Goal: Task Accomplishment & Management: Manage account settings

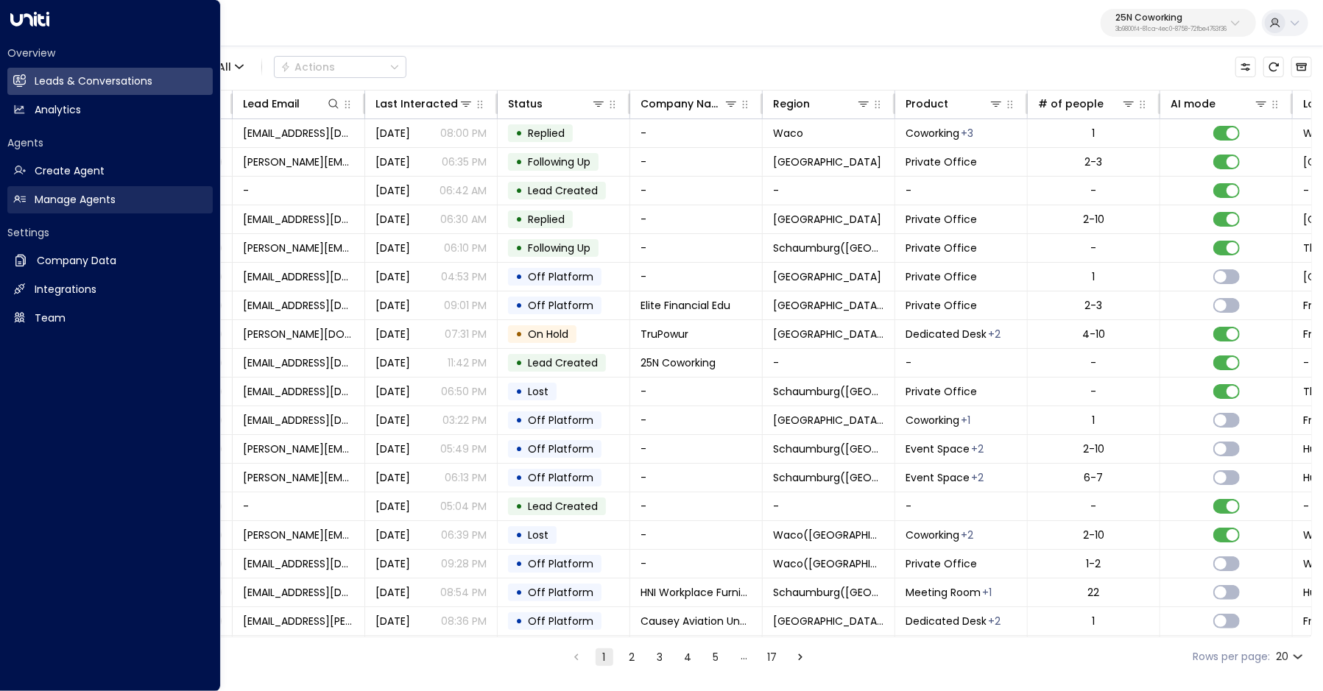
click at [26, 197] on link "Manage Agents Manage Agents" at bounding box center [109, 199] width 205 height 27
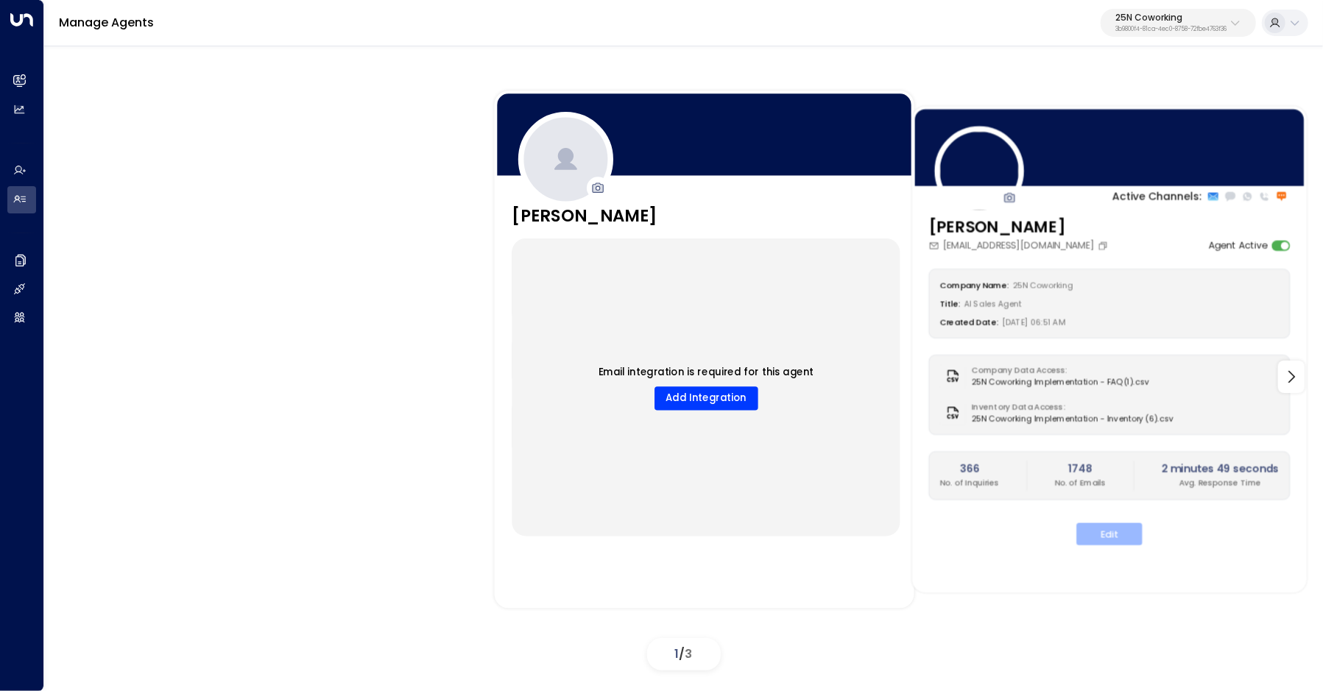
click at [1085, 534] on button "Edit" at bounding box center [1109, 534] width 66 height 22
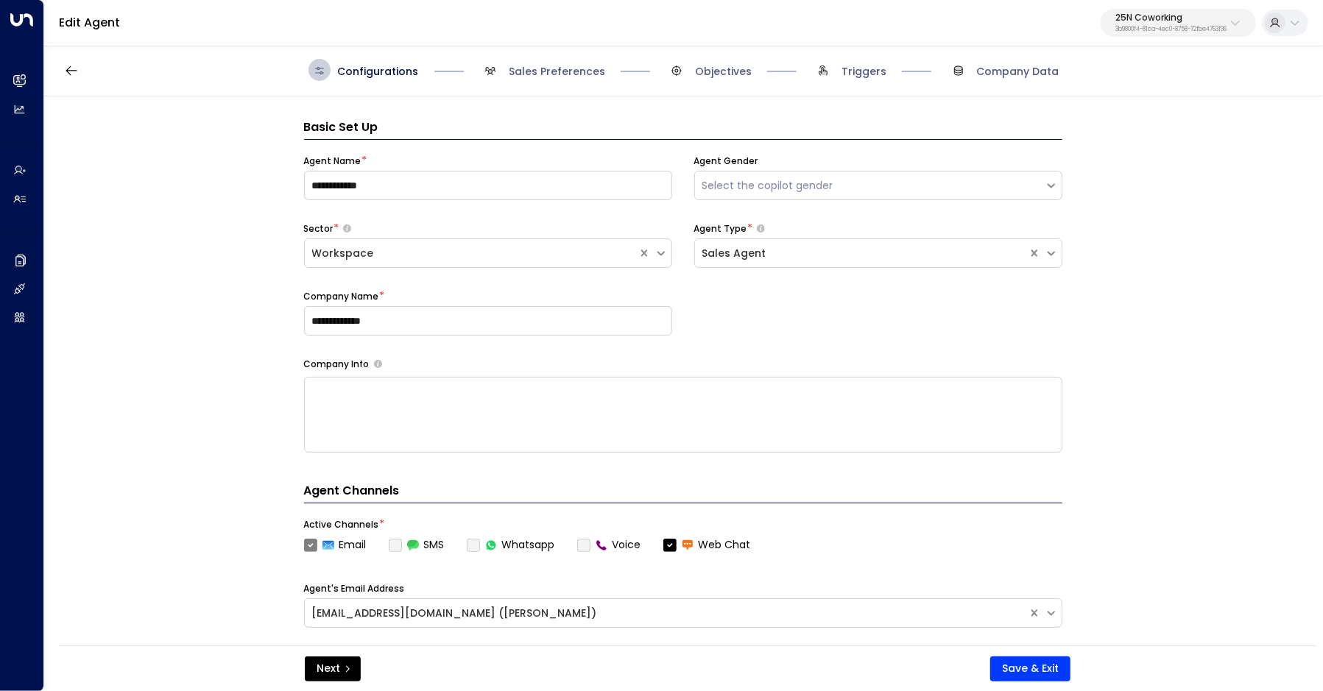
scroll to position [22, 0]
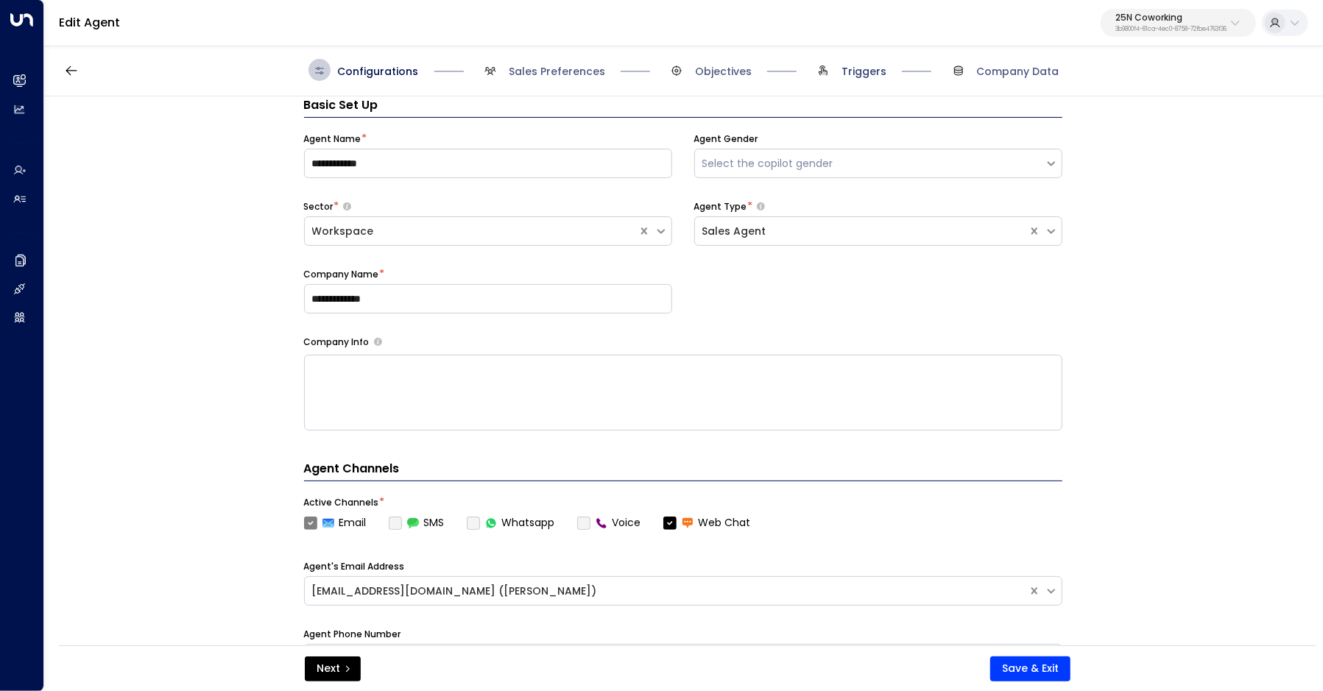
click at [862, 71] on span "Triggers" at bounding box center [863, 71] width 45 height 15
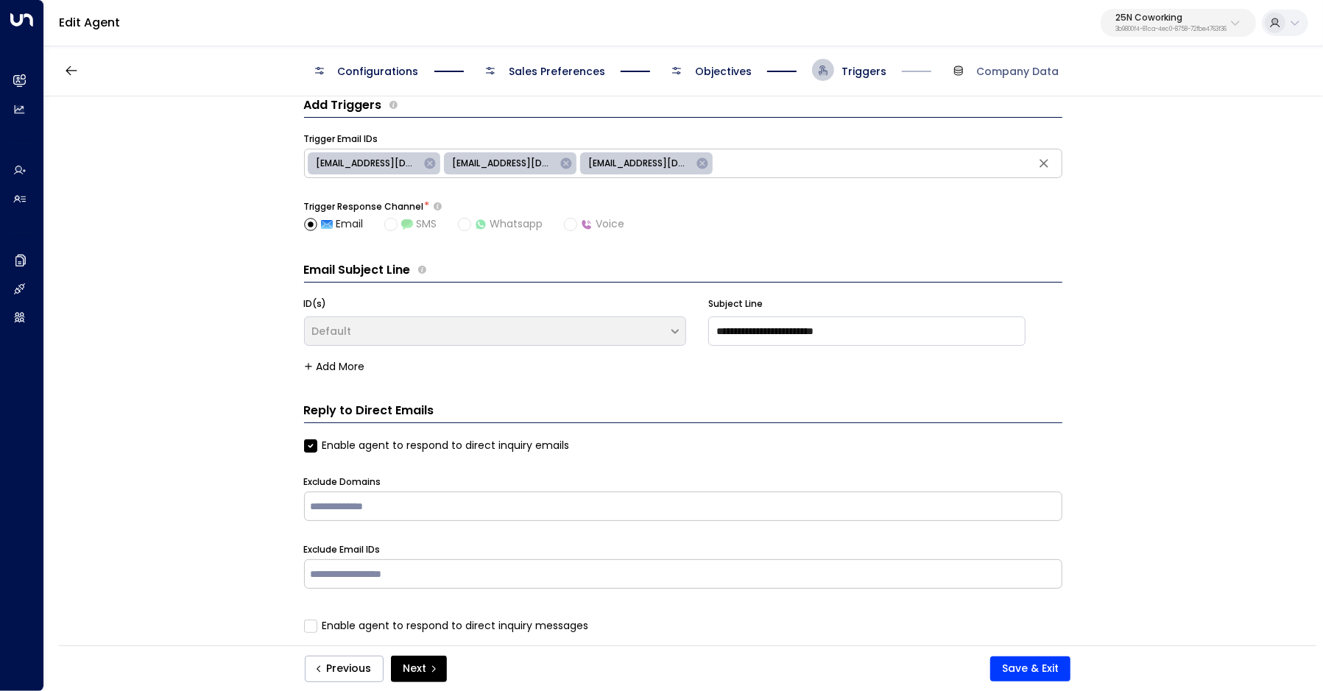
click at [406, 62] on span "Configurations" at bounding box center [363, 70] width 110 height 22
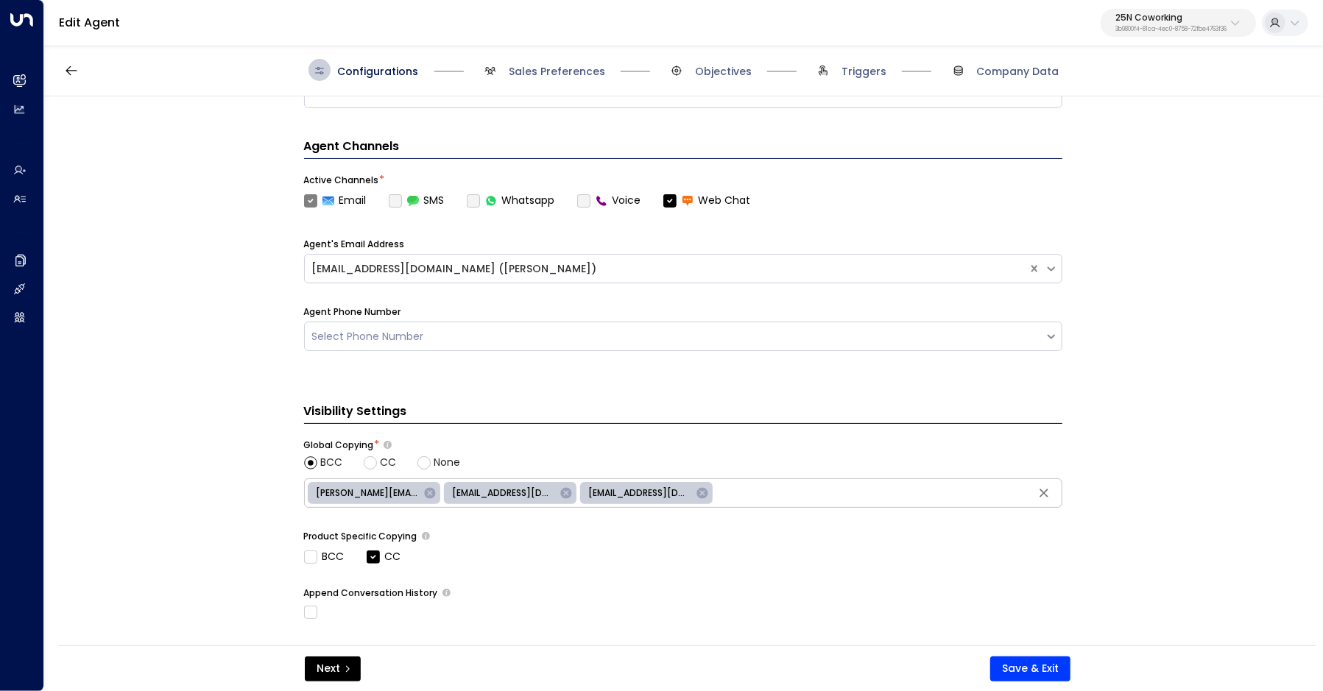
scroll to position [440, 0]
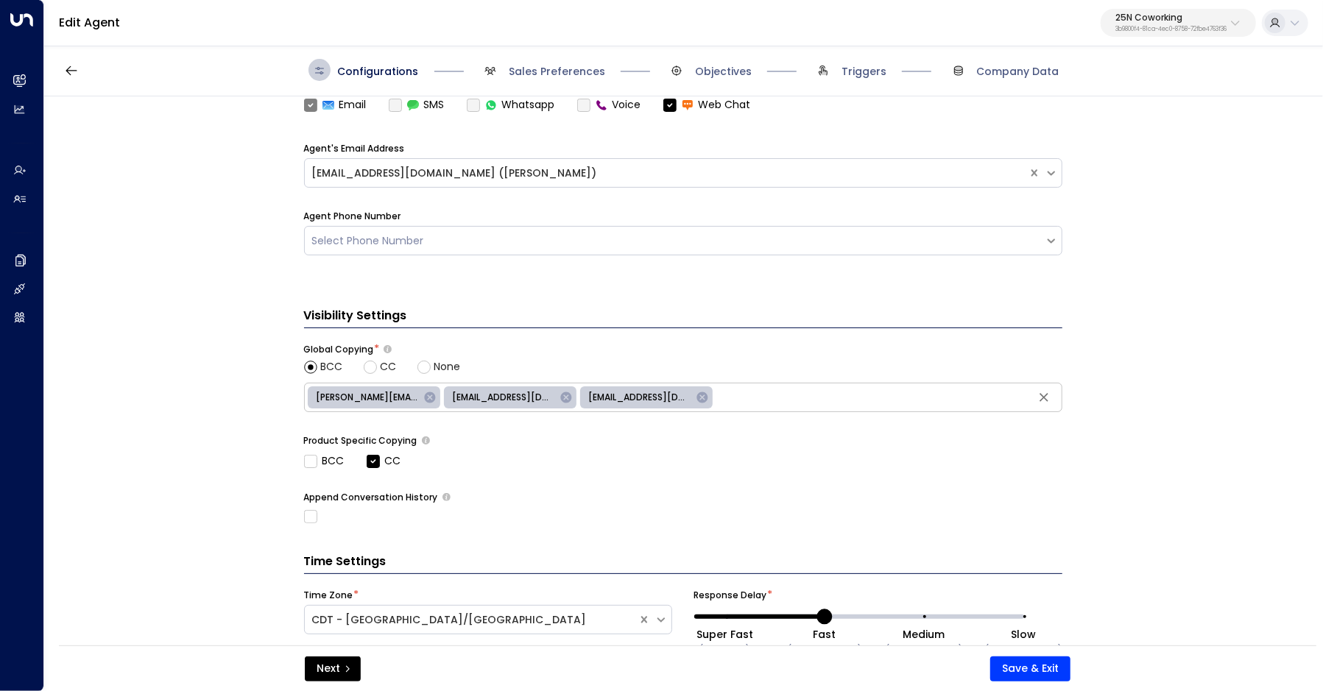
click at [1123, 31] on p "3b9800f4-81ca-4ec0-8758-72fbe4763f36" at bounding box center [1170, 30] width 111 height 6
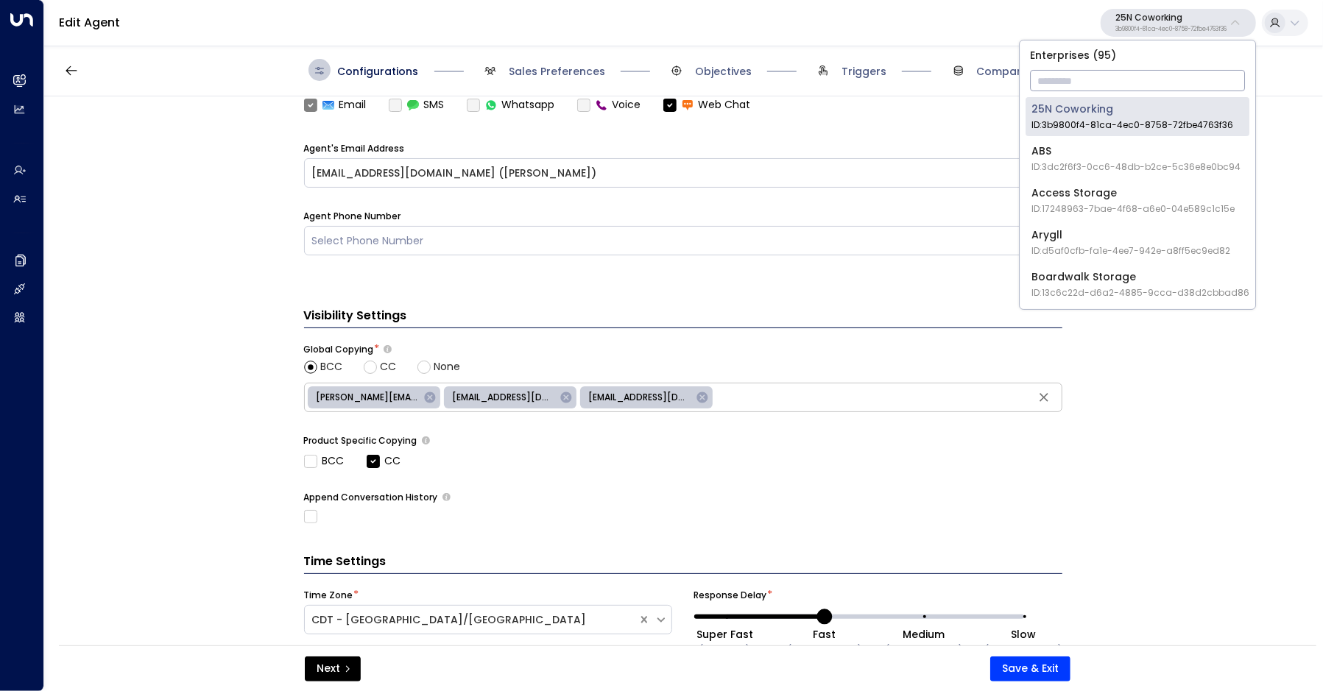
click at [1123, 69] on input "text" at bounding box center [1137, 80] width 215 height 27
click at [1120, 78] on input "text" at bounding box center [1137, 80] width 215 height 27
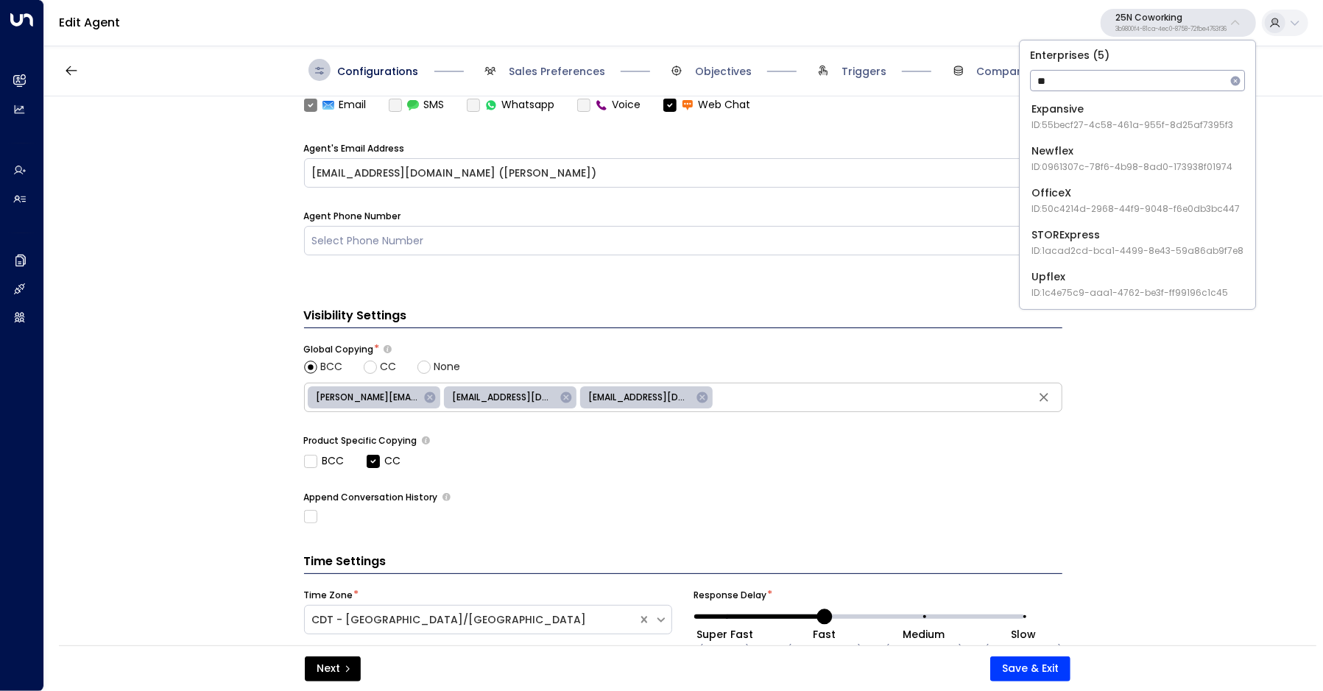
type input "**"
click at [1075, 106] on div "Expansive ID: 55becf27-4c58-461a-955f-8d25af7395f3" at bounding box center [1132, 117] width 202 height 30
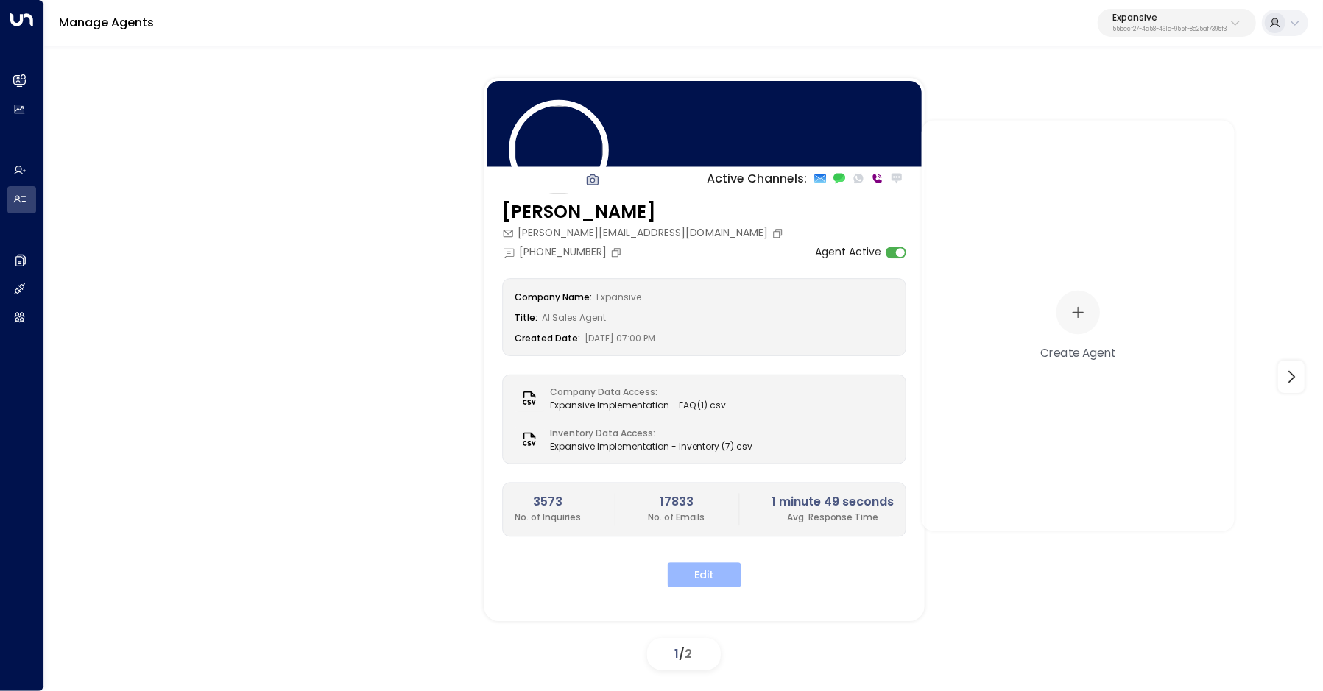
click at [702, 566] on button "Edit" at bounding box center [705, 574] width 74 height 25
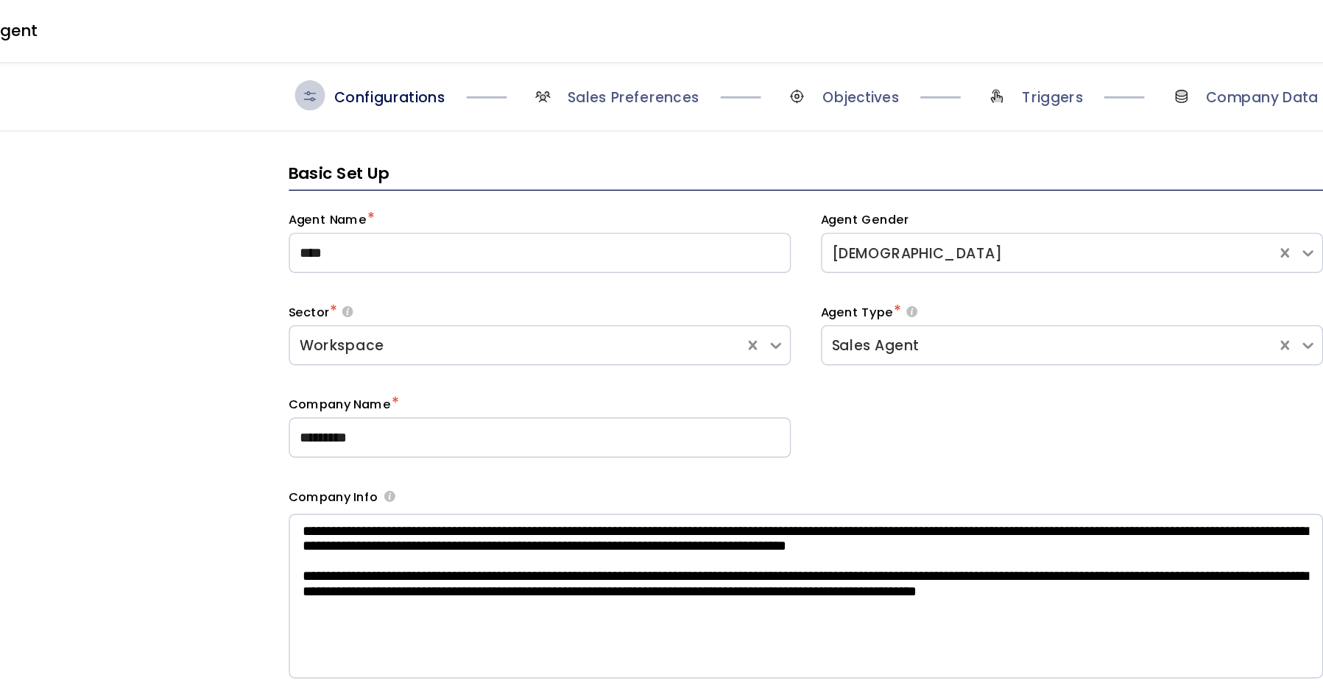
click at [719, 83] on div "Configurations Sales Preferences Objectives Triggers Company Data" at bounding box center [683, 70] width 1279 height 52
click at [720, 76] on span "Objectives" at bounding box center [723, 71] width 57 height 15
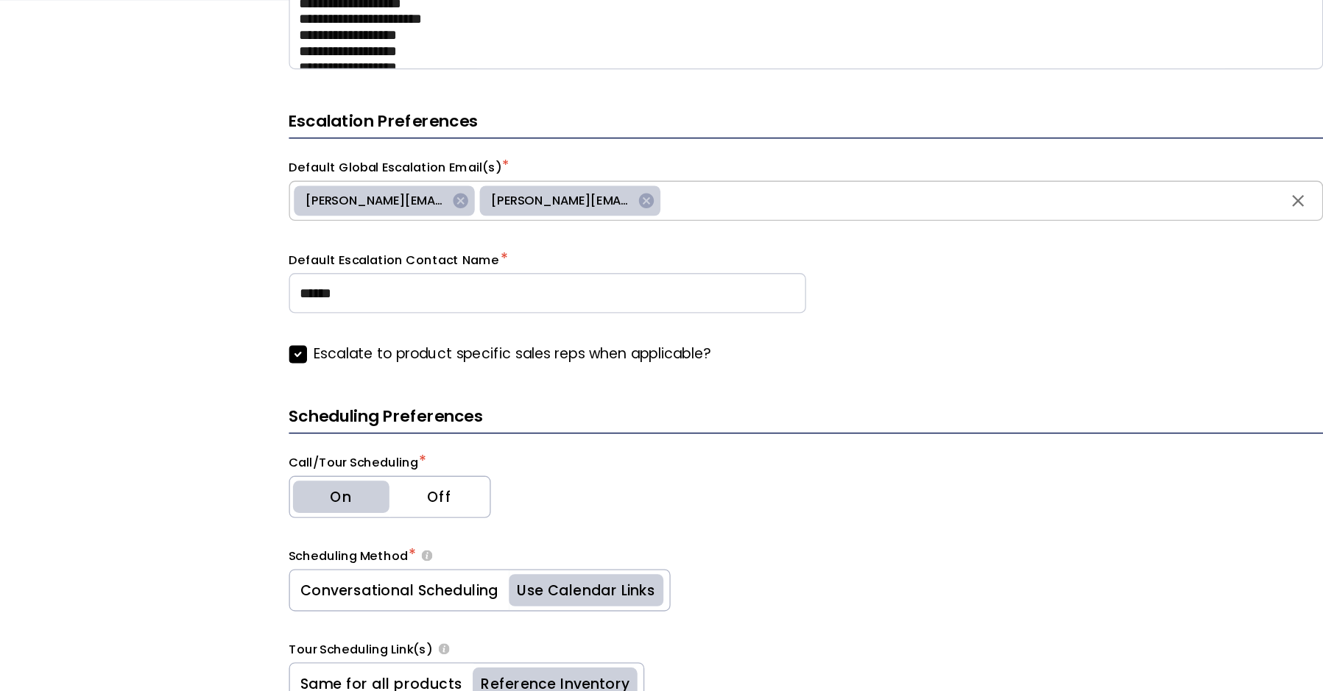
scroll to position [482, 0]
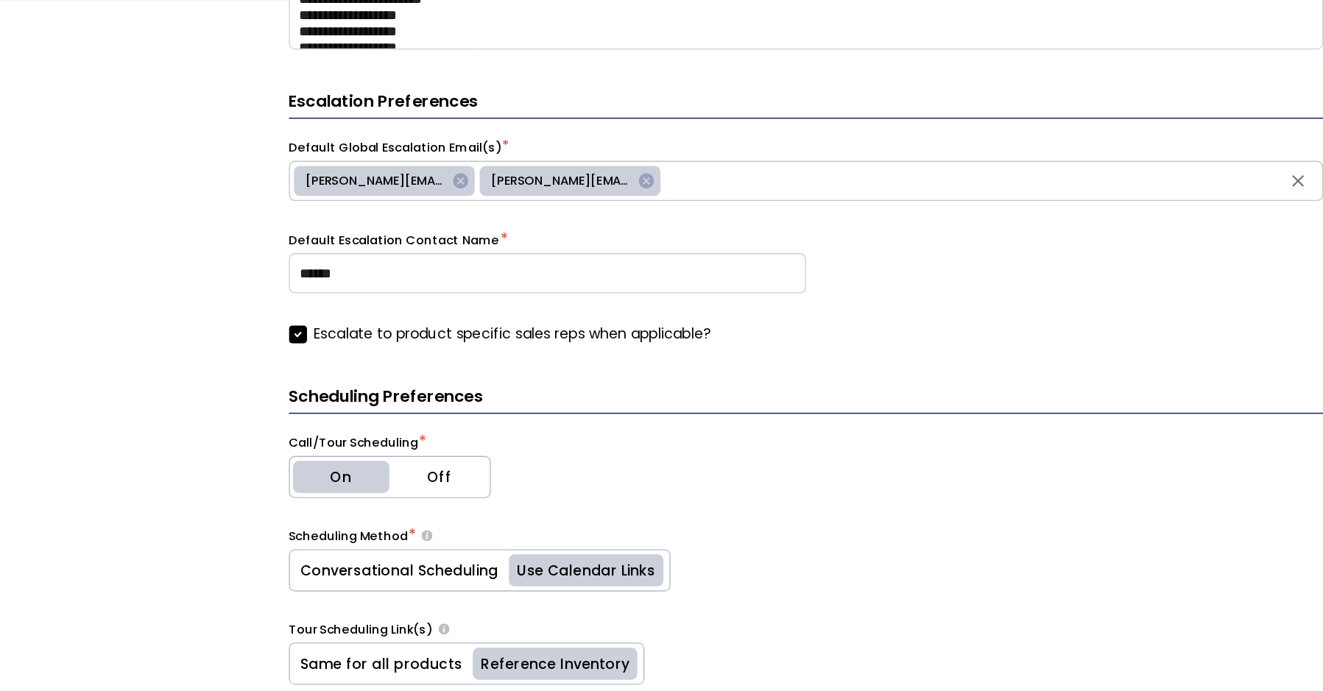
click at [384, 342] on label "Escalate to product specific sales reps when applicable?" at bounding box center [459, 340] width 310 height 15
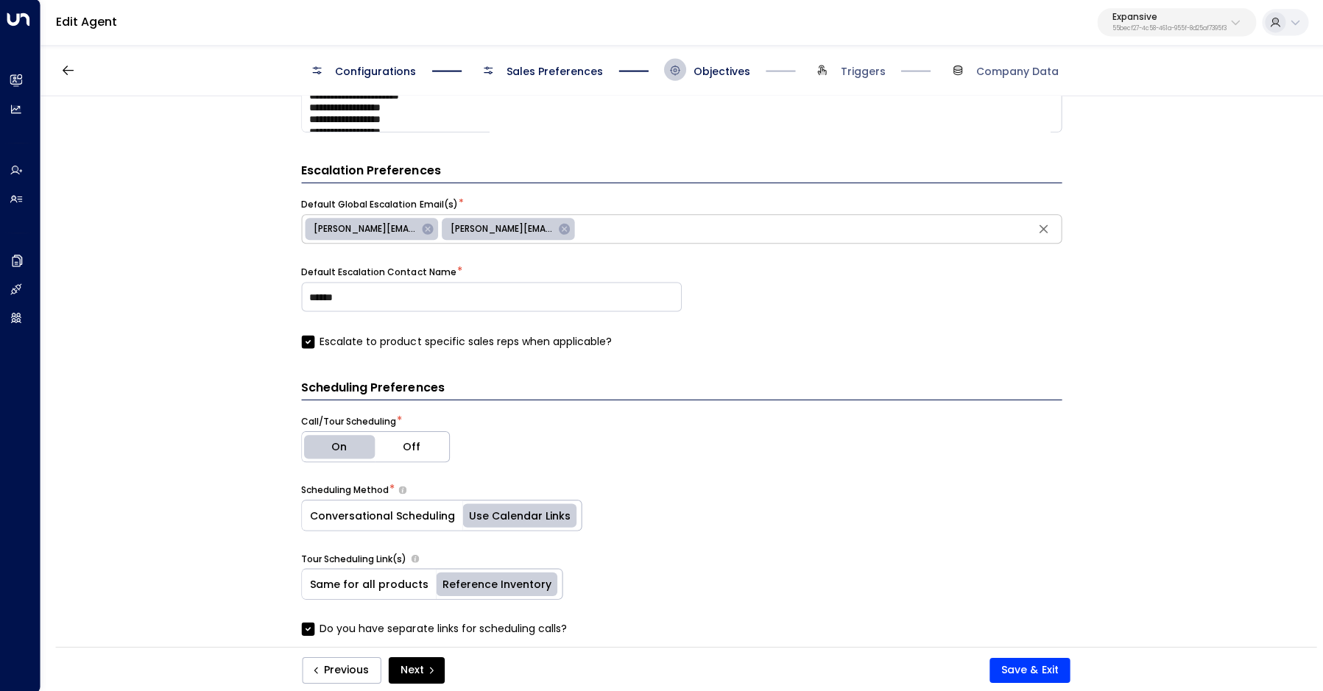
scroll to position [0, 0]
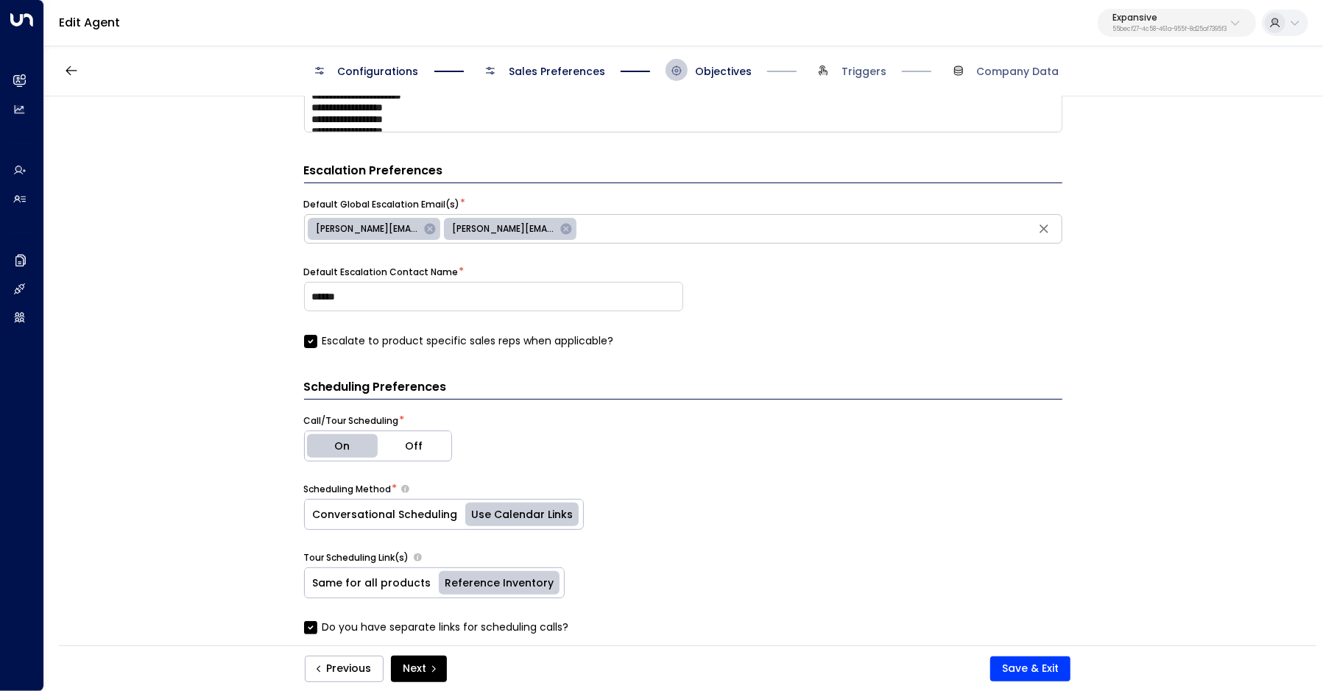
click at [1138, 34] on button "Expansive 55becf27-4c58-461a-955f-8d25af7395f3" at bounding box center [1177, 23] width 158 height 28
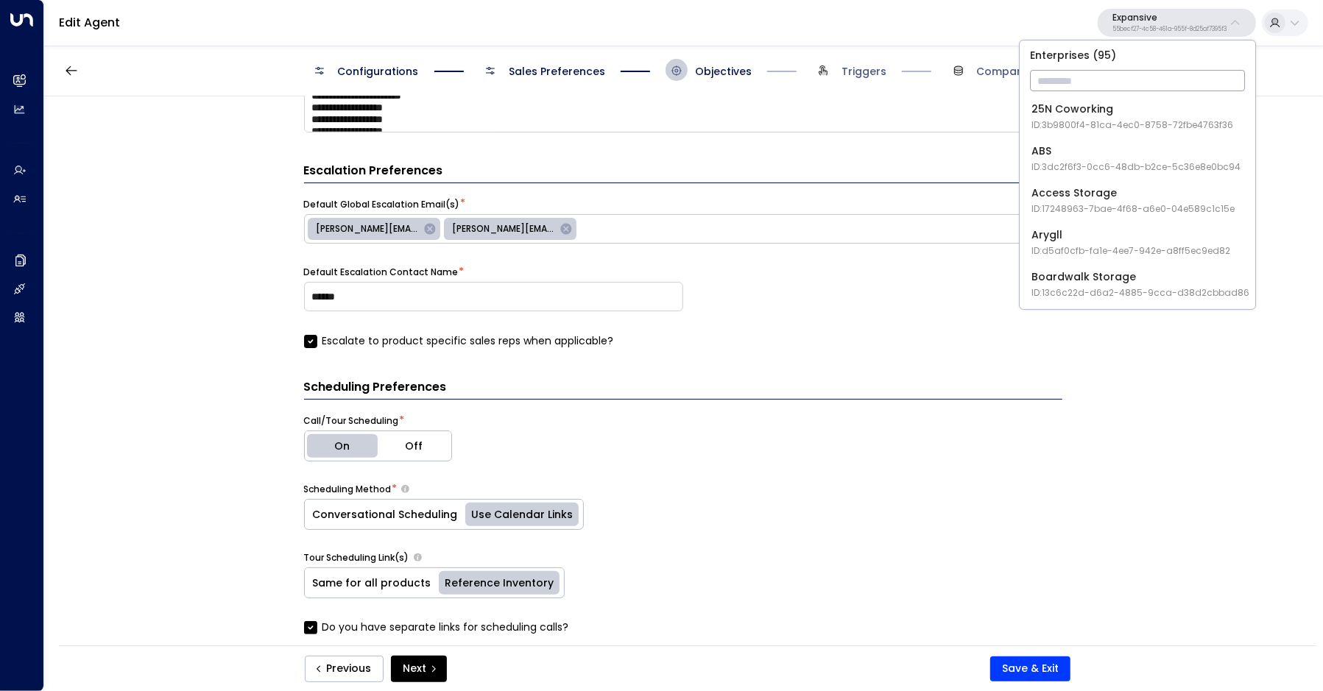
type input "*"
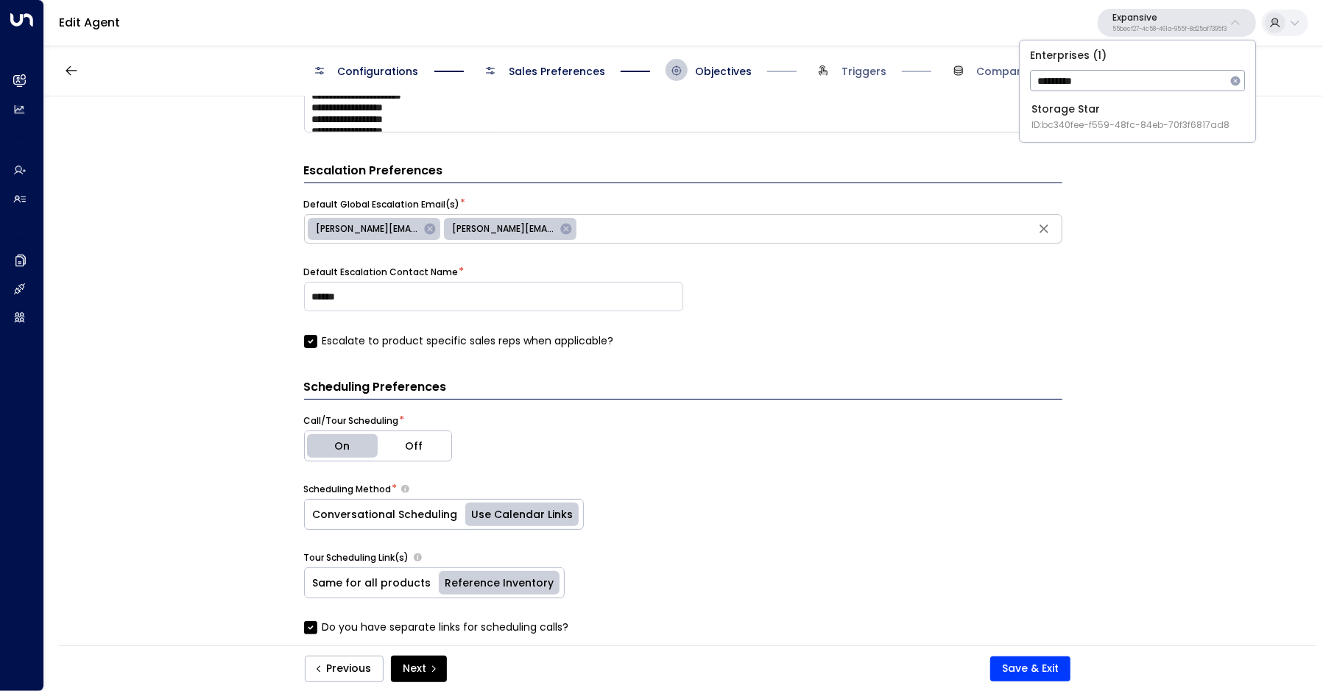
type input "*********"
click at [1112, 116] on div "Storage Star ID: bc340fee-f559-48fc-84eb-70f3f6817ad8" at bounding box center [1130, 117] width 198 height 30
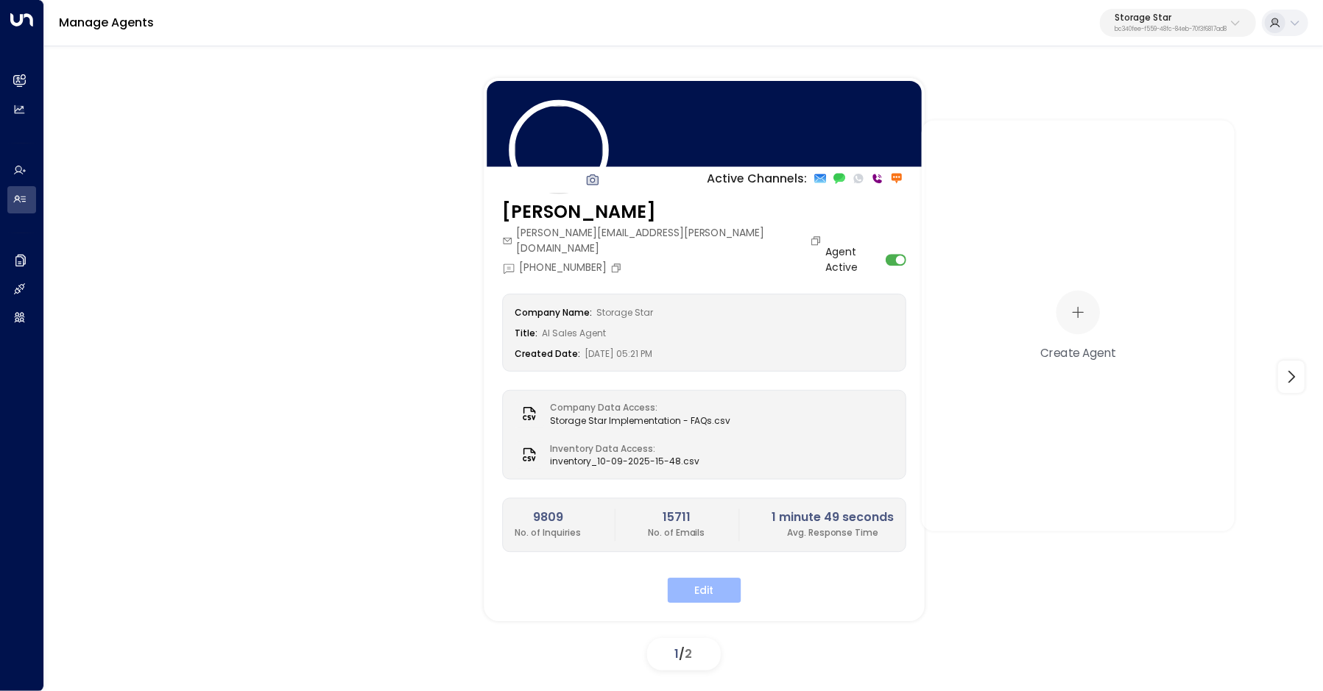
click at [704, 579] on button "Edit" at bounding box center [705, 590] width 74 height 25
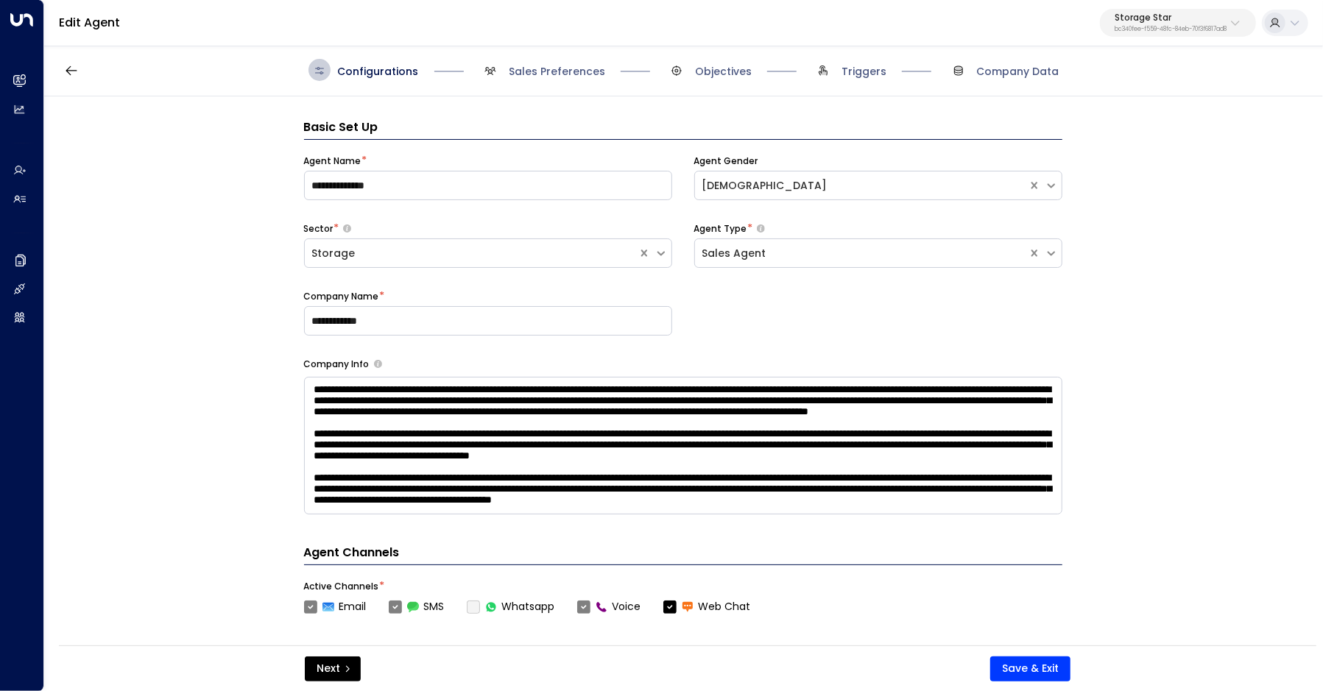
scroll to position [22, 0]
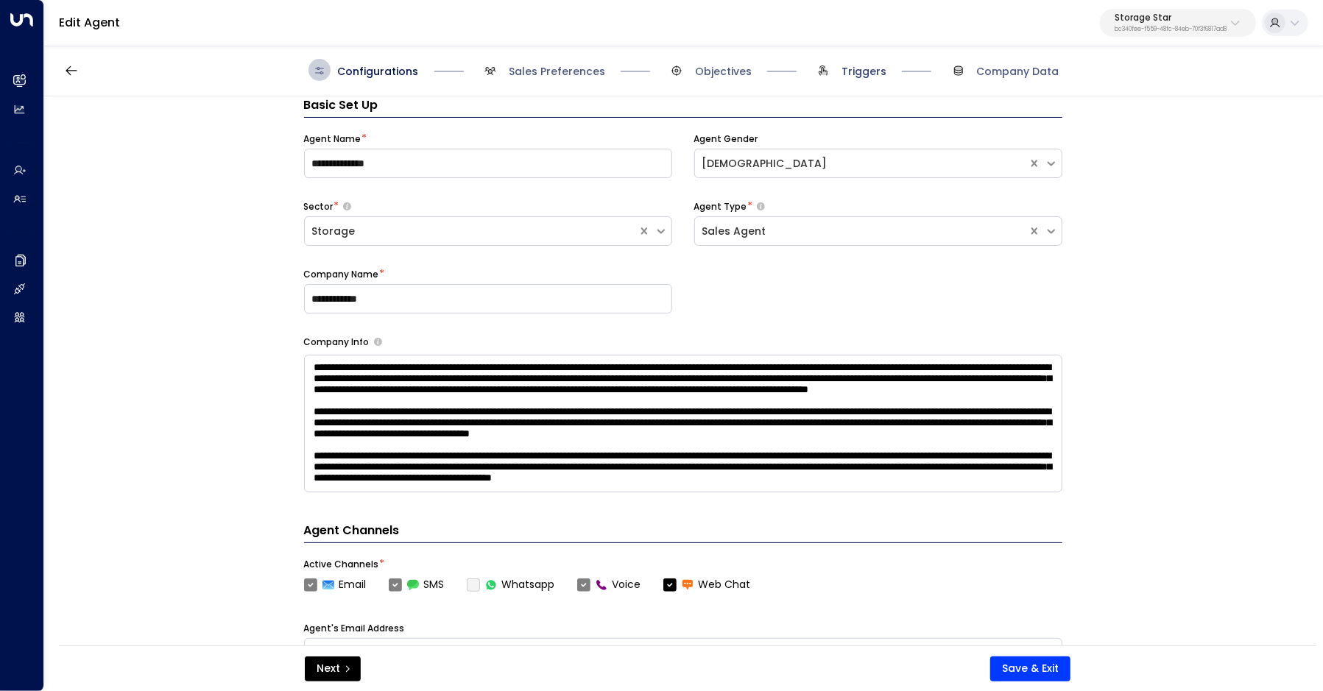
click at [846, 72] on span "Triggers" at bounding box center [863, 71] width 45 height 15
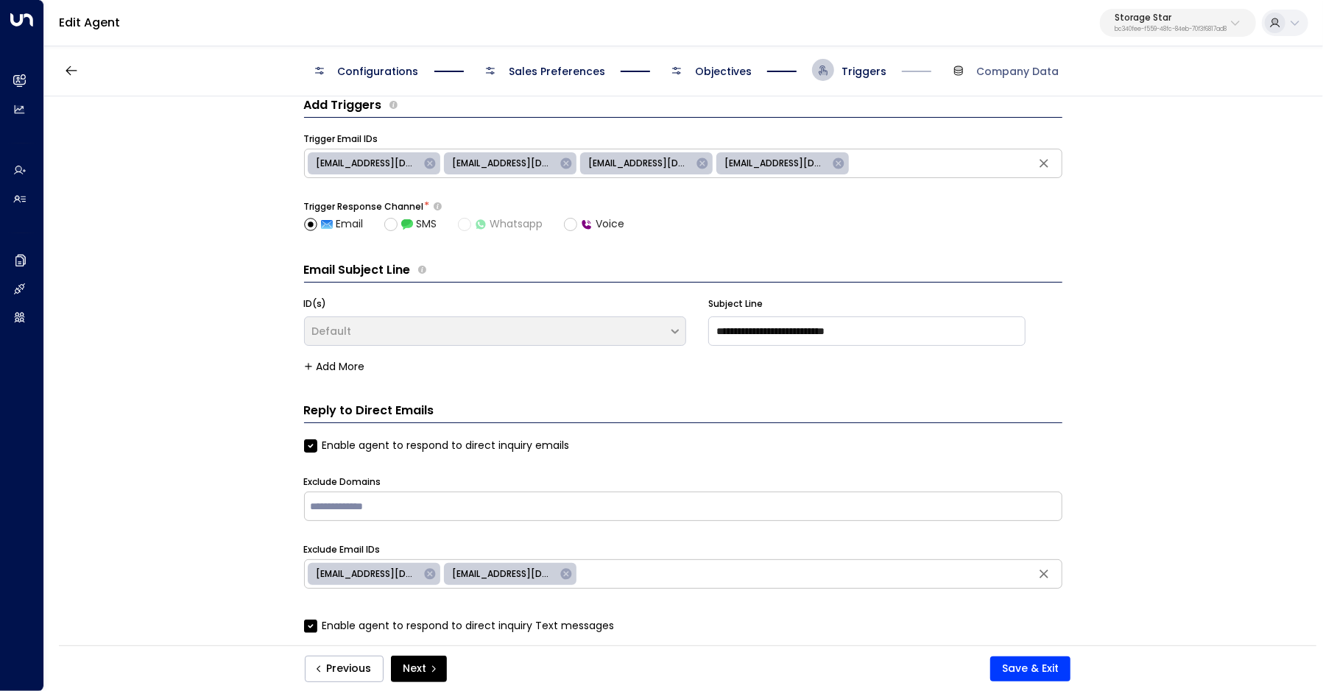
click at [1220, 35] on button "Storage Star bc340fee-f559-48fc-84eb-70f3f6817ad8" at bounding box center [1178, 23] width 156 height 28
type input "****"
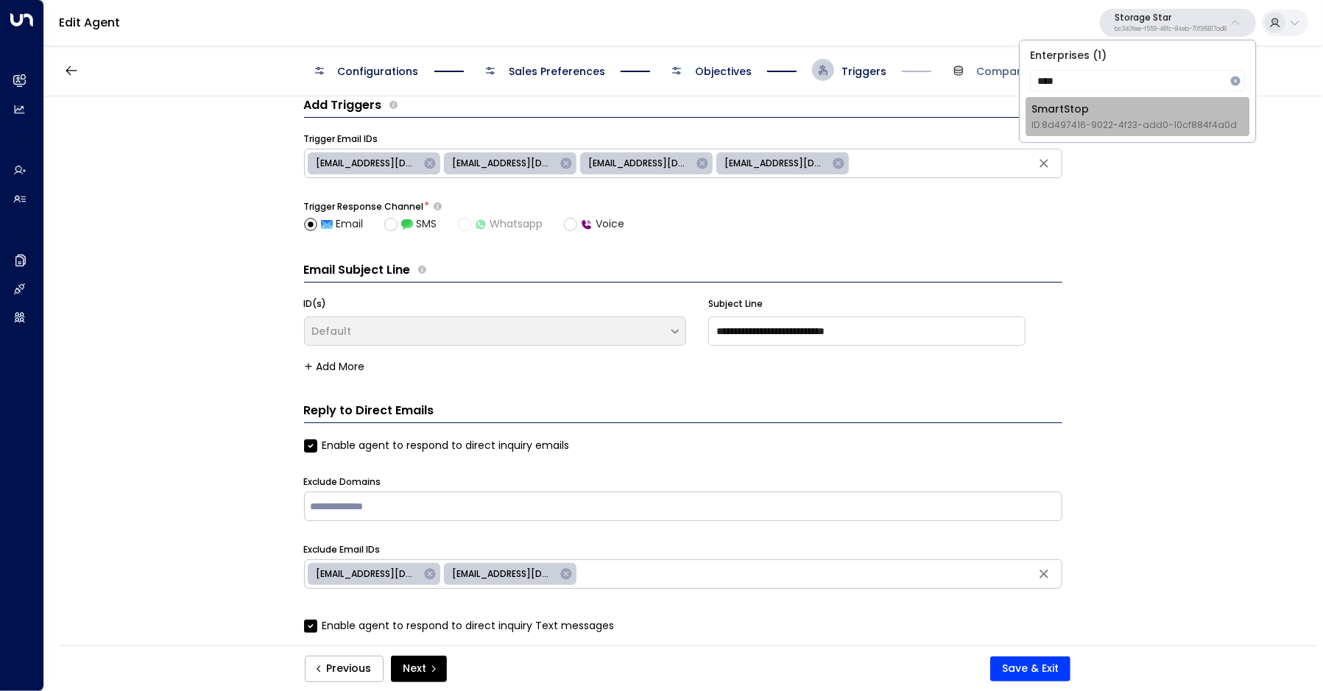
click at [1172, 123] on span "ID: 8d497416-9022-4f23-add0-10cf884f4a0d" at bounding box center [1133, 125] width 205 height 13
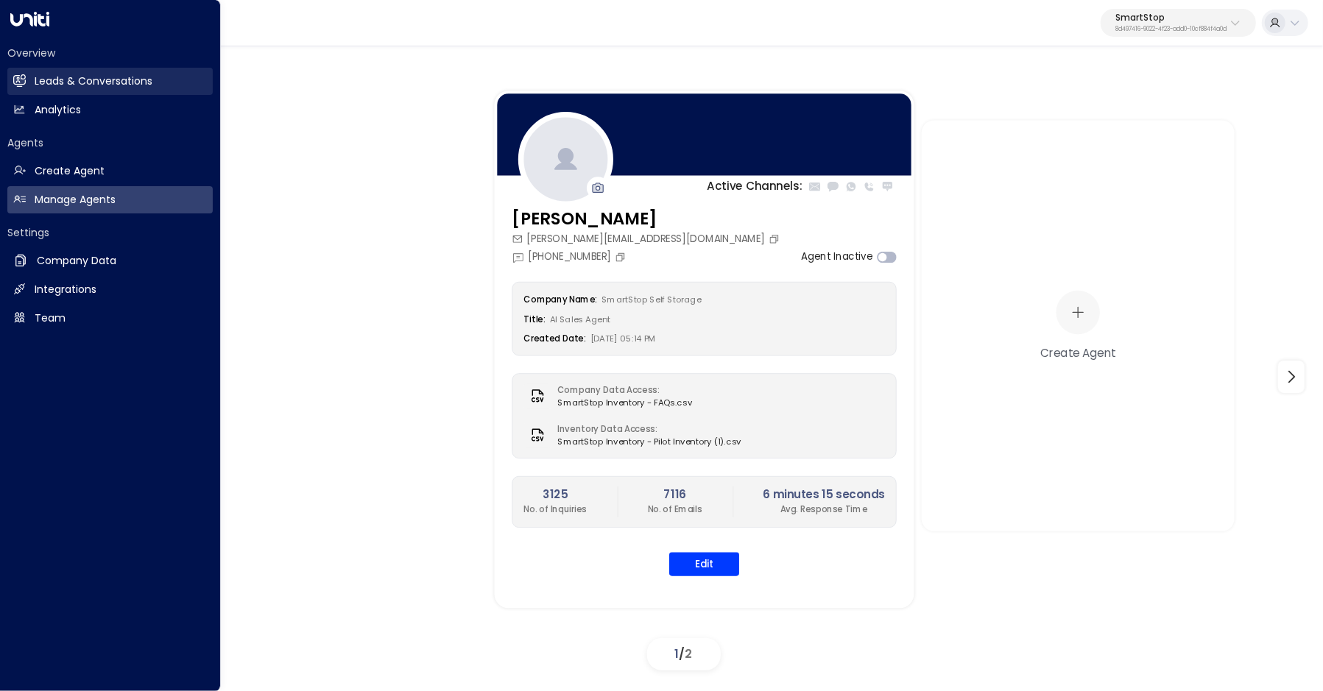
click at [21, 82] on icon at bounding box center [20, 80] width 12 height 9
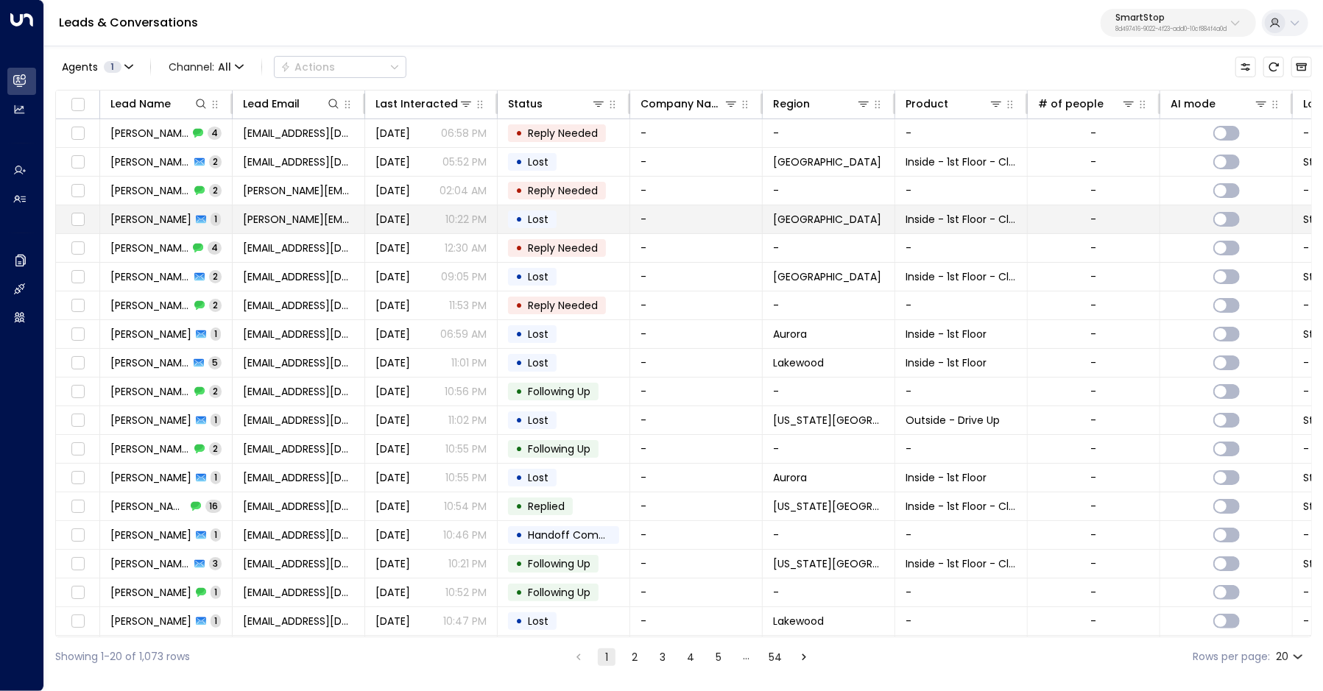
click at [149, 213] on span "Kevin Reid" at bounding box center [150, 219] width 81 height 15
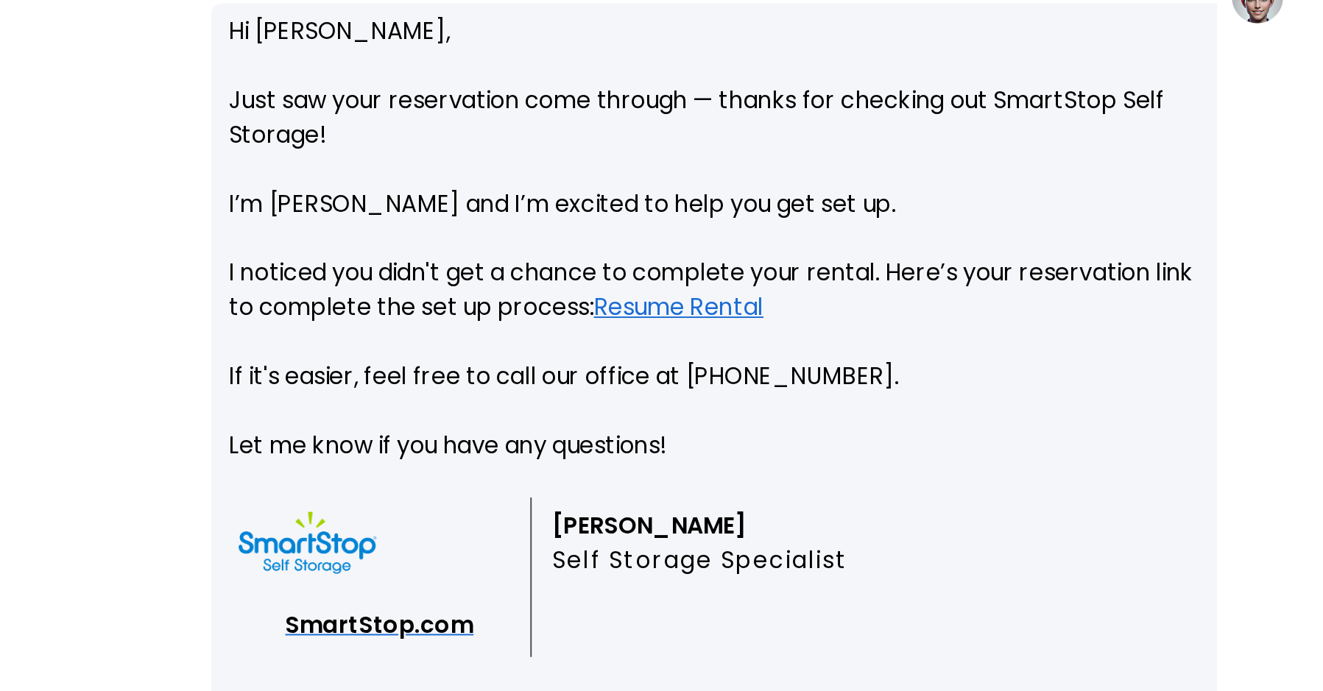
scroll to position [1788, 0]
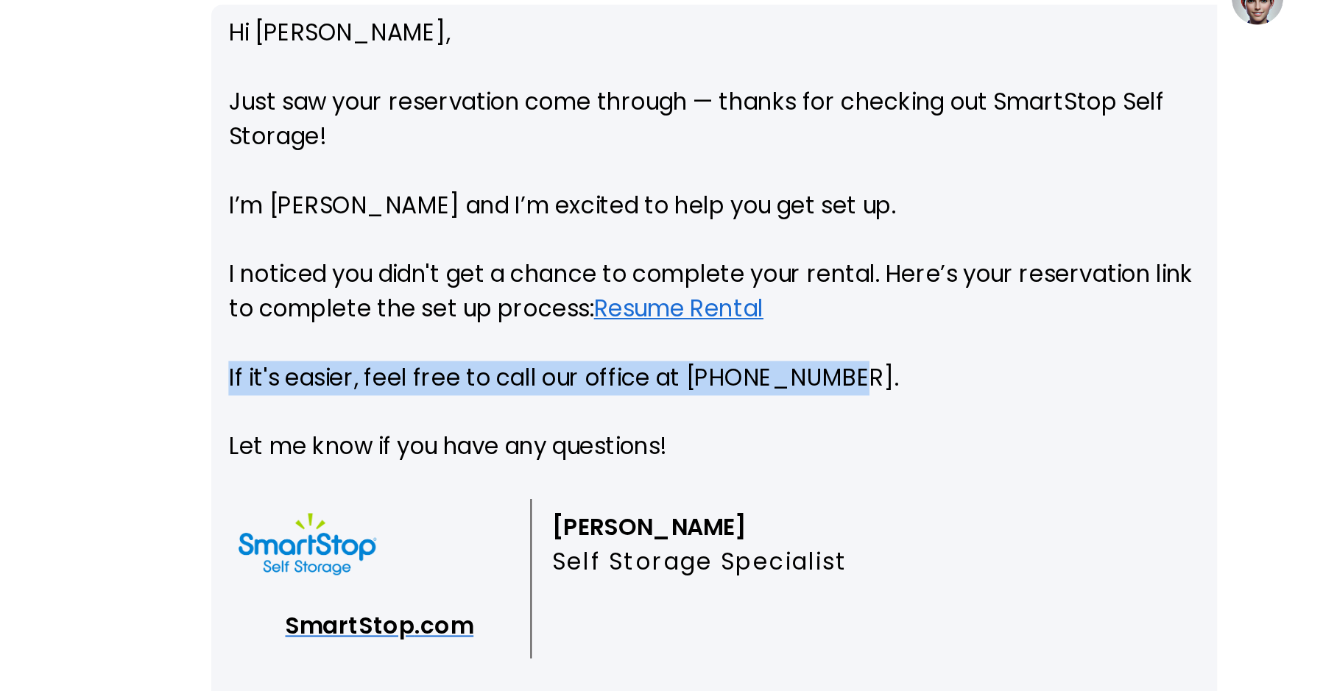
drag, startPoint x: 685, startPoint y: 390, endPoint x: 1001, endPoint y: 398, distance: 316.6
click at [1001, 398] on div "Hi Kevin, Just saw your reservation come through — thanks for checking out Smar…" at bounding box center [936, 458] width 515 height 518
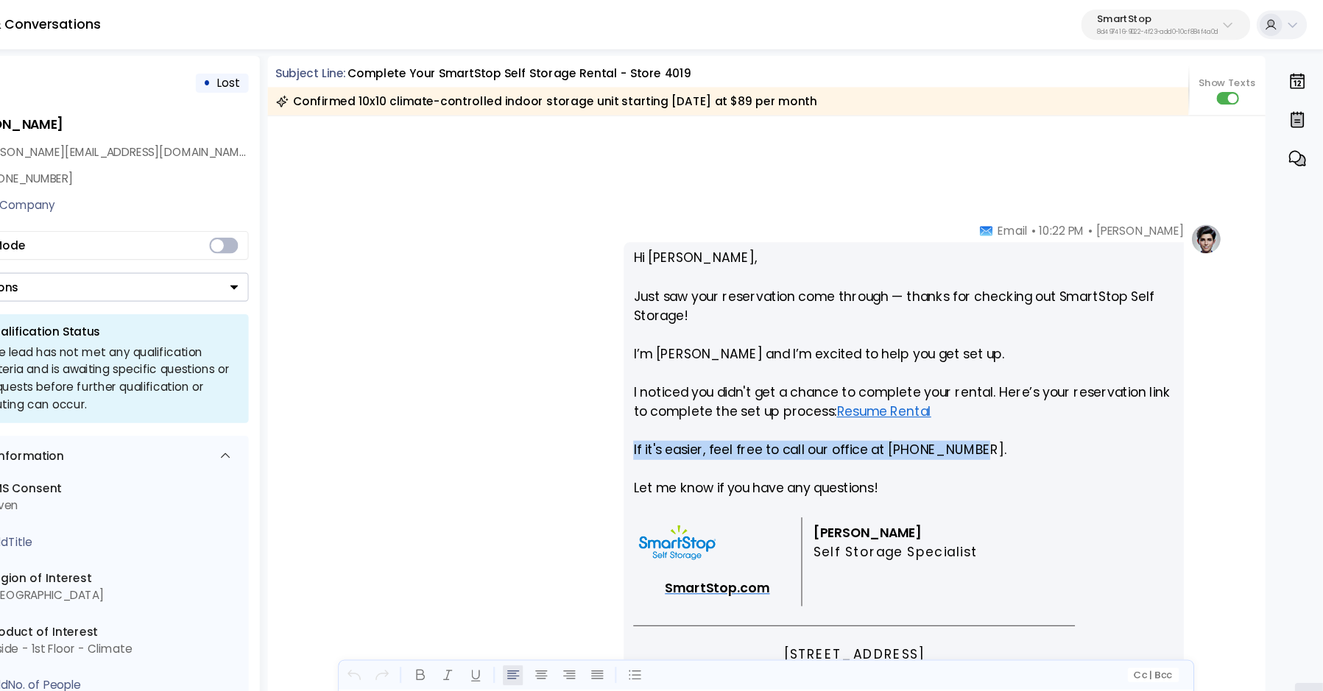
scroll to position [1753, 0]
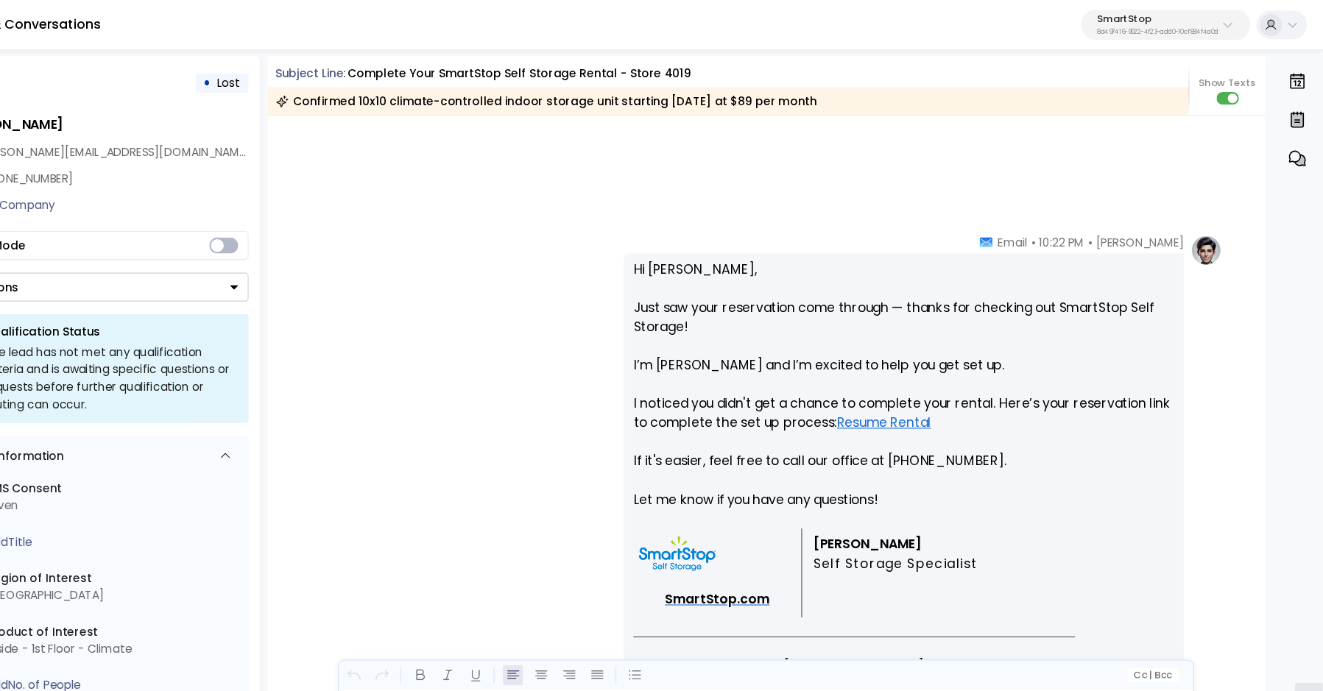
click at [1057, 428] on p "Hi Kevin, Just saw your reservation come through — thanks for checking out Smar…" at bounding box center [937, 362] width 498 height 247
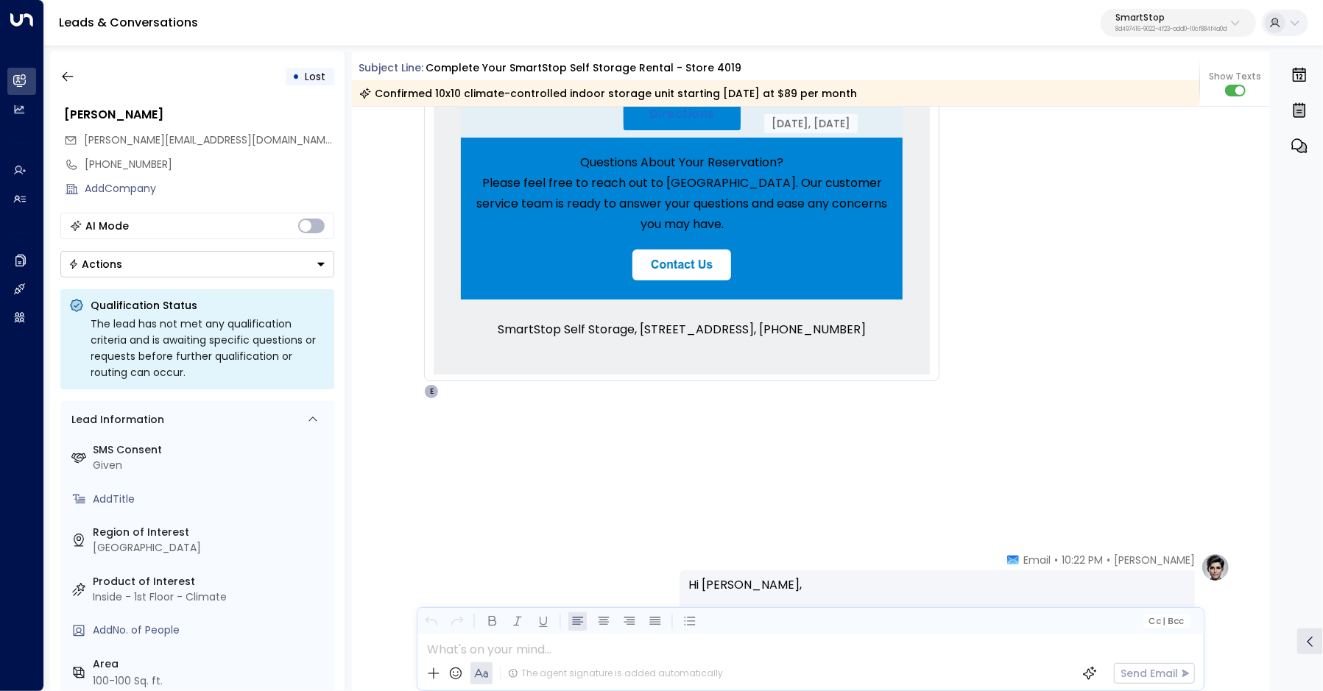
scroll to position [1044, 0]
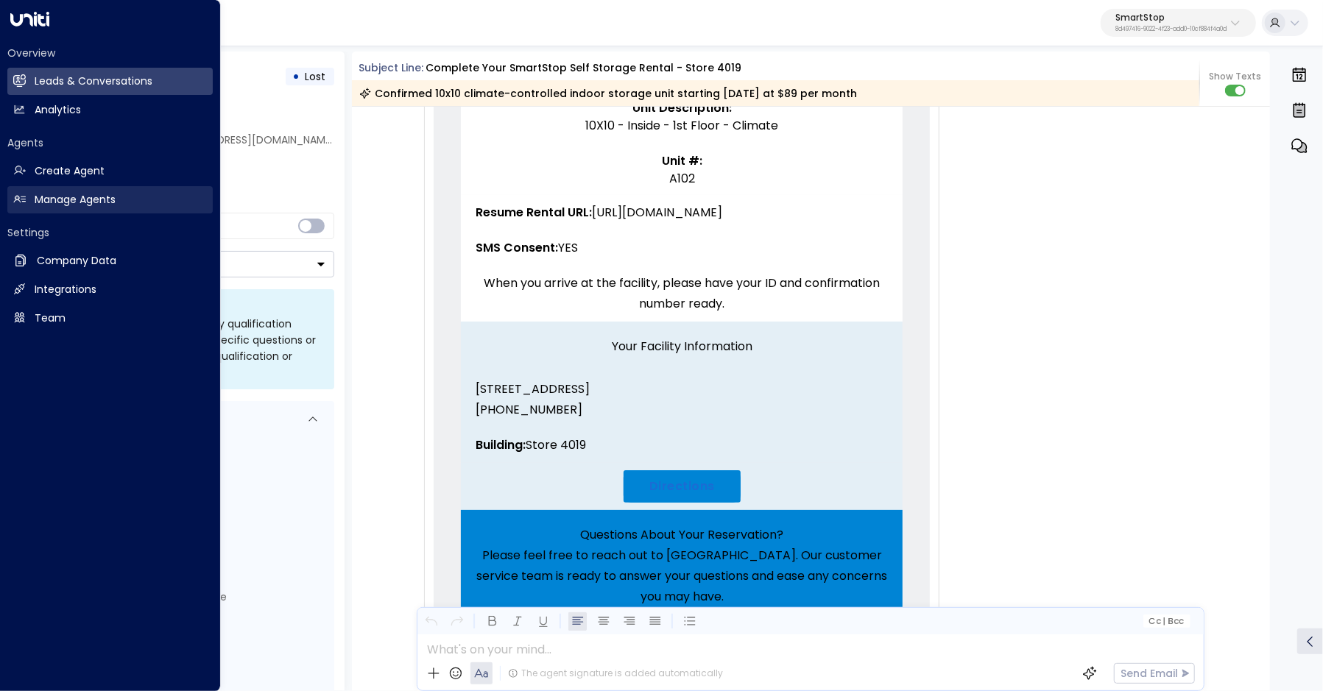
click at [44, 191] on link "Manage Agents Manage Agents" at bounding box center [109, 199] width 205 height 27
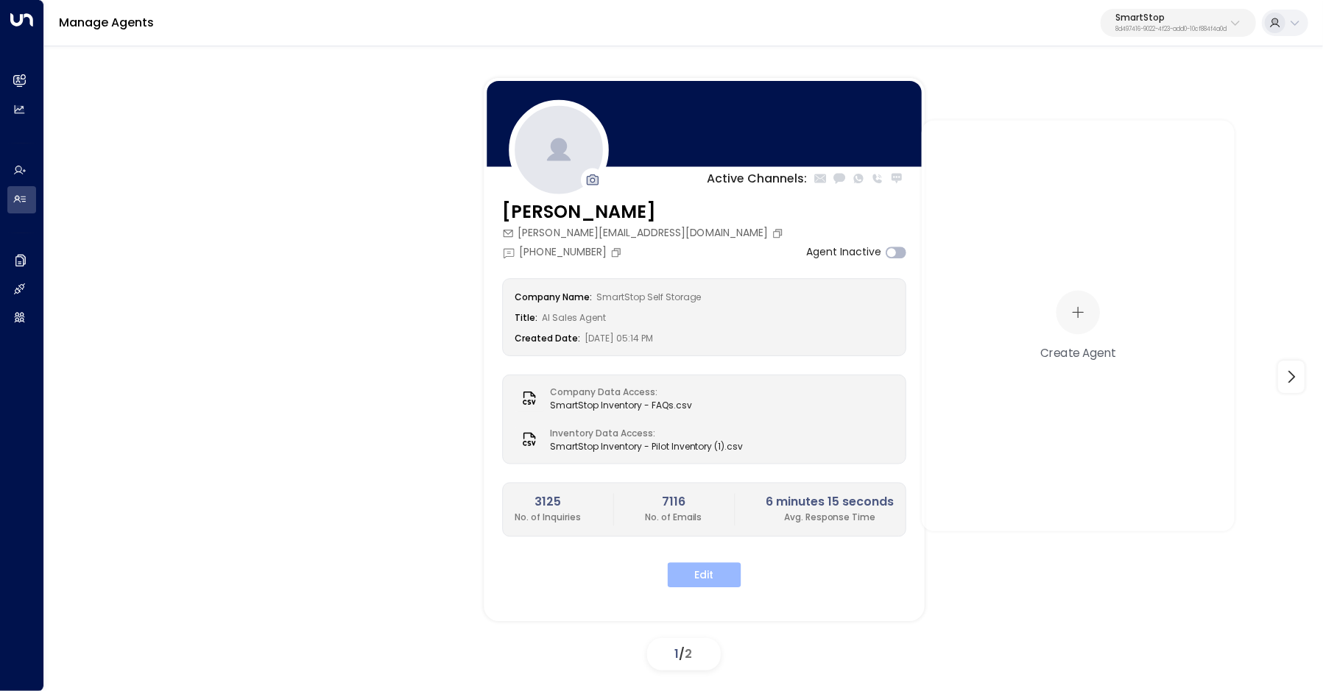
click at [737, 577] on button "Edit" at bounding box center [705, 574] width 74 height 25
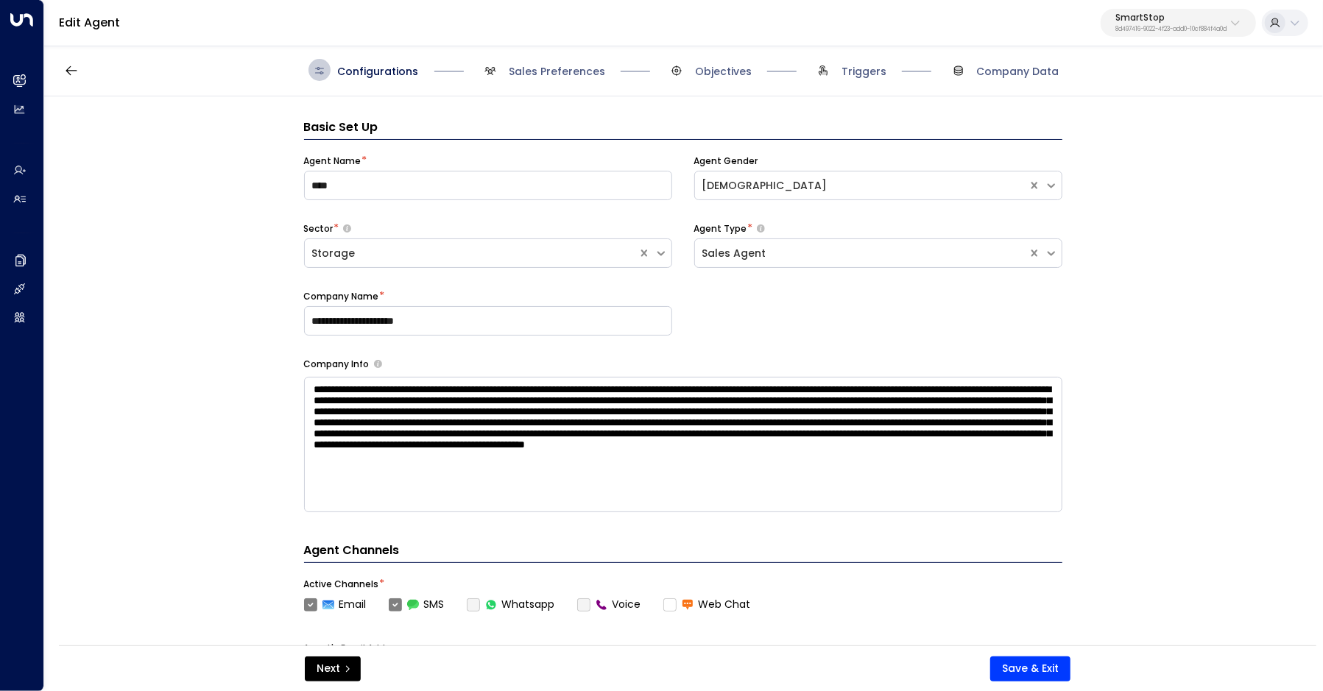
scroll to position [22, 0]
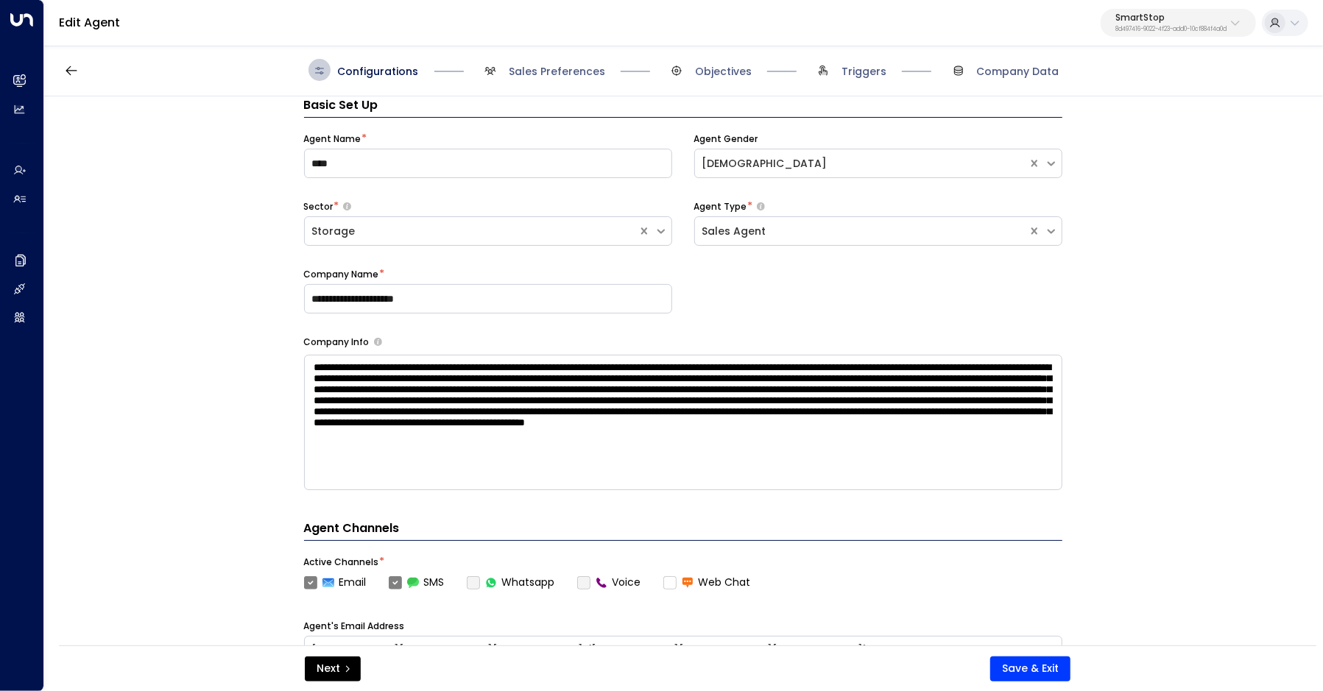
click at [525, 85] on div "Configurations Sales Preferences Objectives Triggers Company Data" at bounding box center [683, 70] width 1279 height 52
click at [534, 70] on span "Sales Preferences" at bounding box center [557, 71] width 96 height 15
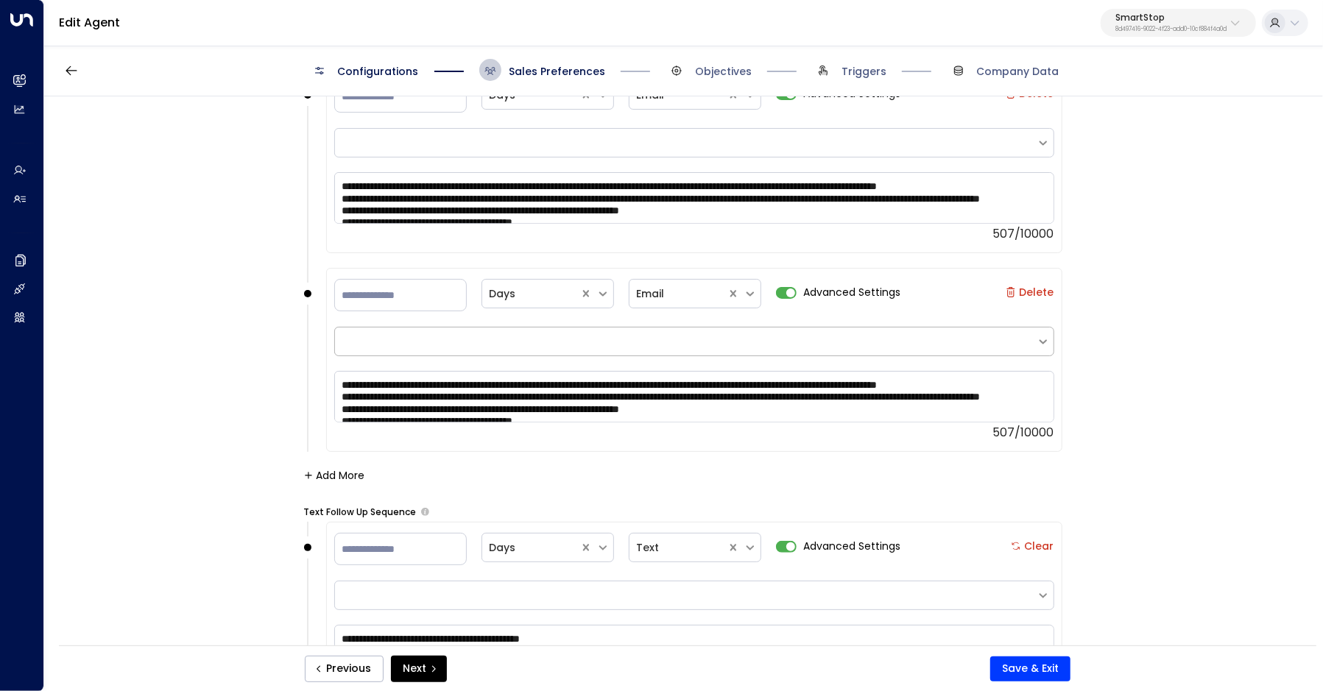
scroll to position [2643, 0]
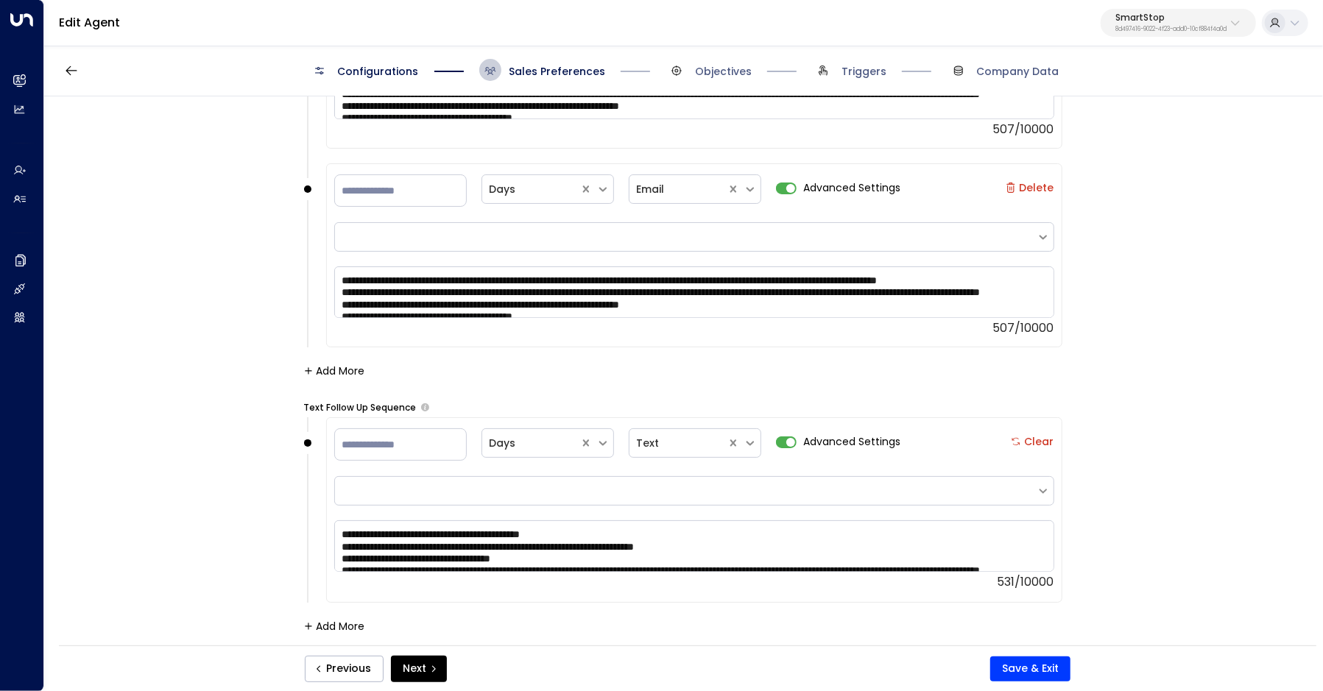
click at [1128, 27] on p "8d497416-9022-4f23-add0-10cf884f4a0d" at bounding box center [1170, 30] width 111 height 6
type input "*******"
click at [1120, 119] on span "ID: 58c4b32c-92b1-4356-be9b-1247e2c02228" at bounding box center [1133, 125] width 205 height 13
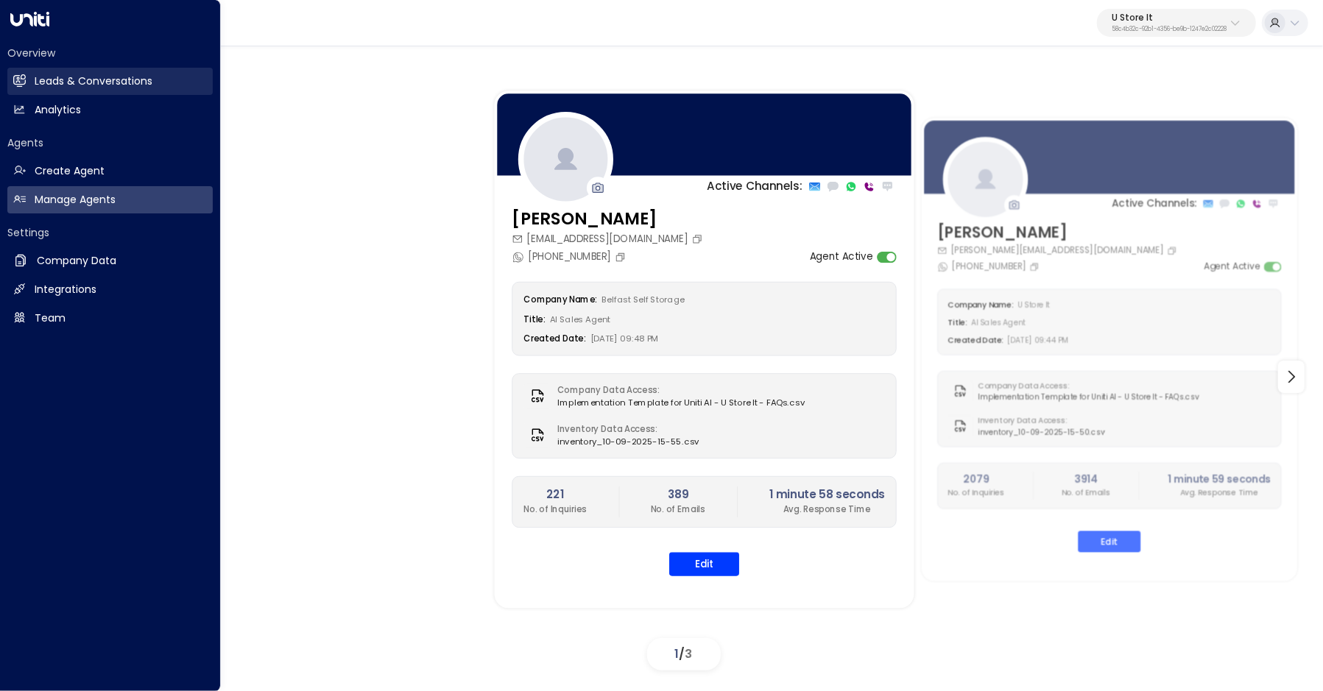
click at [32, 77] on link "Leads & Conversations Leads & Conversations" at bounding box center [109, 81] width 205 height 27
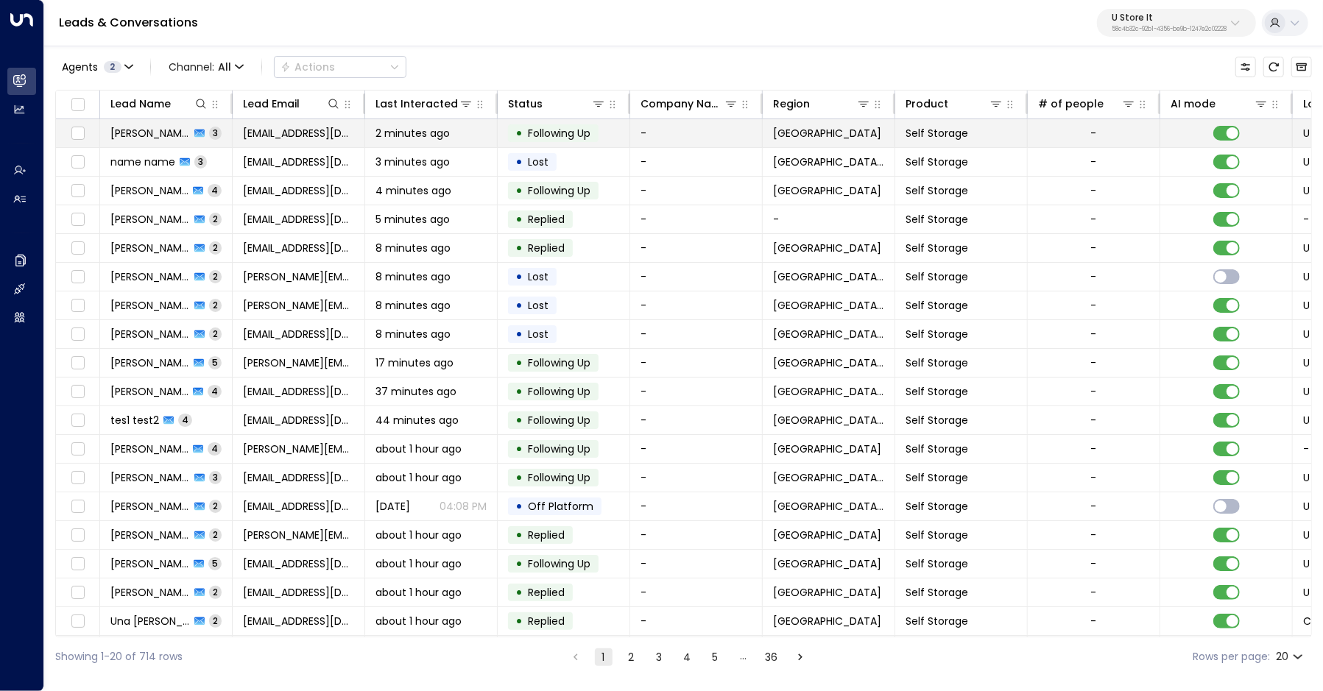
click at [169, 135] on span "Nadis Williams" at bounding box center [150, 133] width 80 height 15
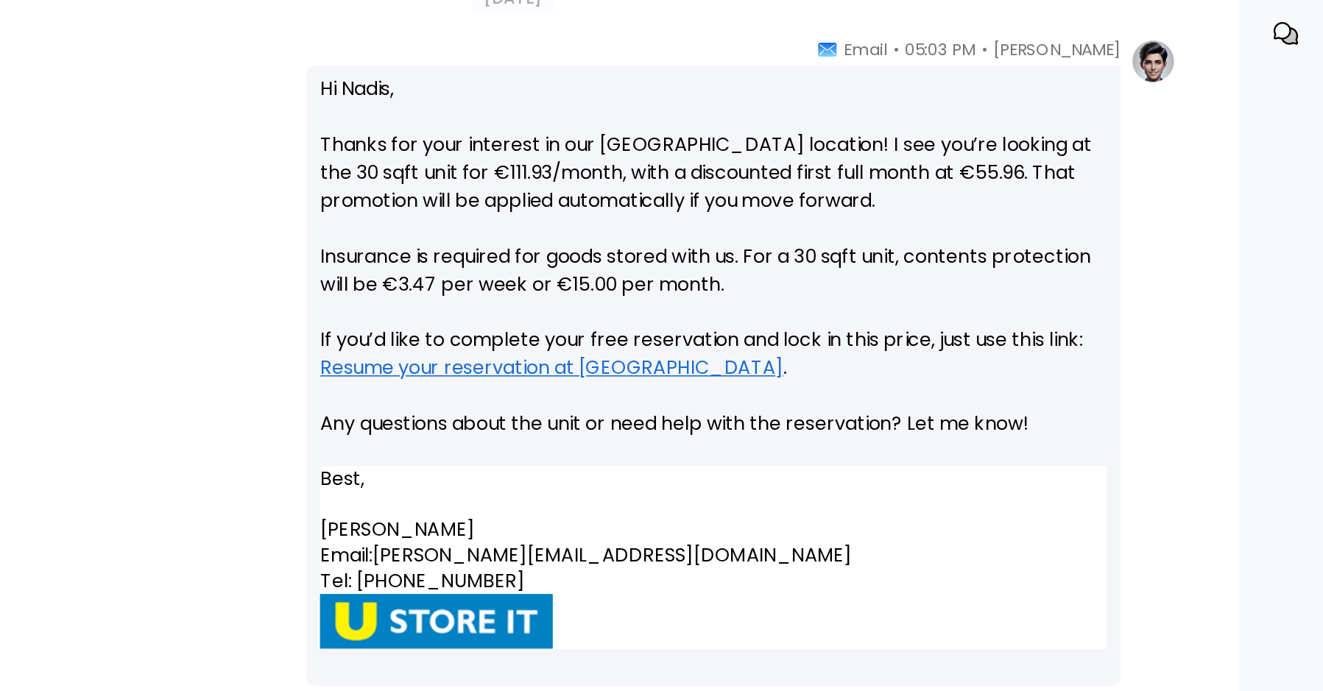
scroll to position [847, 0]
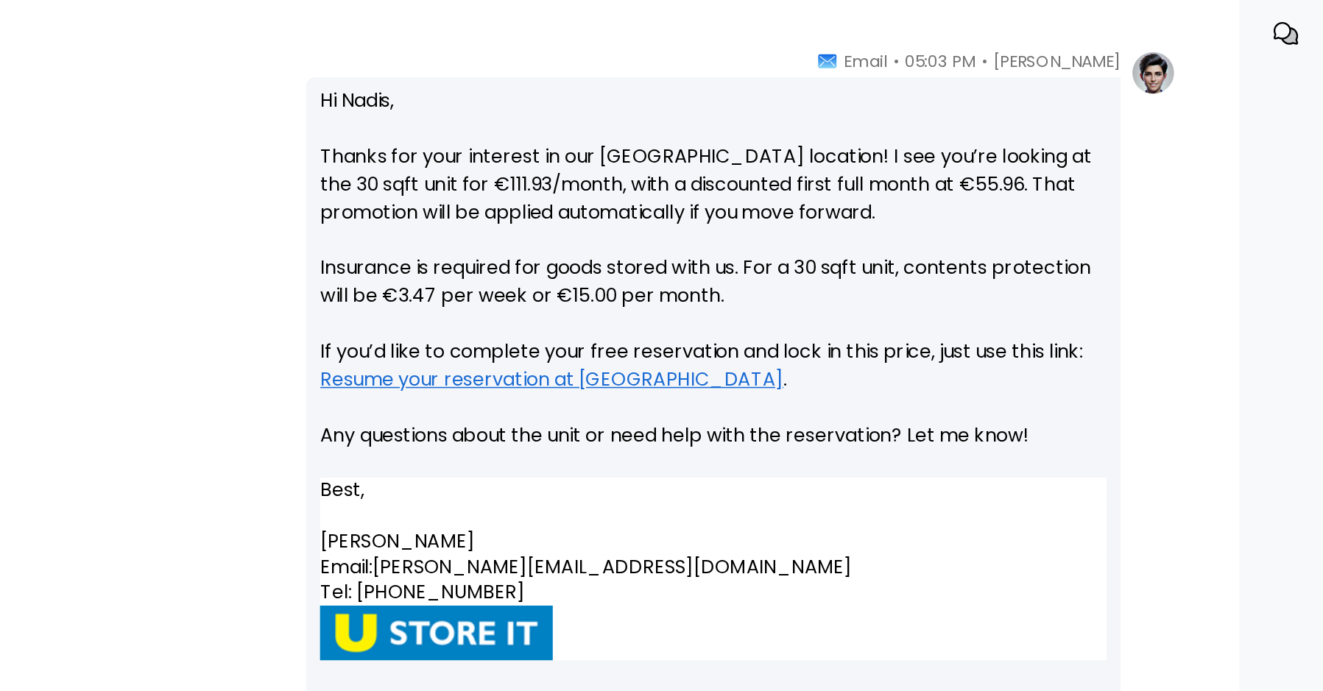
click at [906, 367] on link "Resume your reservation at Liffey Valley" at bounding box center [834, 365] width 293 height 18
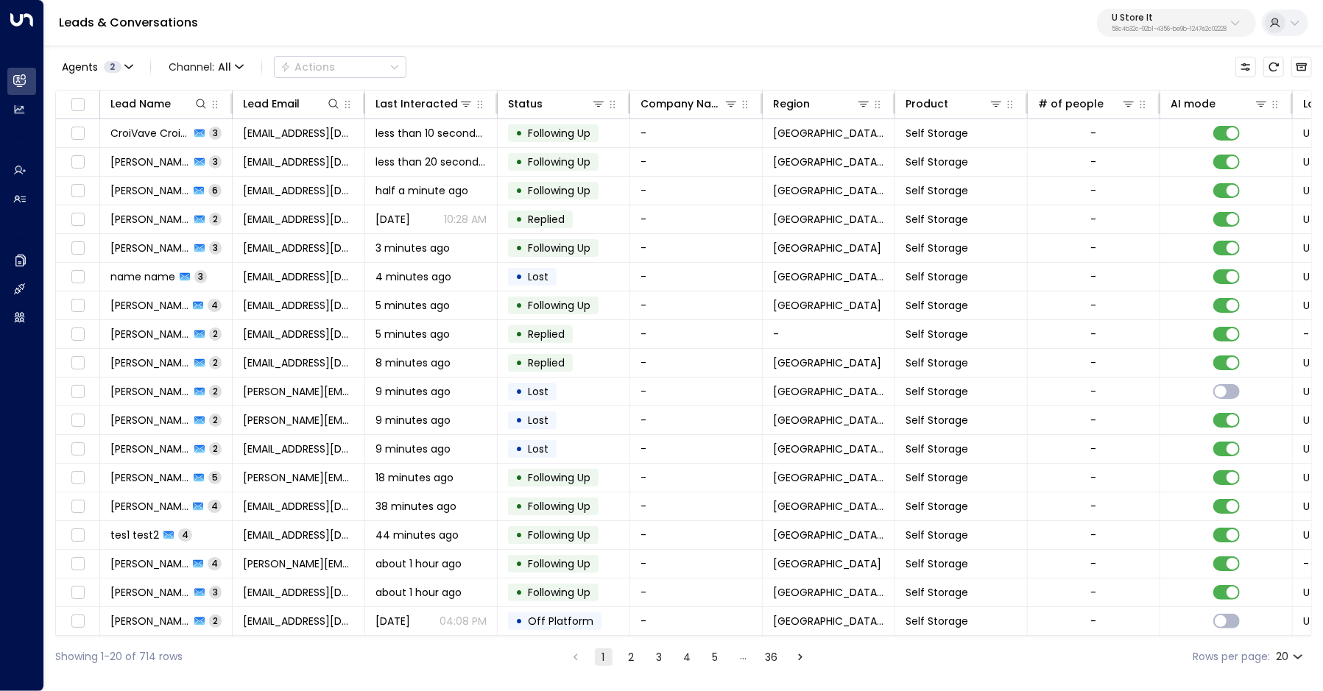
click at [1166, 19] on p "U Store It" at bounding box center [1169, 17] width 115 height 9
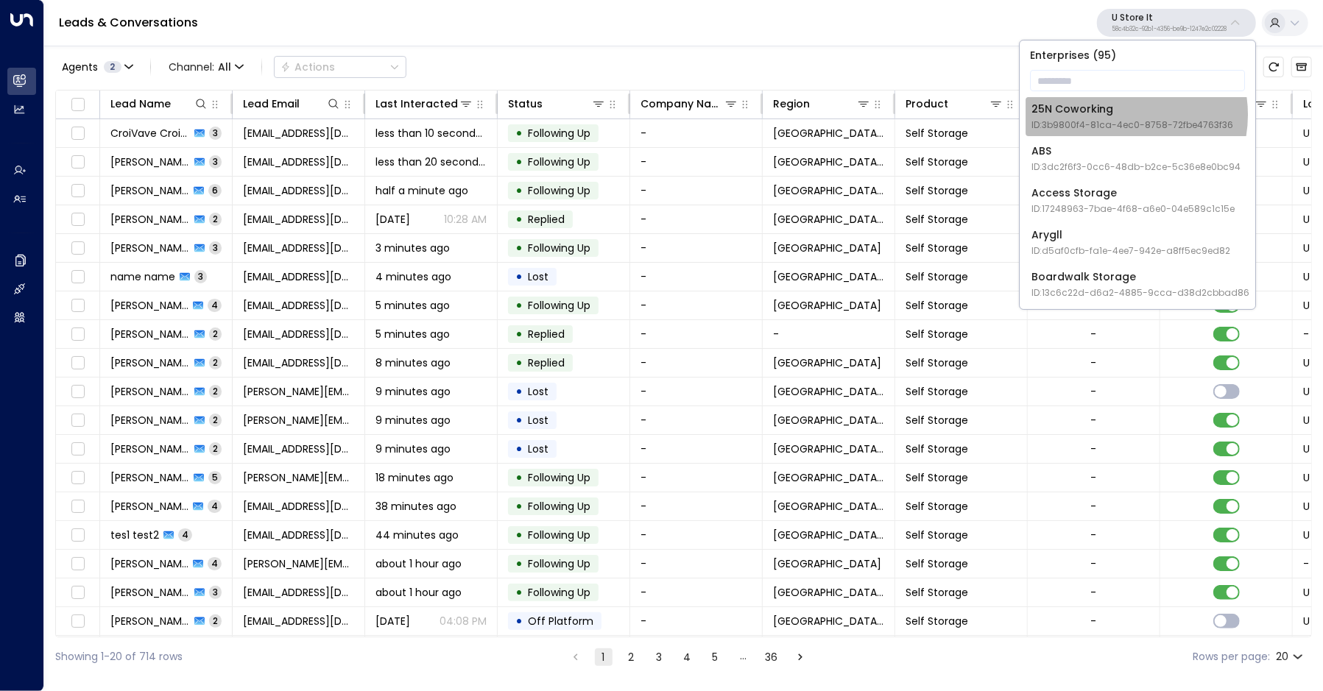
click at [1121, 115] on div "25N Coworking ID: 3b9800f4-81ca-4ec0-8758-72fbe4763f36" at bounding box center [1132, 117] width 202 height 30
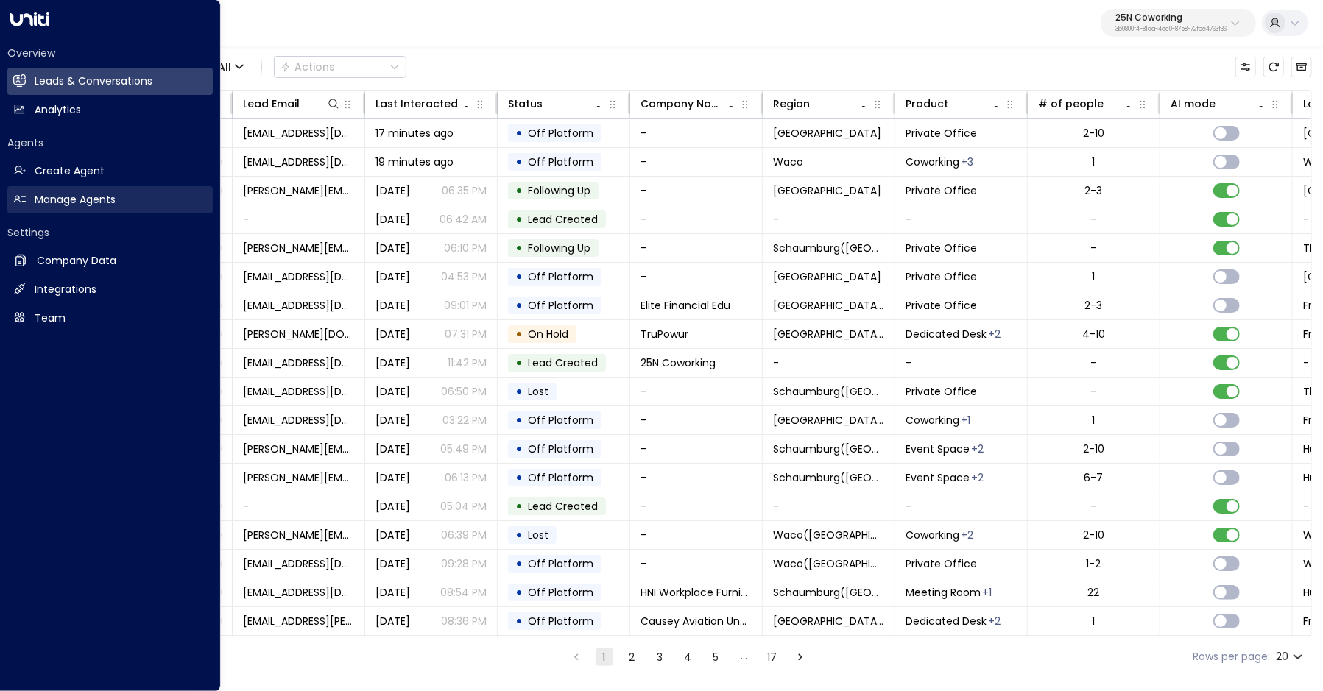
click at [45, 203] on h2 "Manage Agents" at bounding box center [75, 199] width 81 height 15
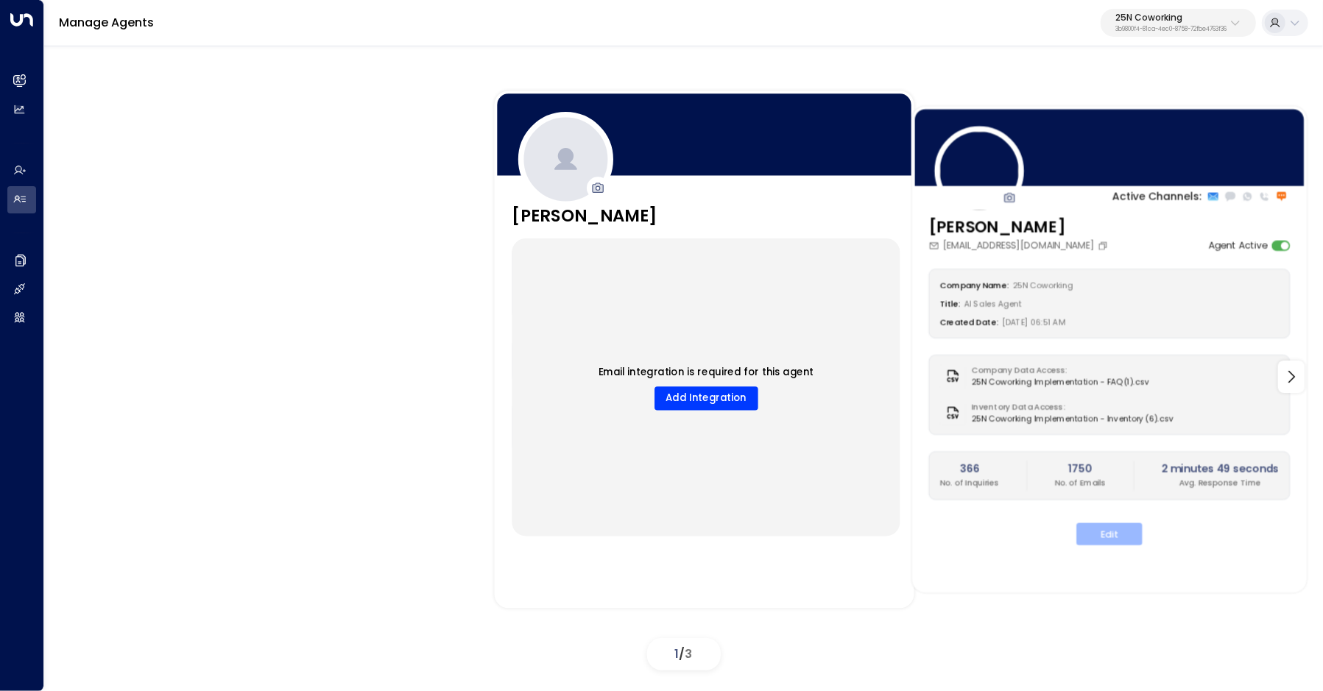
click at [1131, 534] on button "Edit" at bounding box center [1109, 534] width 66 height 22
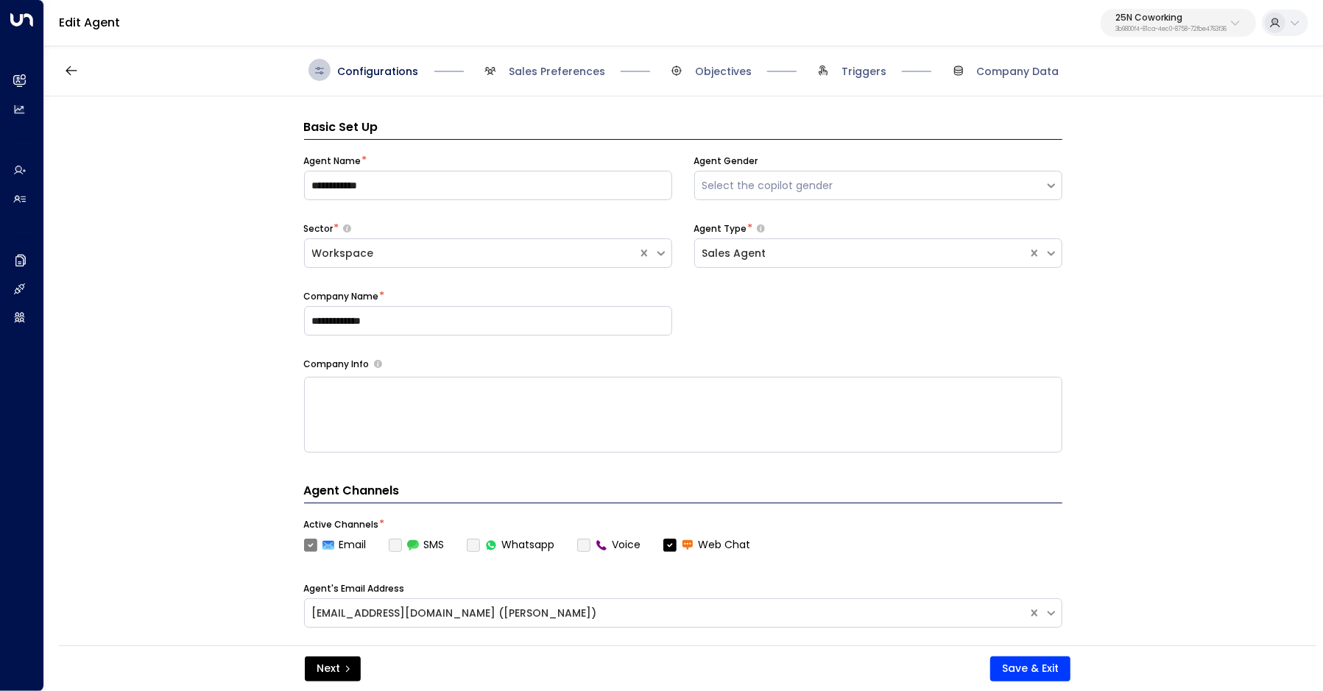
scroll to position [22, 0]
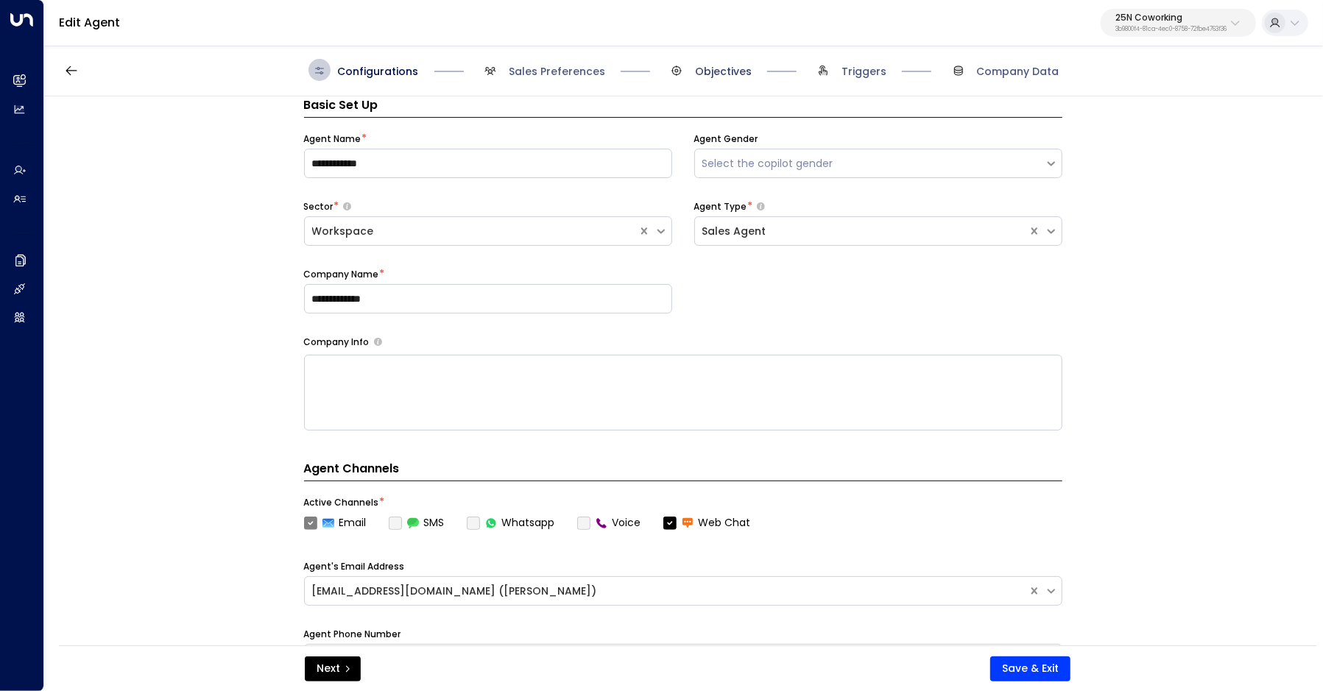
click at [721, 64] on span "Objectives" at bounding box center [723, 71] width 57 height 15
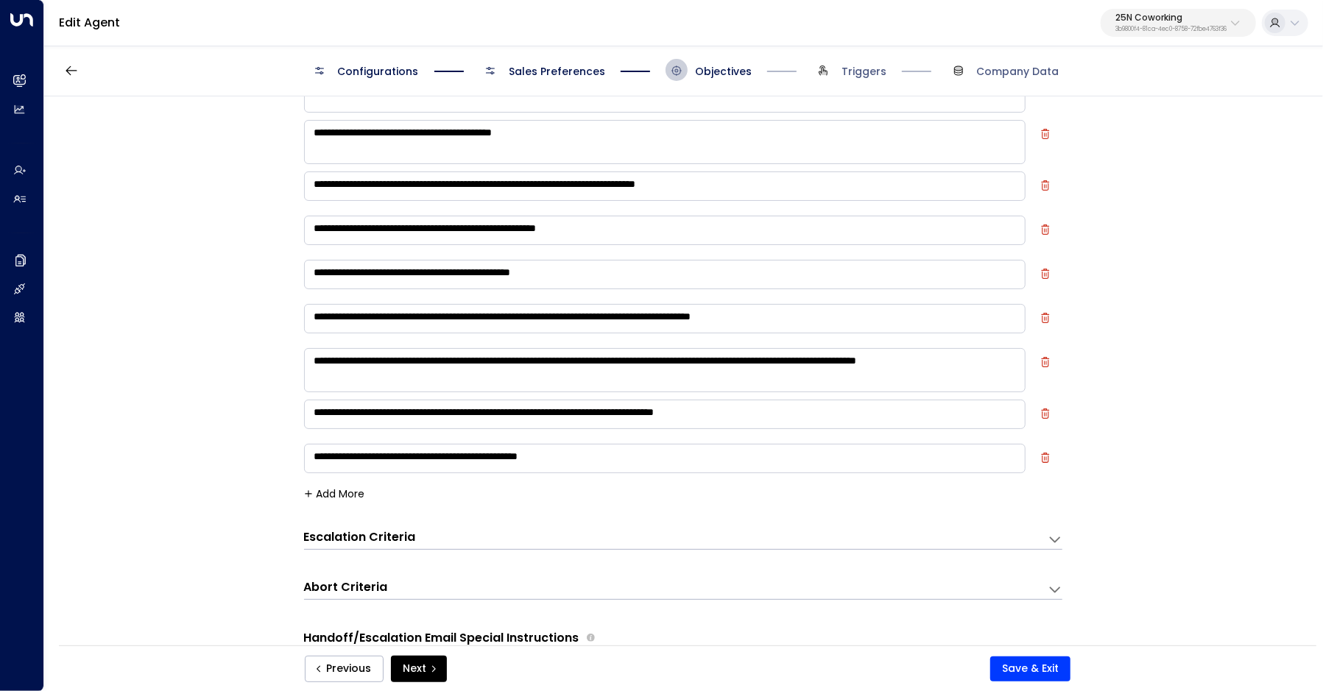
scroll to position [0, 0]
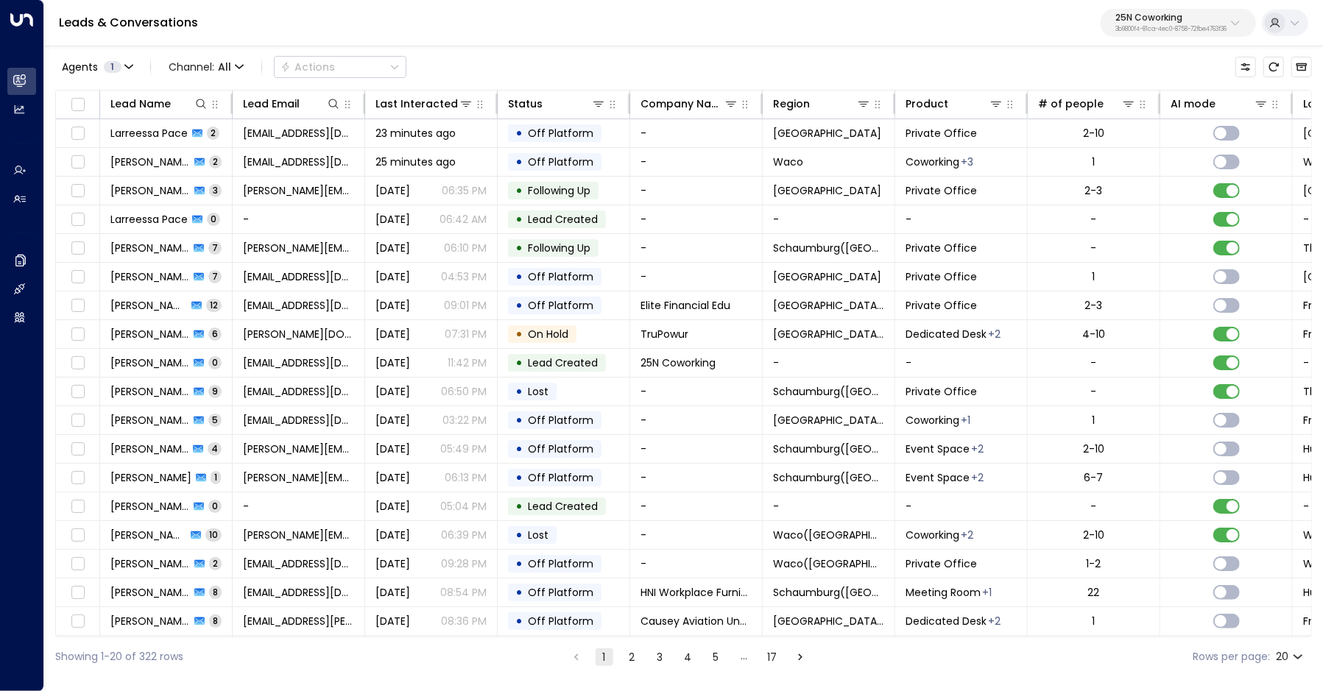
click at [1123, 21] on p "25N Coworking" at bounding box center [1170, 17] width 111 height 9
type input "*********"
click at [1123, 117] on div "Storage Star ID: bc340fee-f559-48fc-84eb-70f3f6817ad8" at bounding box center [1130, 117] width 198 height 30
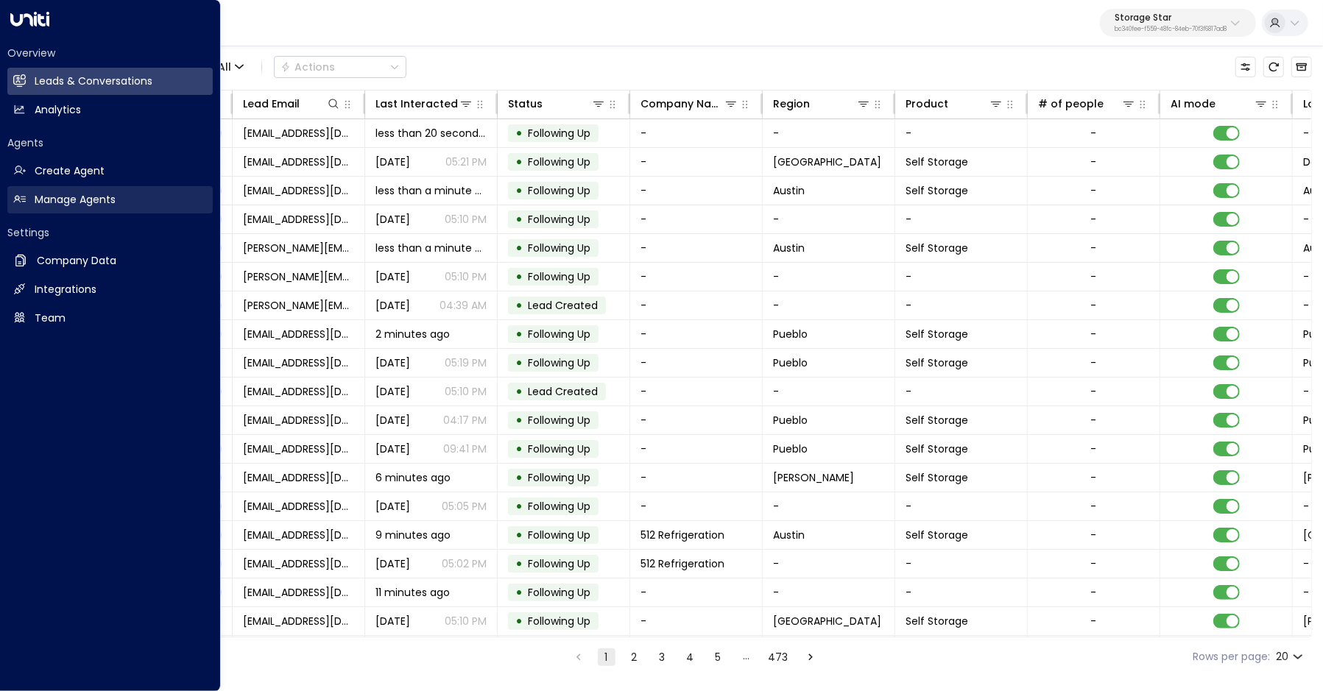
click at [35, 205] on h2 "Manage Agents" at bounding box center [75, 199] width 81 height 15
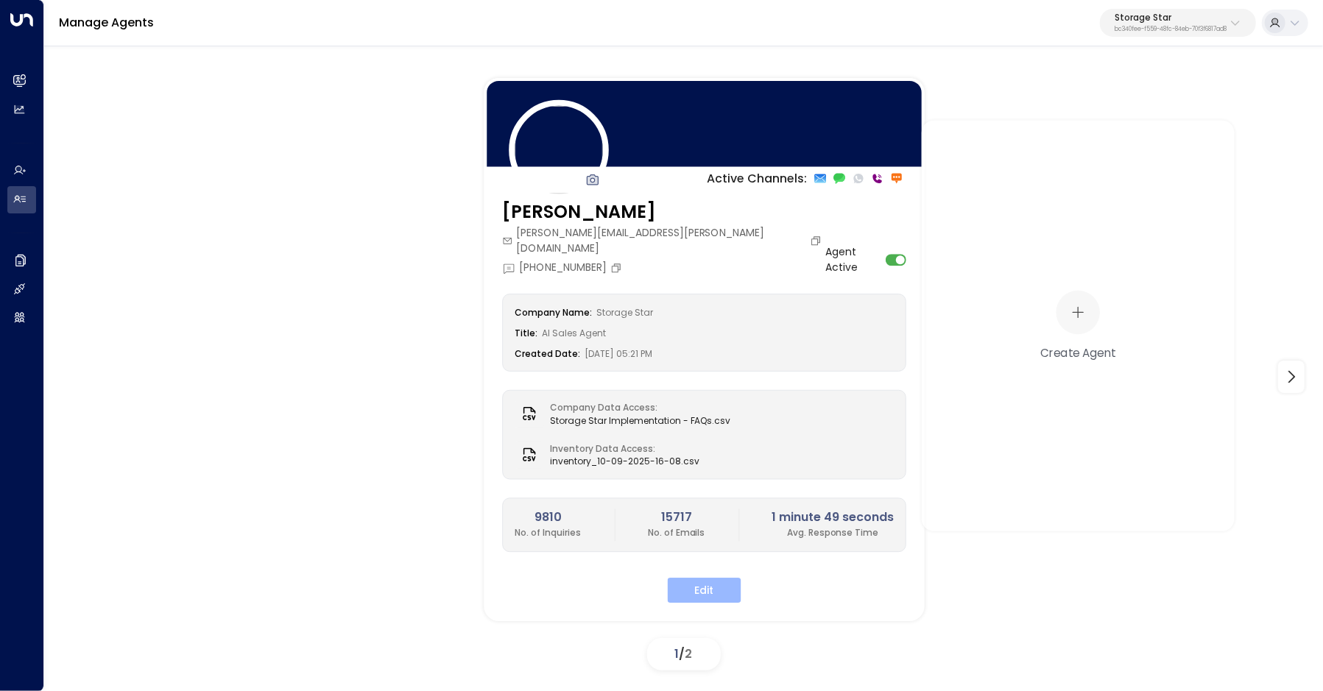
click at [696, 578] on button "Edit" at bounding box center [705, 590] width 74 height 25
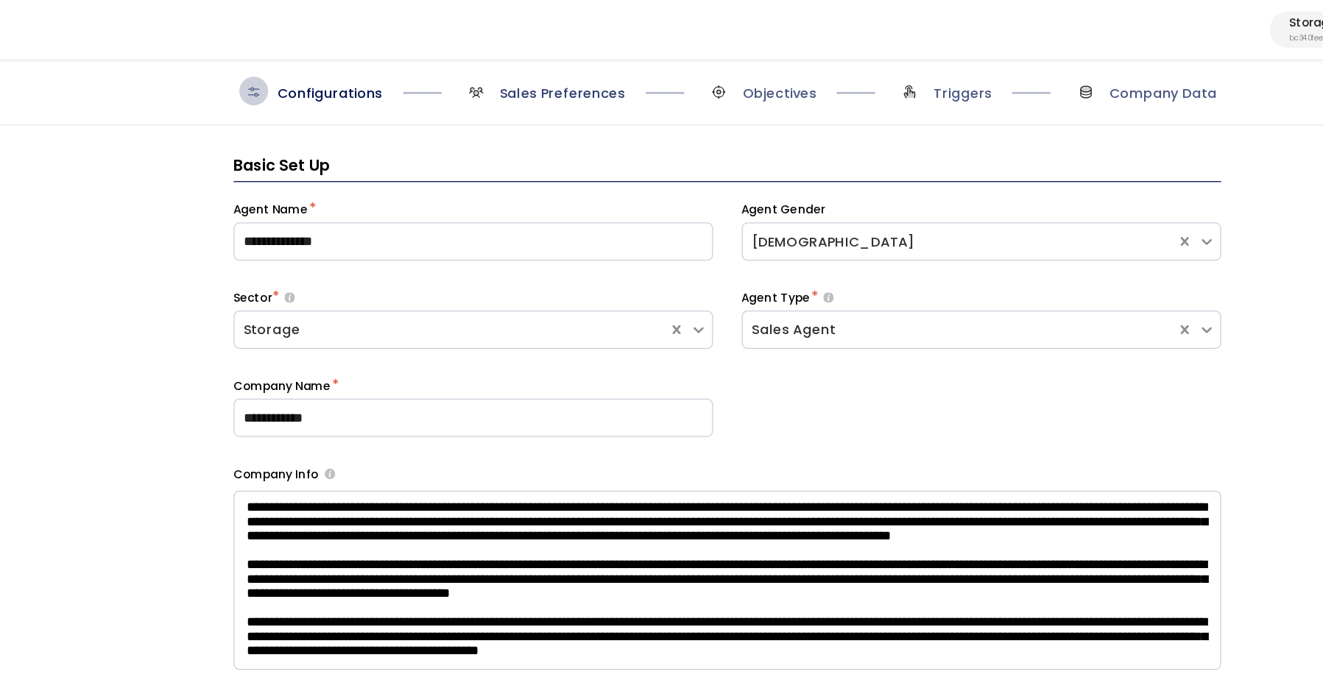
click at [545, 78] on span "Sales Preferences" at bounding box center [557, 71] width 96 height 15
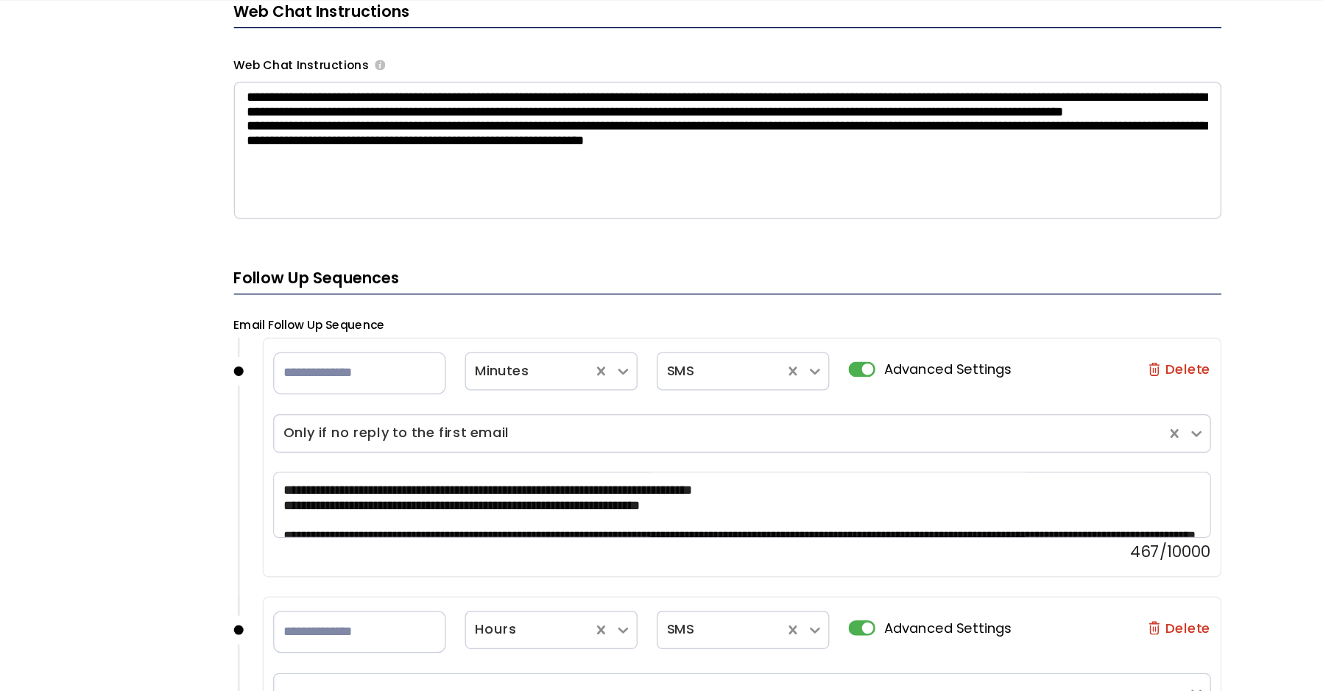
scroll to position [1820, 0]
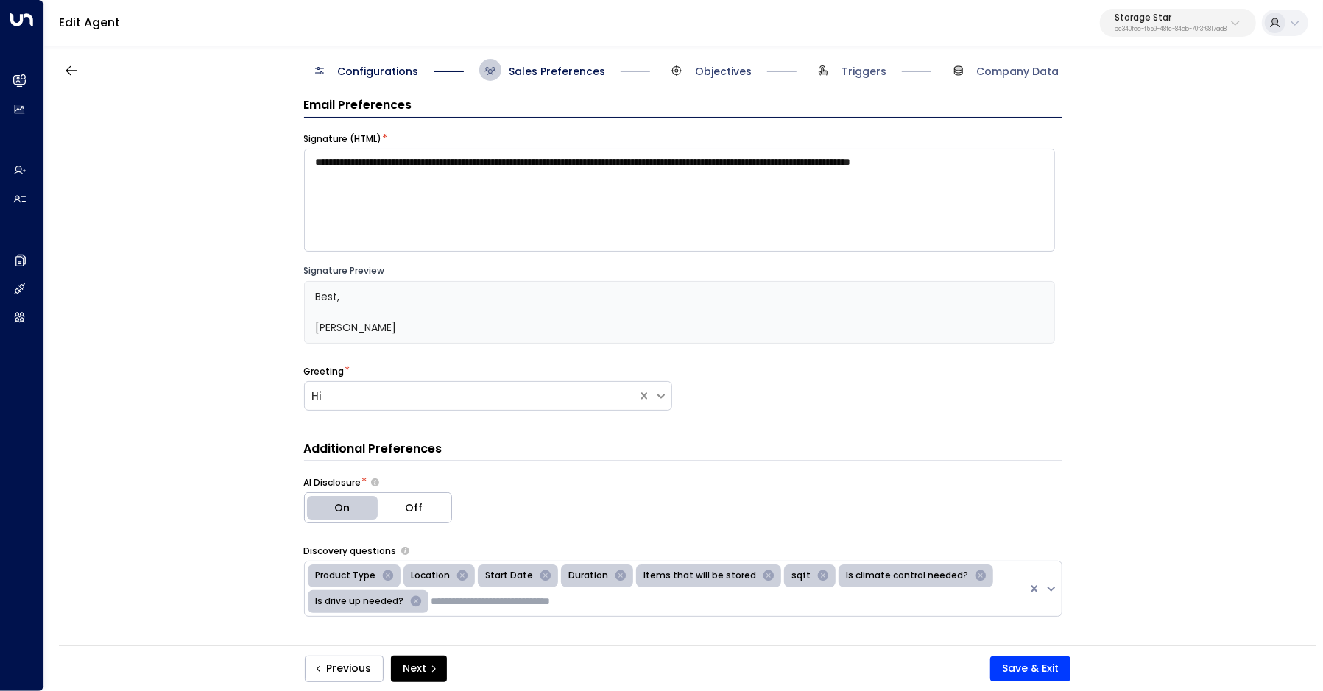
click at [710, 78] on span "Objectives" at bounding box center [723, 71] width 57 height 15
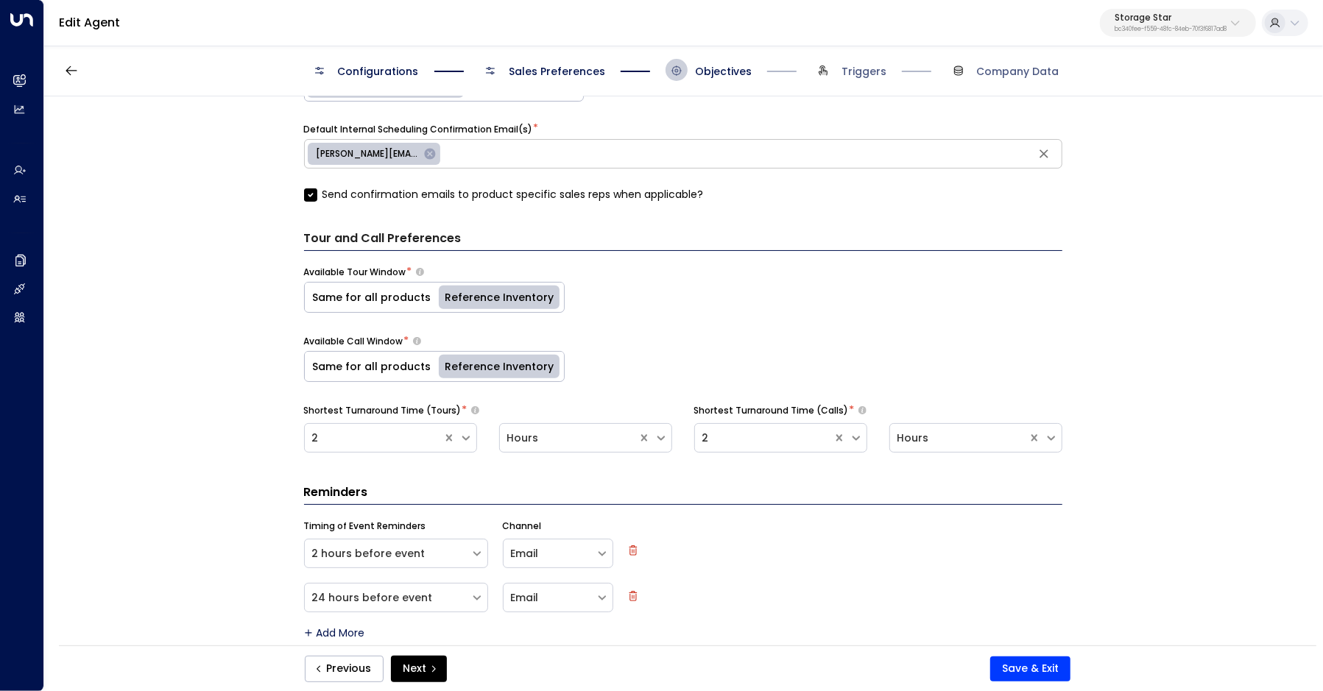
scroll to position [839, 0]
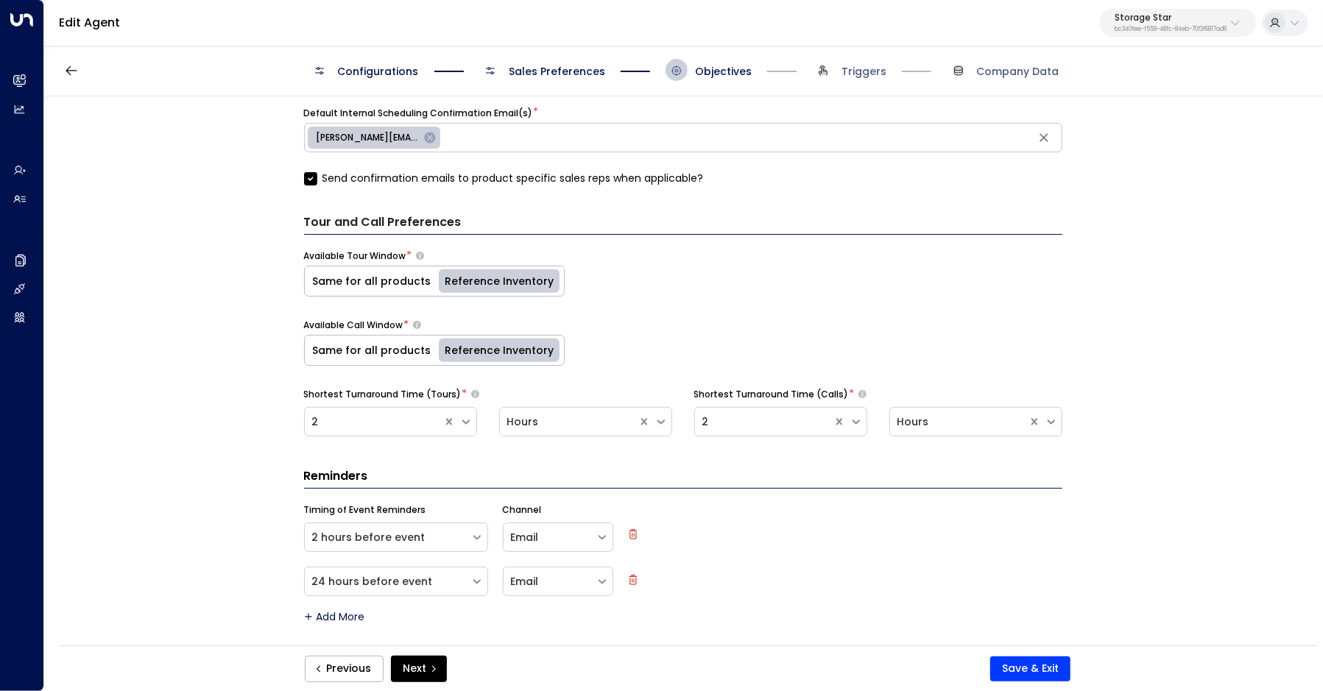
click at [1162, 30] on p "bc340fee-f559-48fc-84eb-70f3f6817ad8" at bounding box center [1170, 30] width 112 height 6
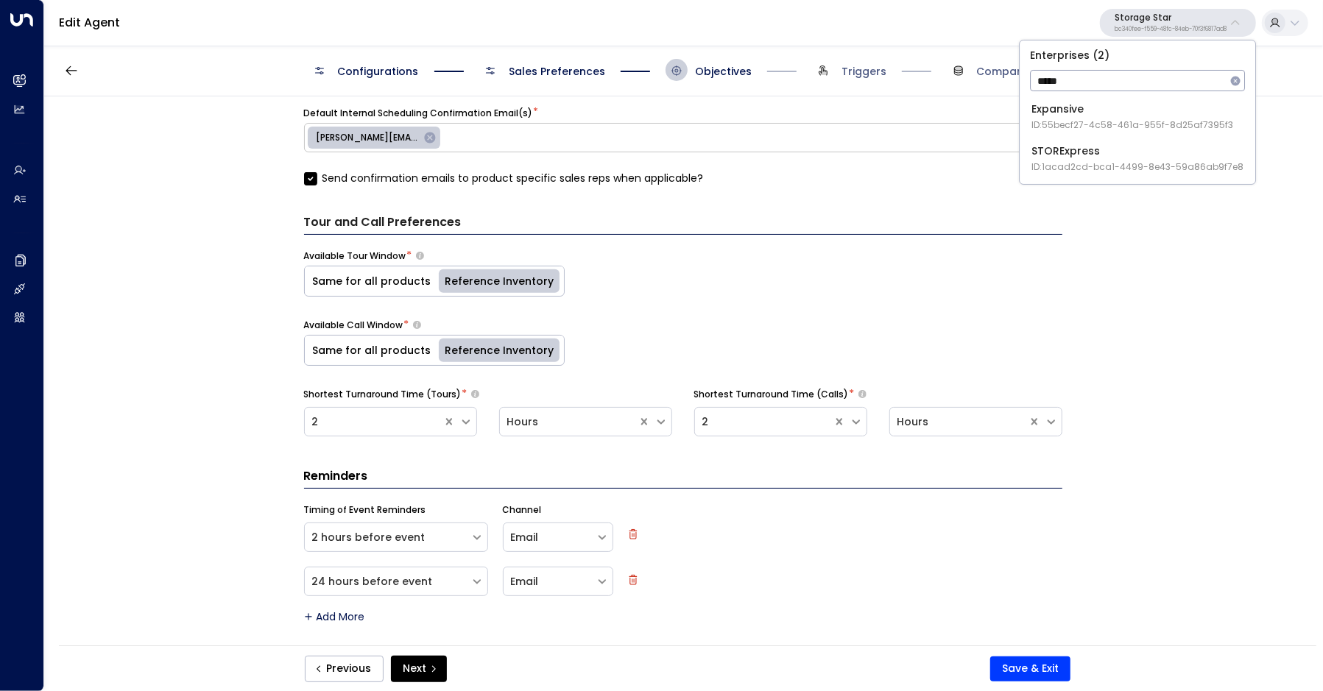
type input "******"
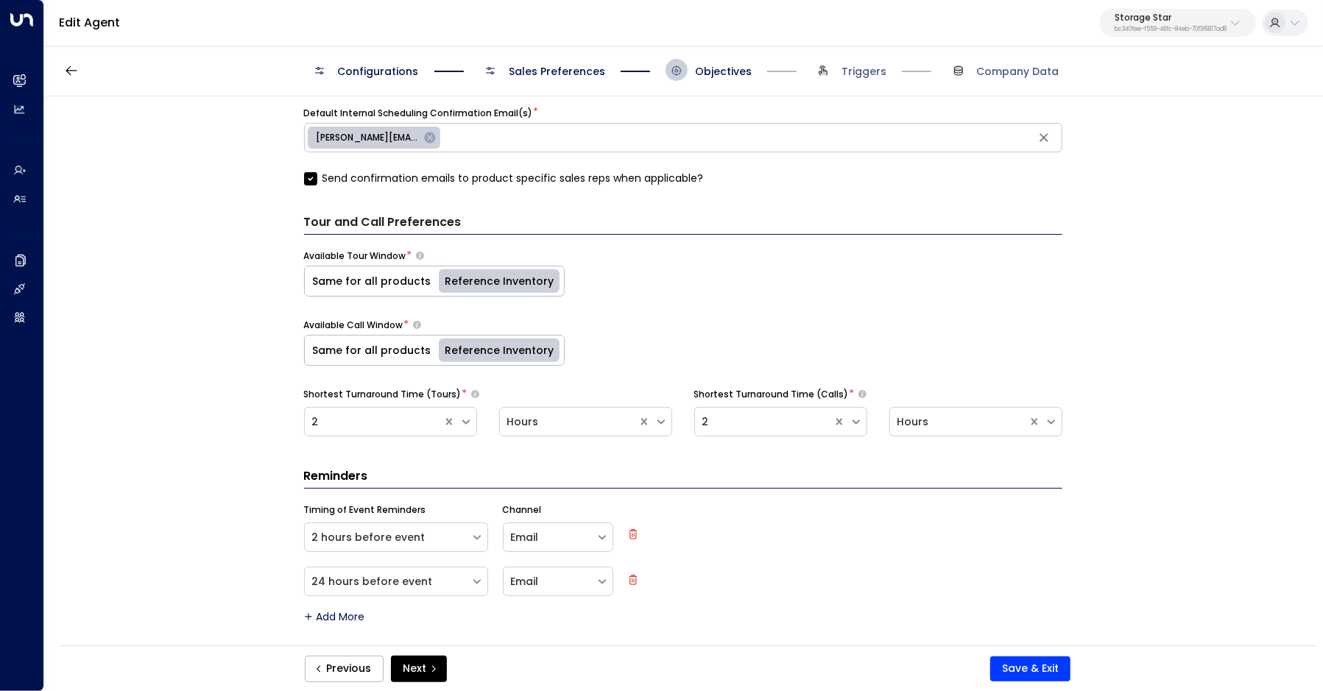
click at [1117, 159] on div "**********" at bounding box center [682, 375] width 1277 height 559
click at [1156, 27] on p "bc340fee-f559-48fc-84eb-70f3f6817ad8" at bounding box center [1170, 30] width 112 height 6
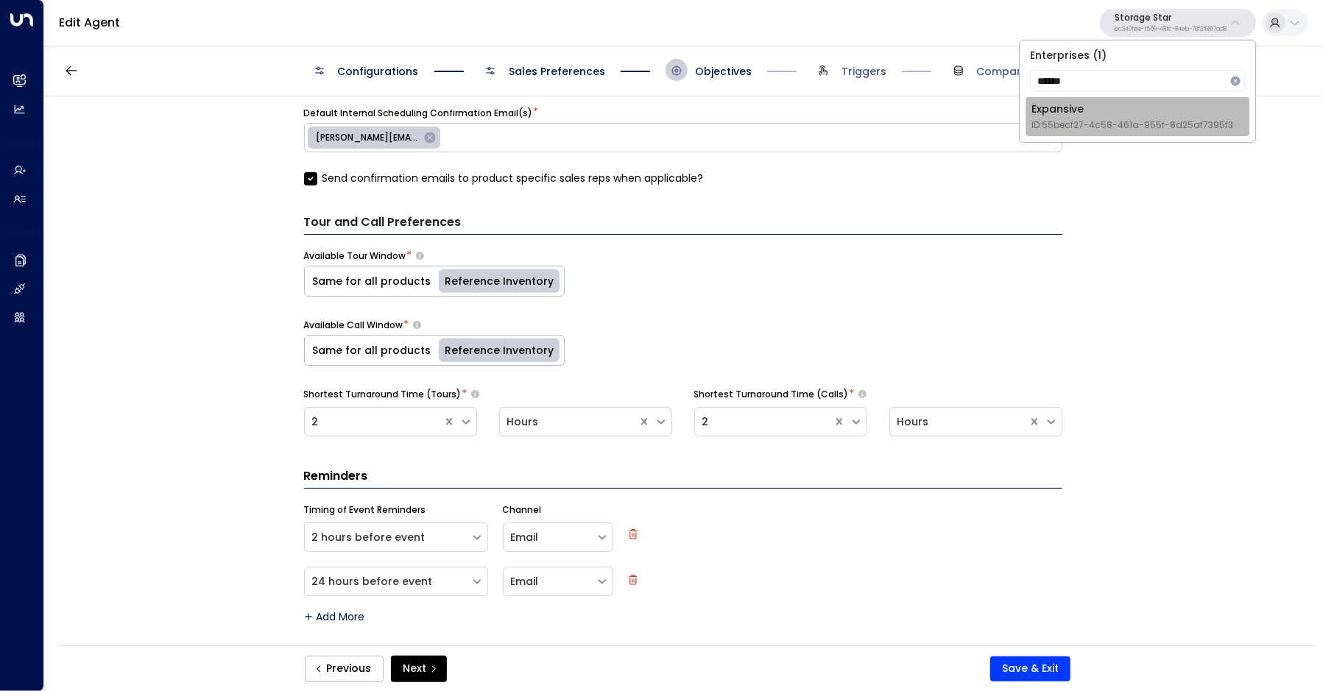
click at [1102, 115] on div "Expansive ID: 55becf27-4c58-461a-955f-8d25af7395f3" at bounding box center [1132, 117] width 202 height 30
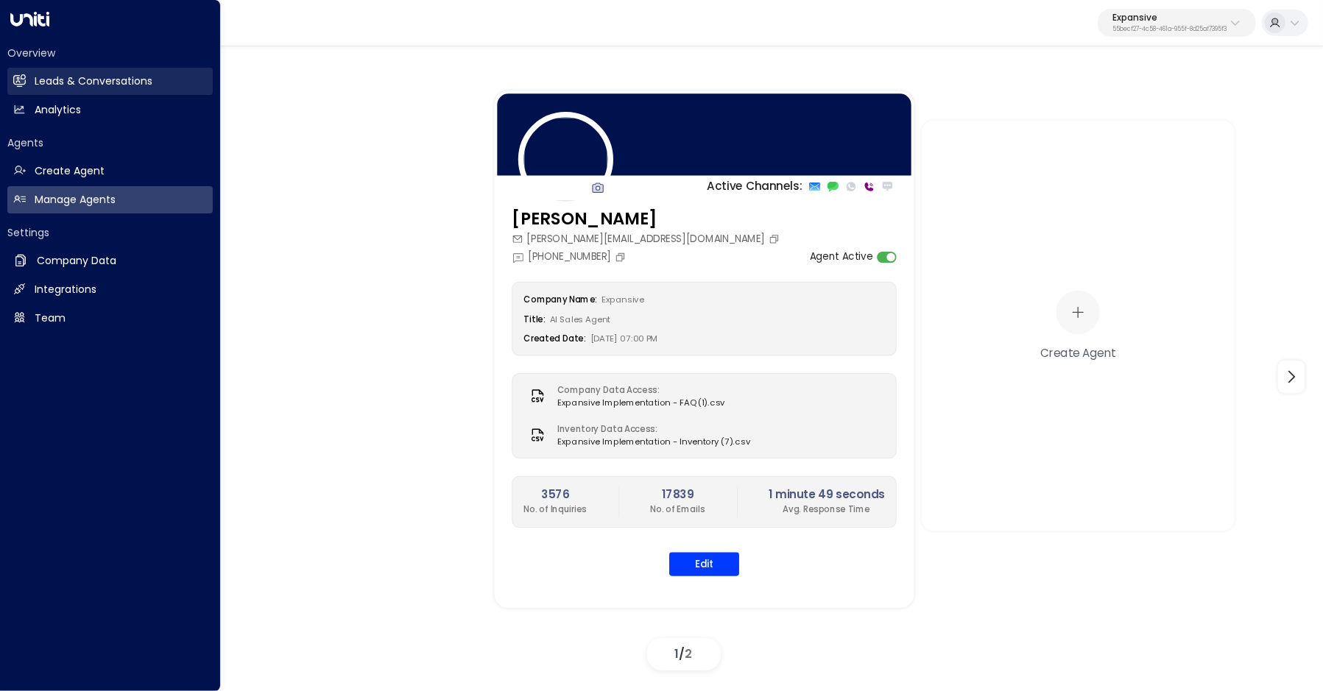
click at [39, 68] on link "Leads & Conversations Leads & Conversations" at bounding box center [109, 81] width 205 height 27
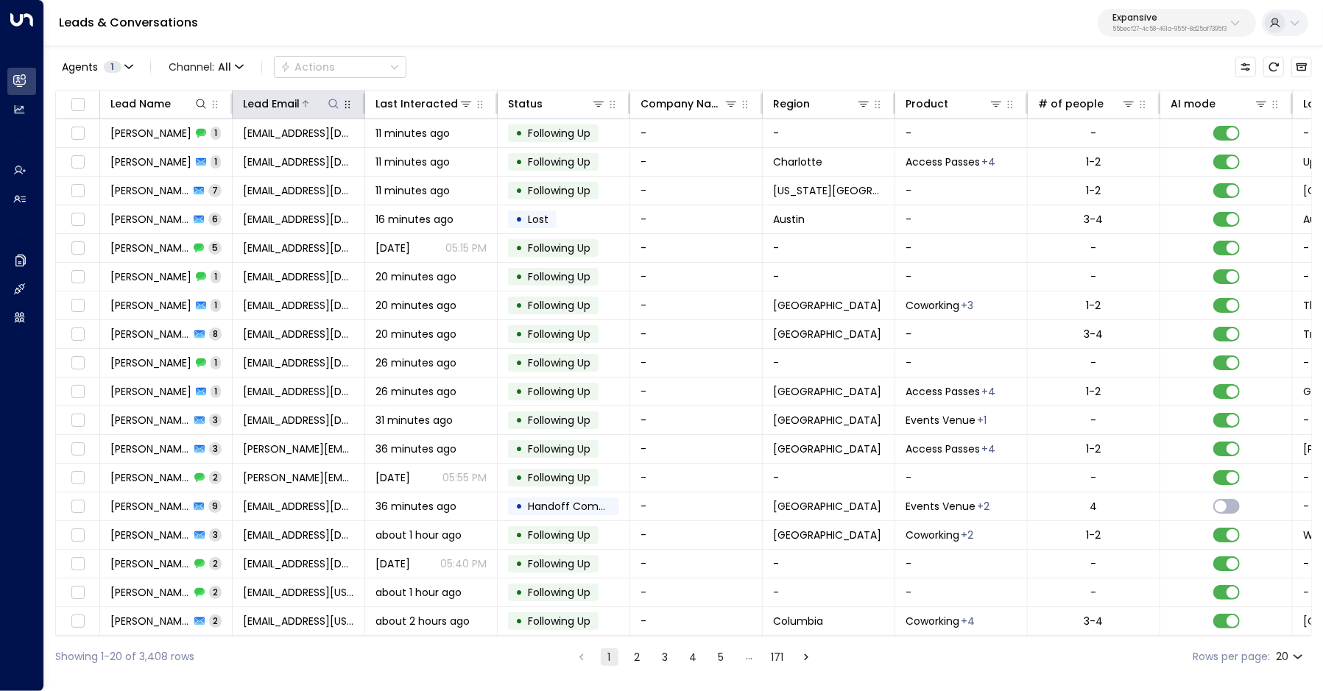
click at [304, 105] on icon at bounding box center [305, 103] width 9 height 9
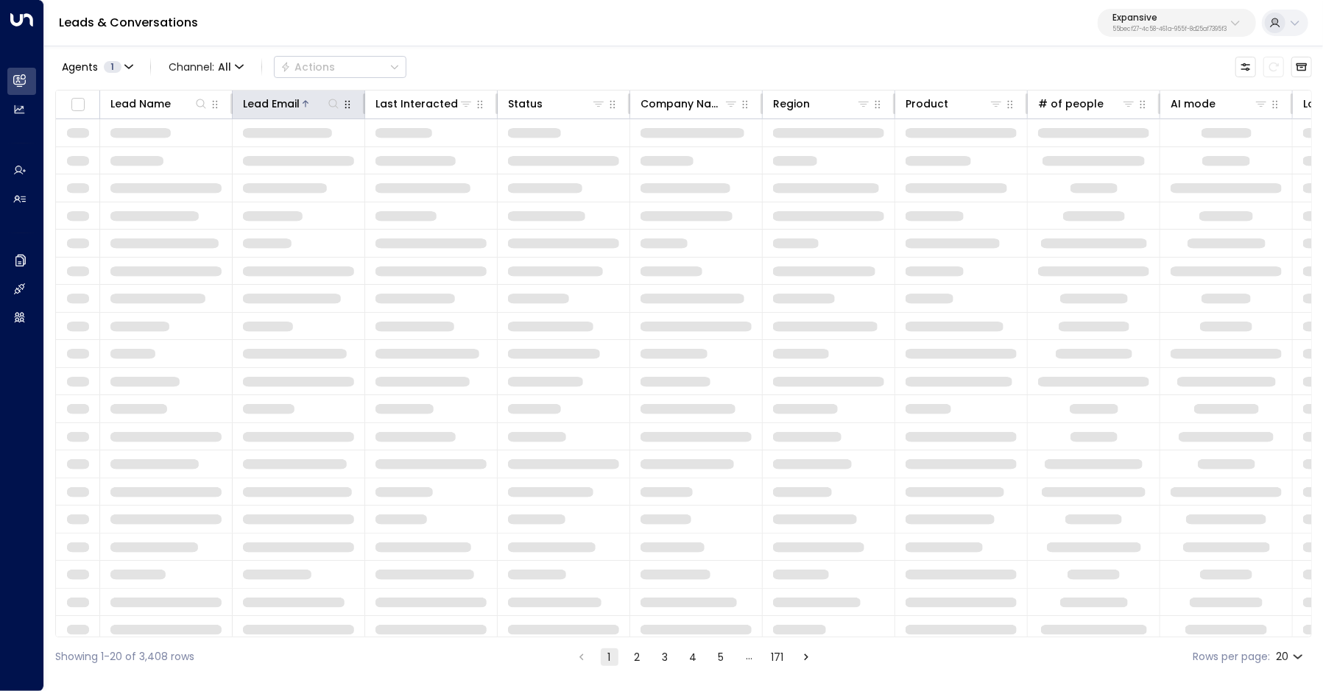
click at [304, 105] on icon at bounding box center [305, 103] width 9 height 9
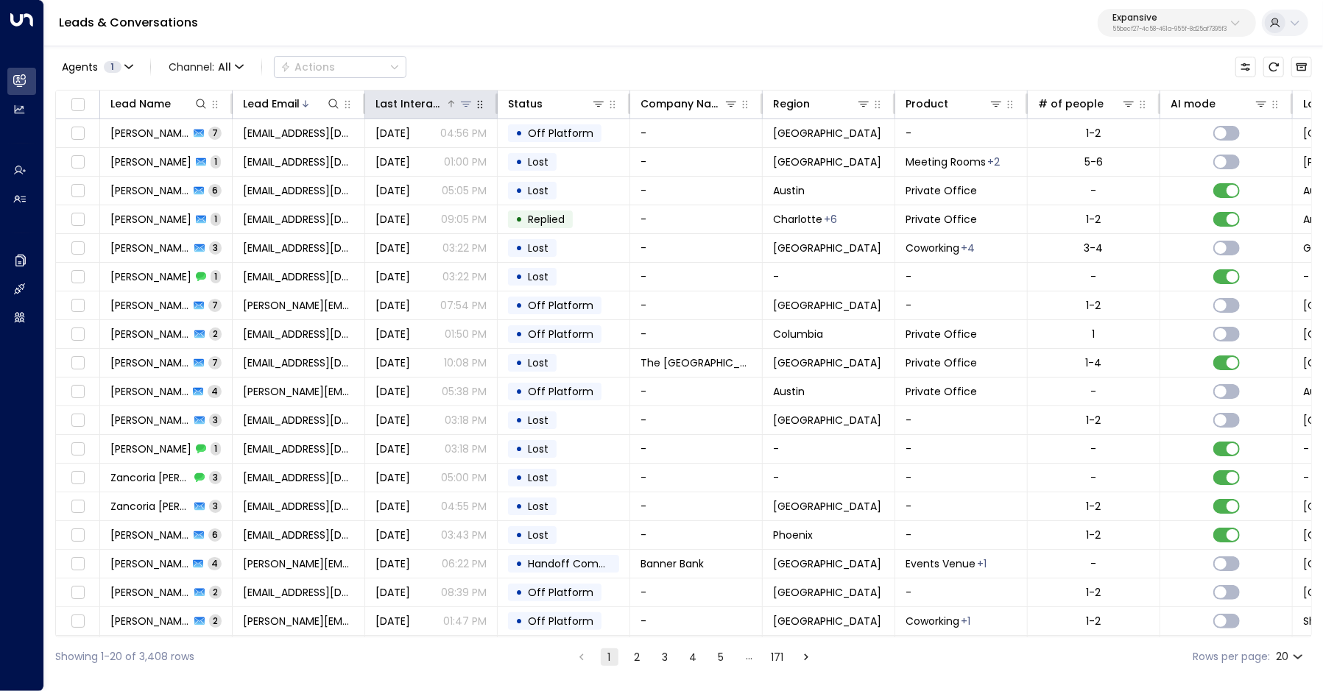
click at [417, 98] on div "Last Interacted" at bounding box center [410, 104] width 70 height 18
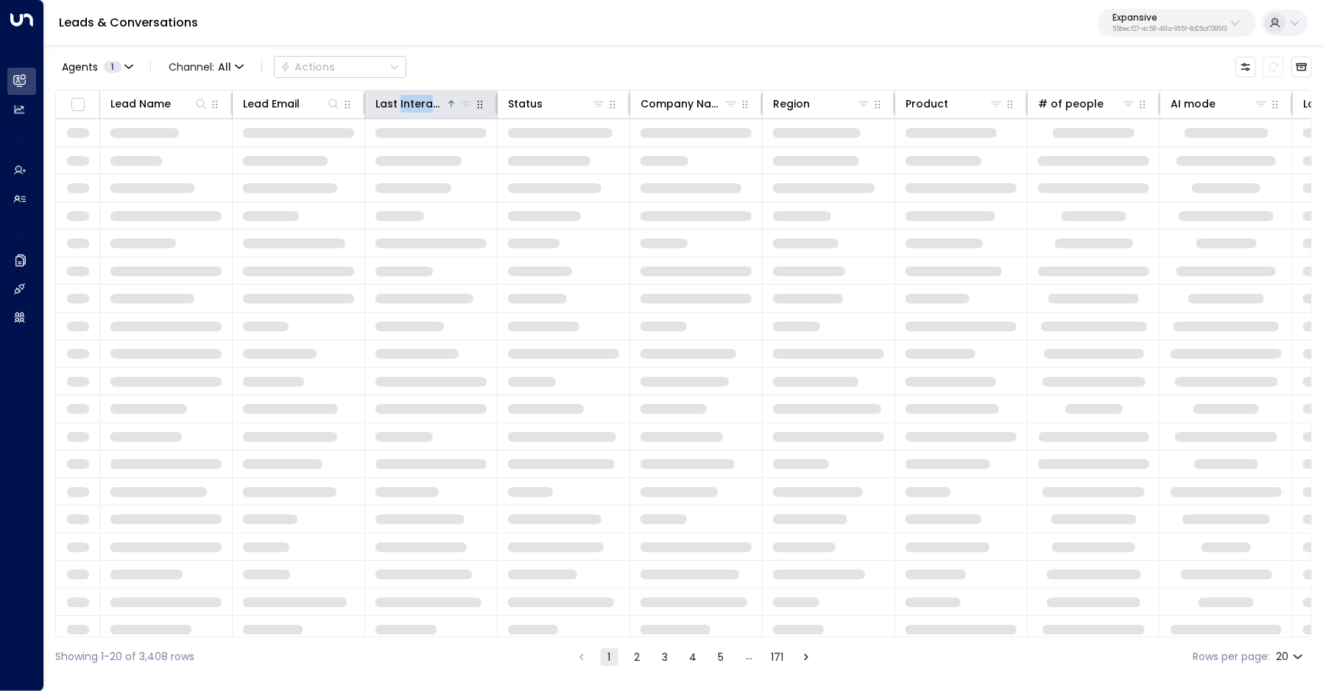
click at [417, 98] on div "Last Interacted" at bounding box center [410, 104] width 70 height 18
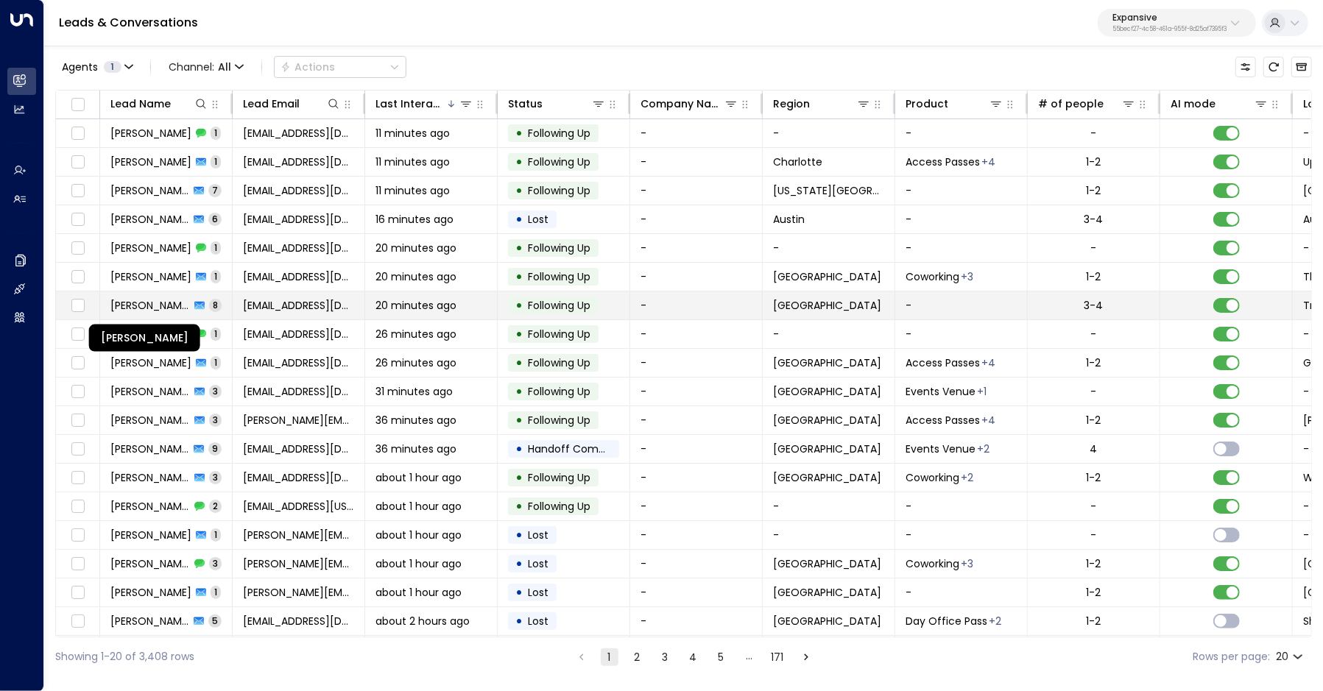
click at [135, 300] on span "Madison Holmberg" at bounding box center [150, 305] width 80 height 15
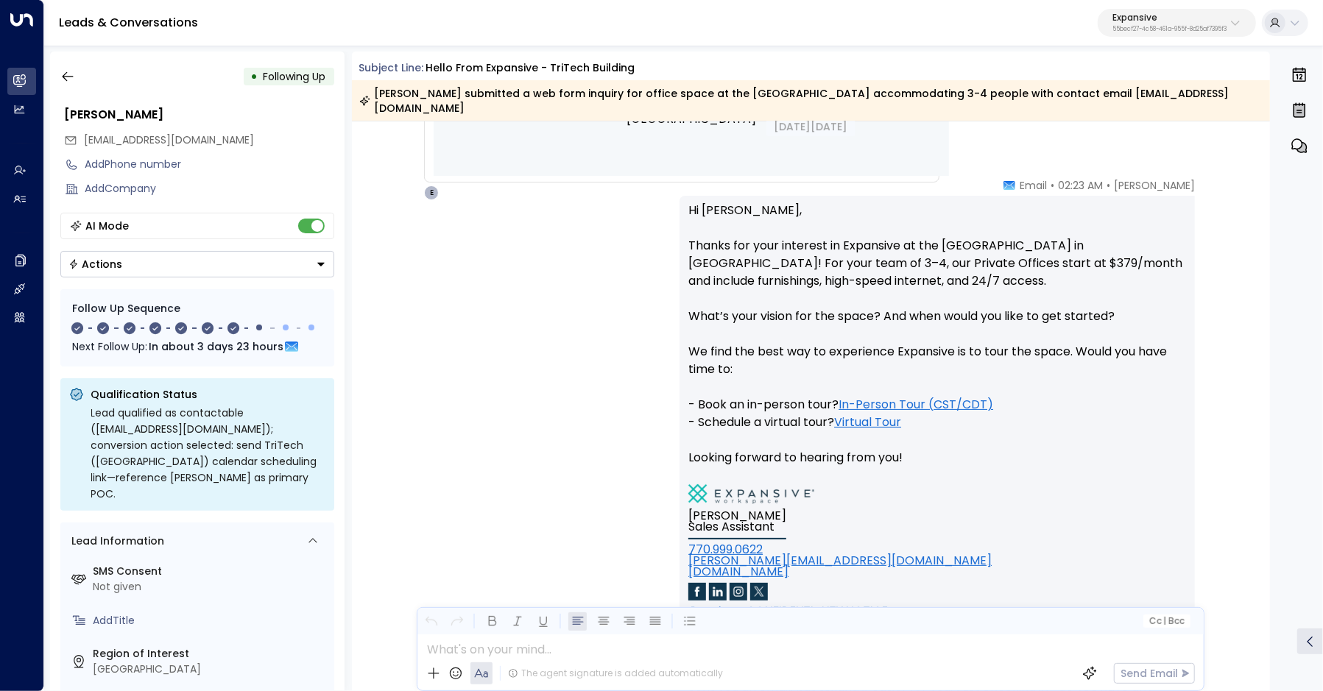
scroll to position [877, 0]
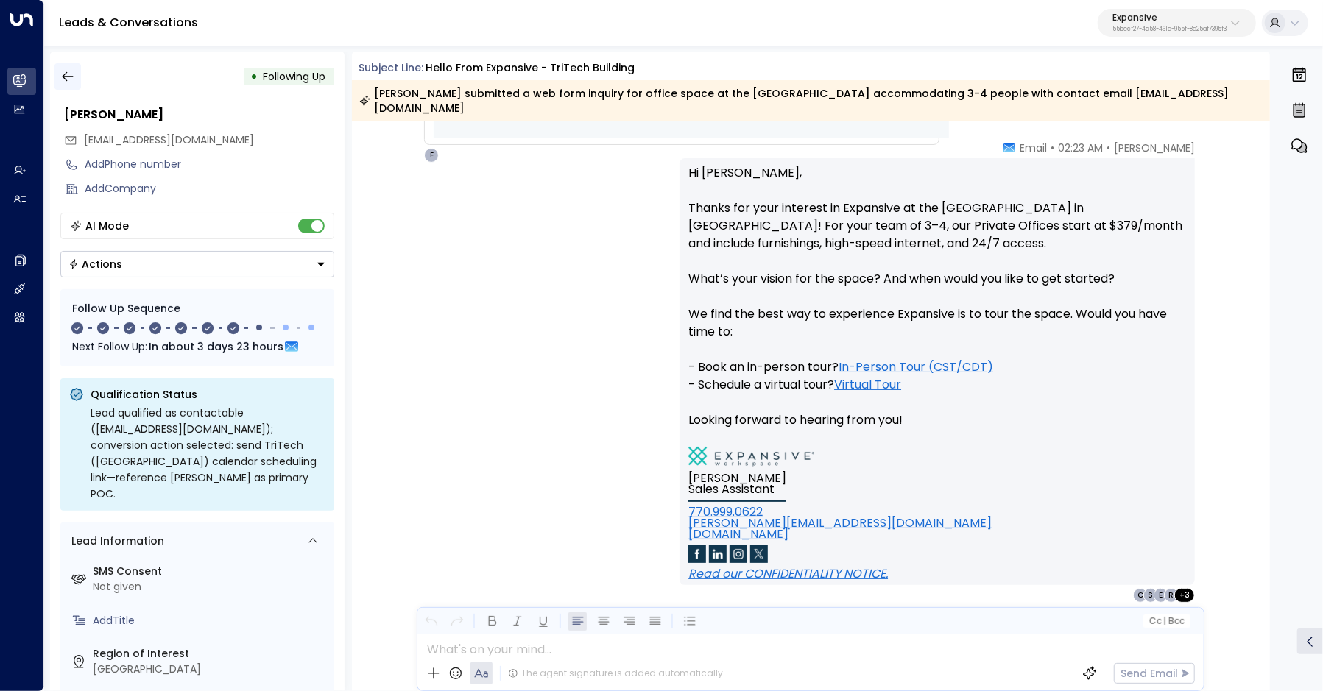
click at [65, 71] on icon "button" at bounding box center [67, 76] width 15 height 15
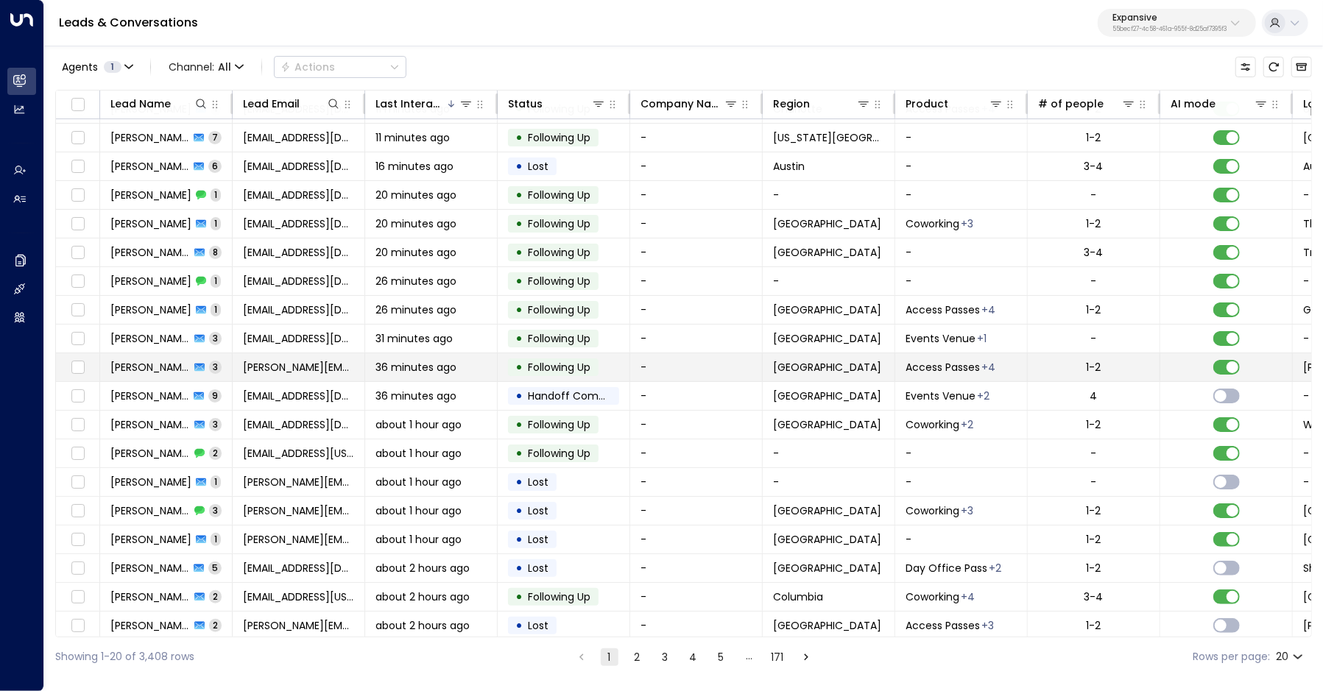
scroll to position [55, 0]
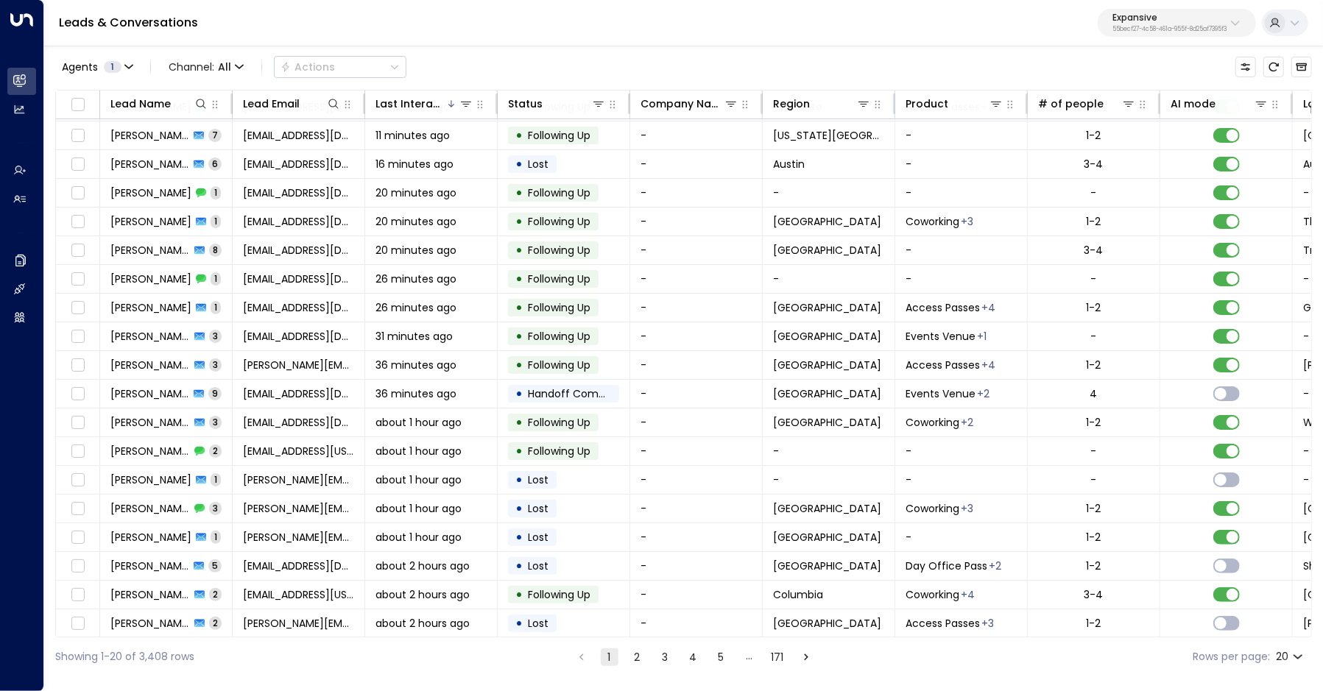
click at [637, 658] on button "2" at bounding box center [638, 658] width 18 height 18
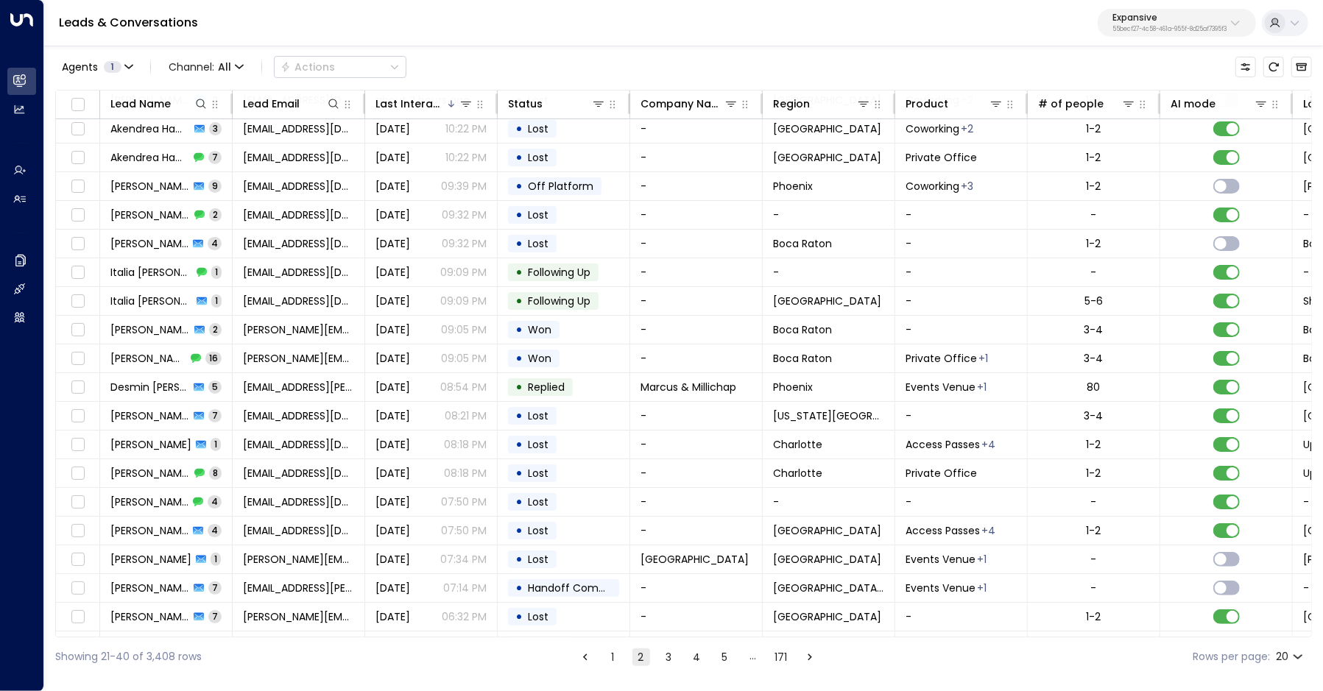
scroll to position [55, 0]
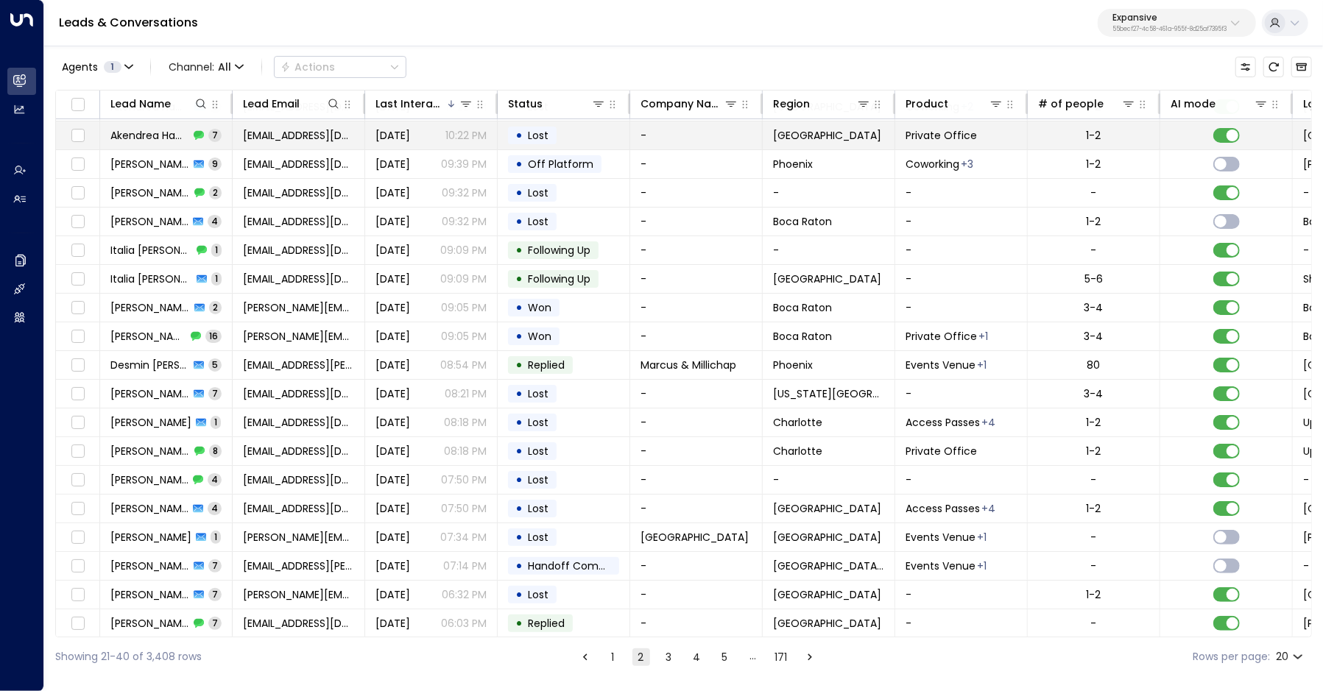
click at [234, 135] on td "[EMAIL_ADDRESS][DOMAIN_NAME]" at bounding box center [299, 135] width 133 height 28
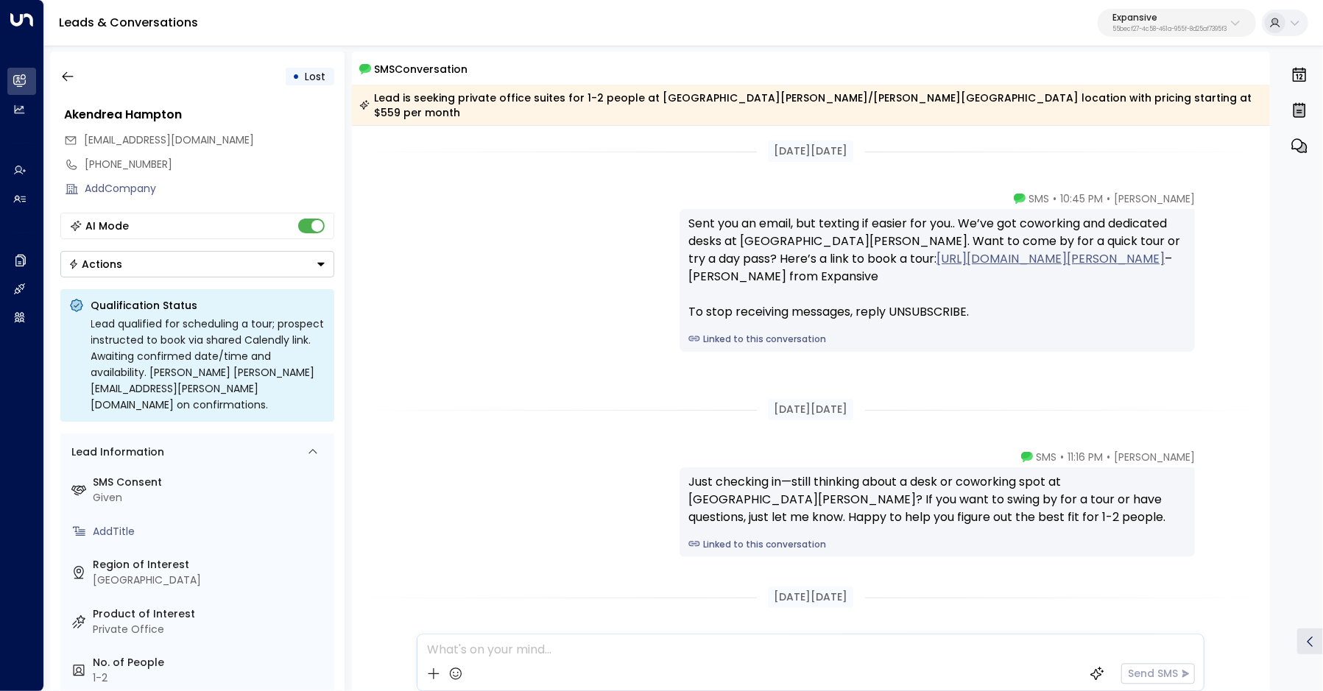
click at [786, 339] on link "Linked to this conversation" at bounding box center [937, 339] width 498 height 13
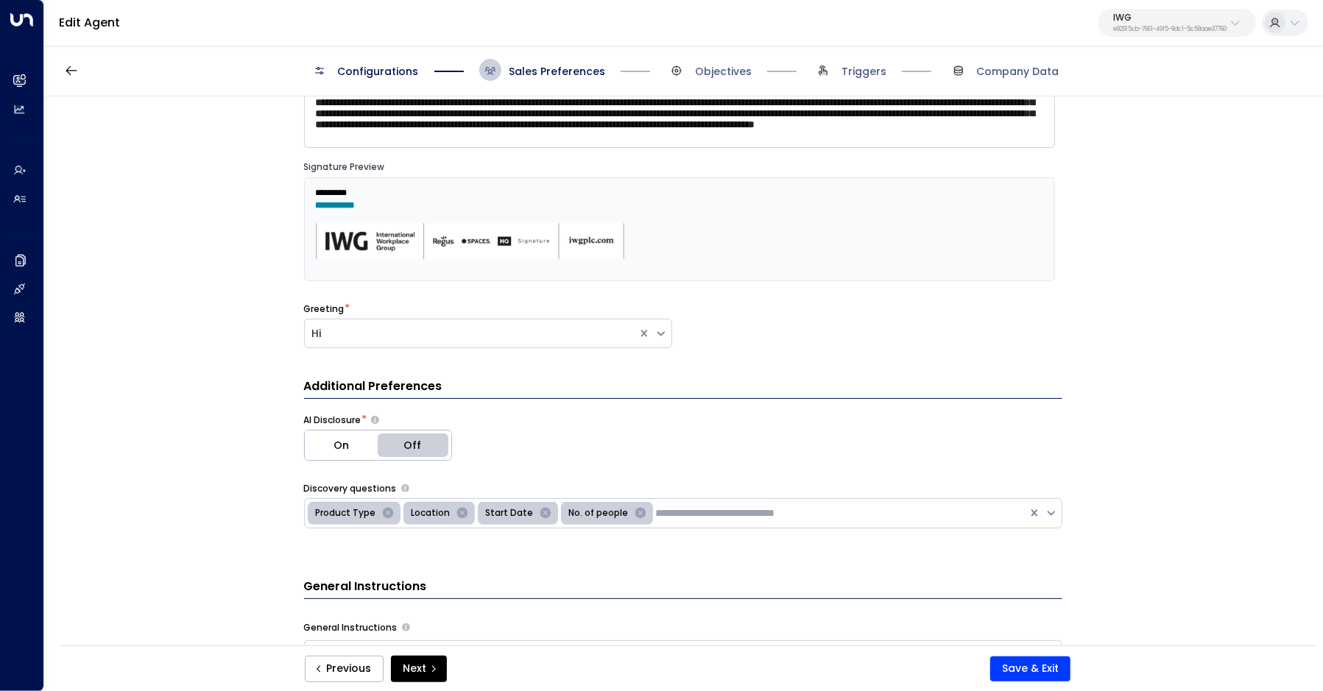
scroll to position [135, 0]
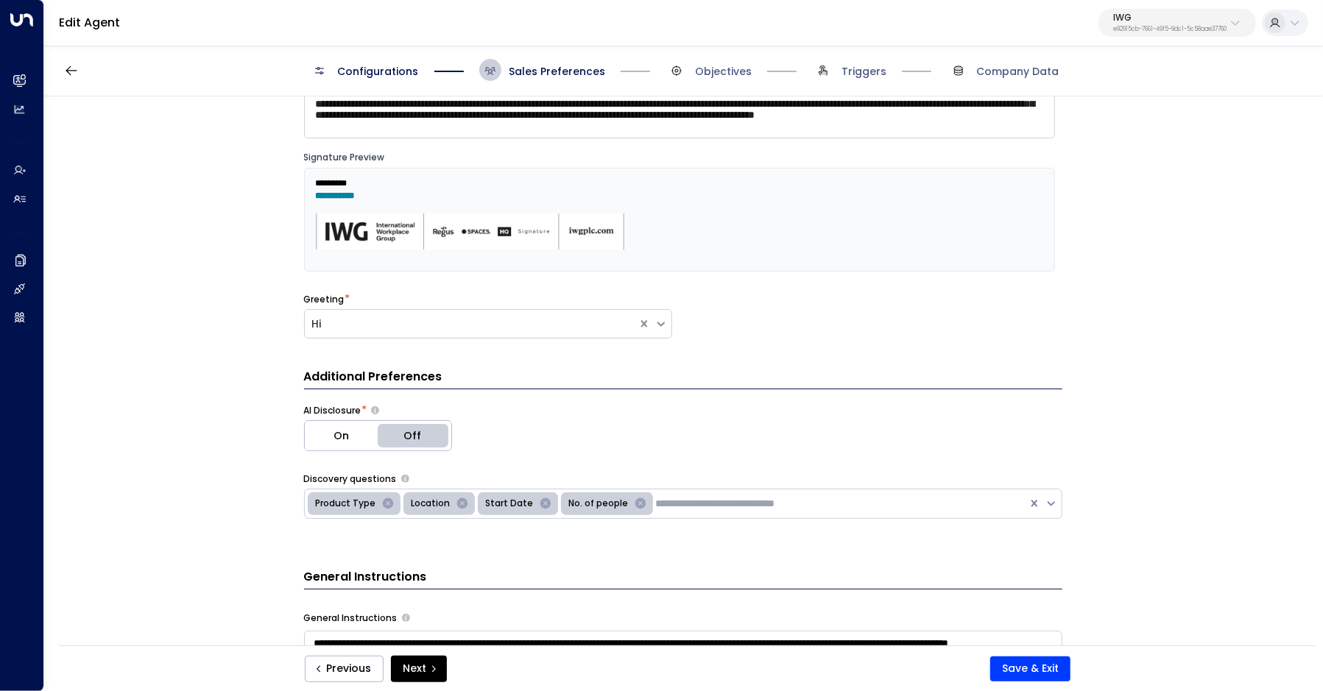
click at [1128, 21] on p "IWG" at bounding box center [1169, 17] width 113 height 9
type input "**********"
click at [1098, 119] on span "ID: bc340fee-f559-48fc-84eb-70f3f6817ad8" at bounding box center [1130, 125] width 198 height 13
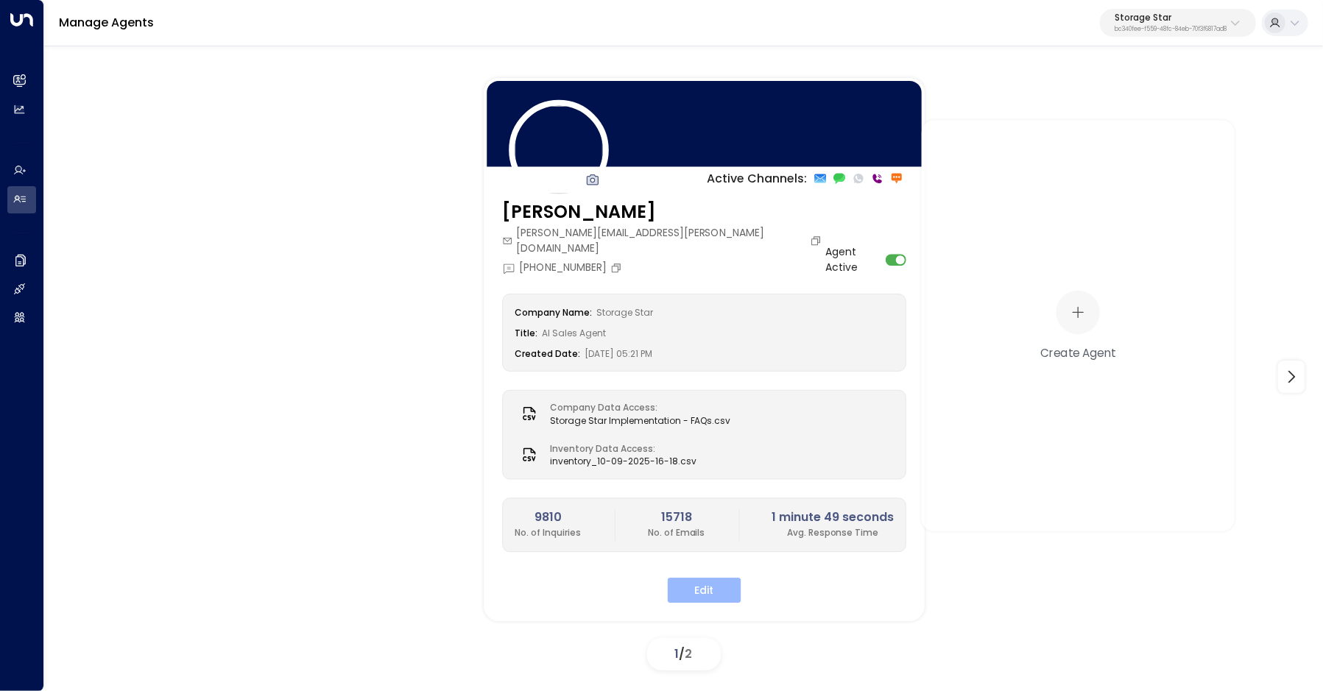
click at [739, 578] on button "Edit" at bounding box center [705, 590] width 74 height 25
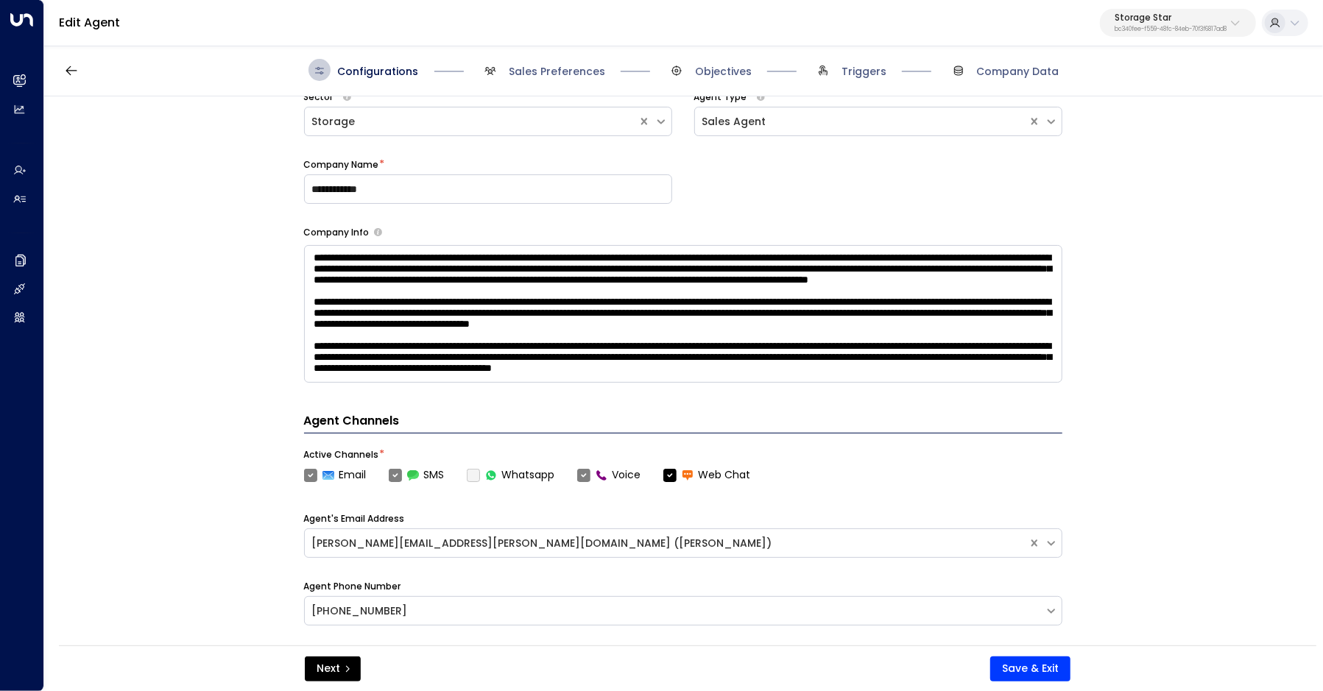
scroll to position [323, 0]
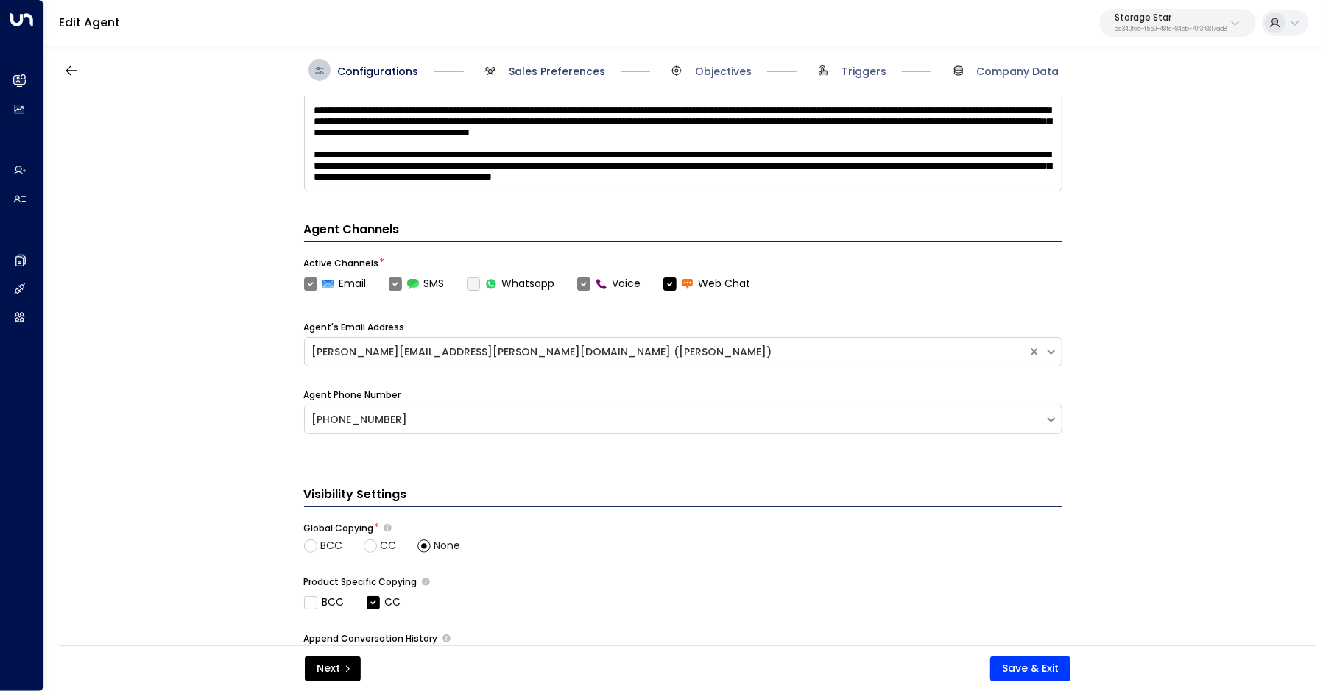
click at [534, 78] on span "Sales Preferences" at bounding box center [557, 71] width 96 height 15
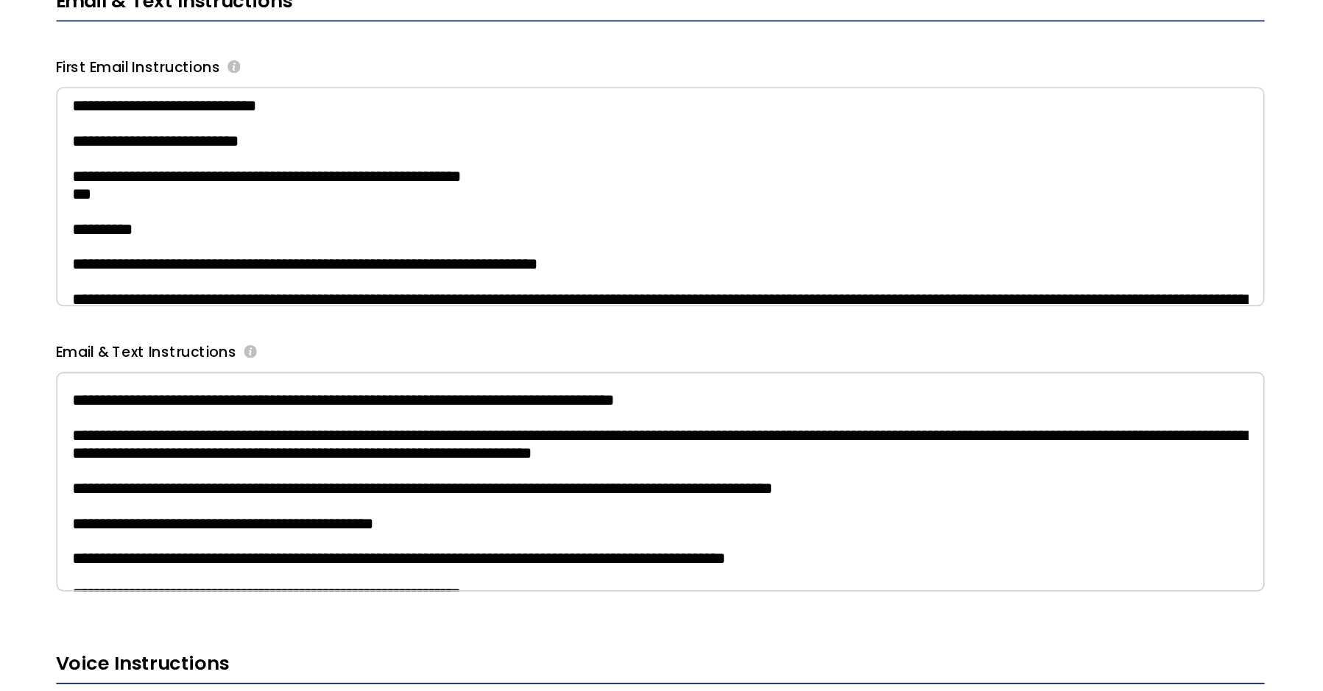
scroll to position [102, 0]
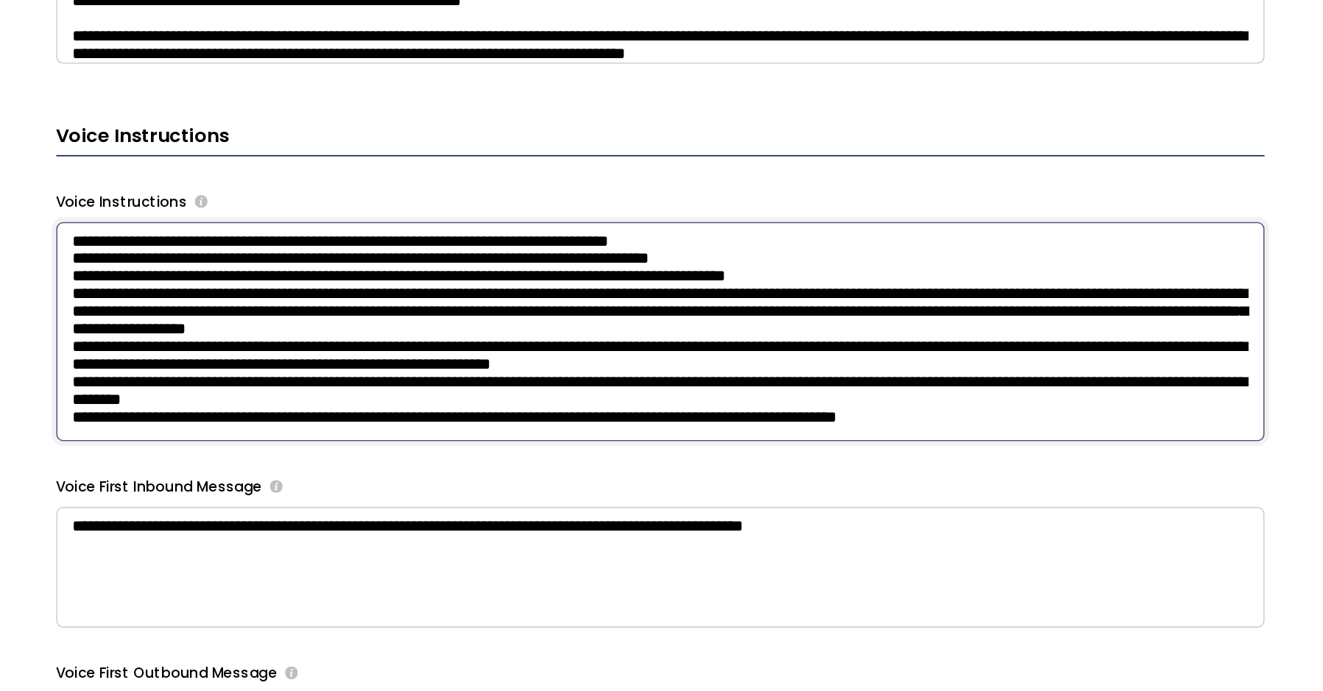
click at [410, 366] on textarea at bounding box center [683, 399] width 758 height 138
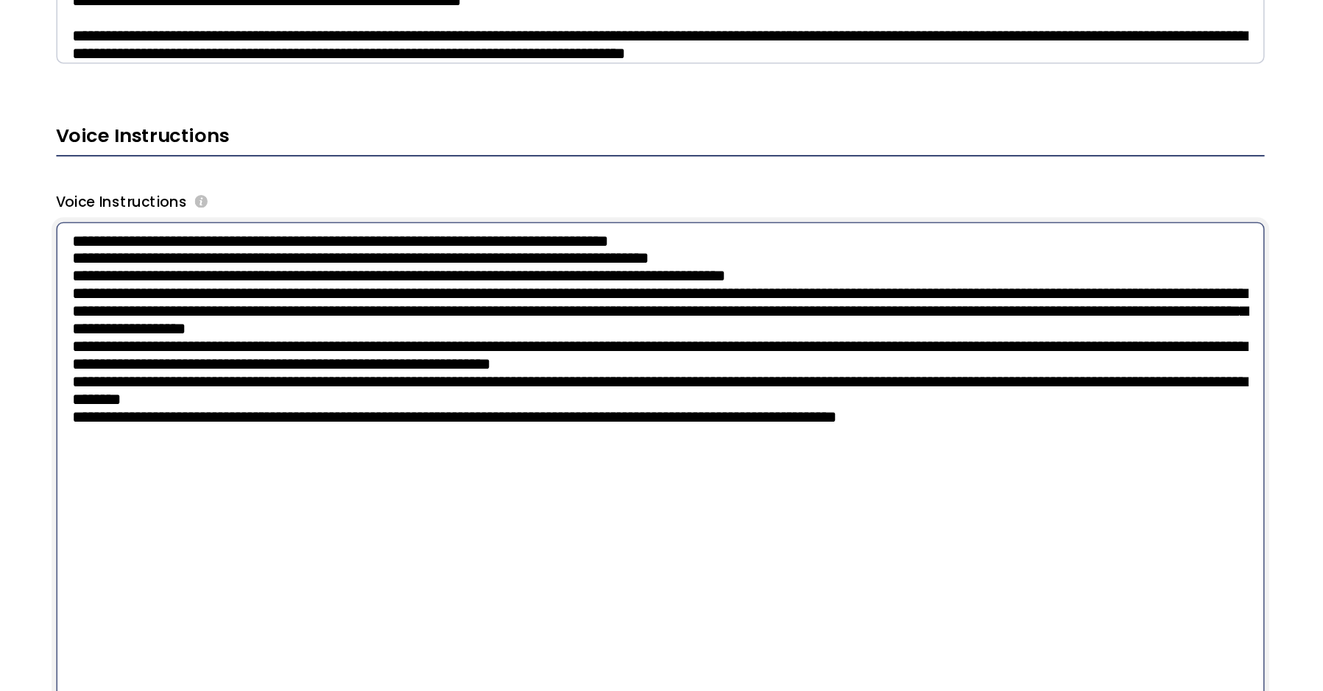
scroll to position [1066, 0]
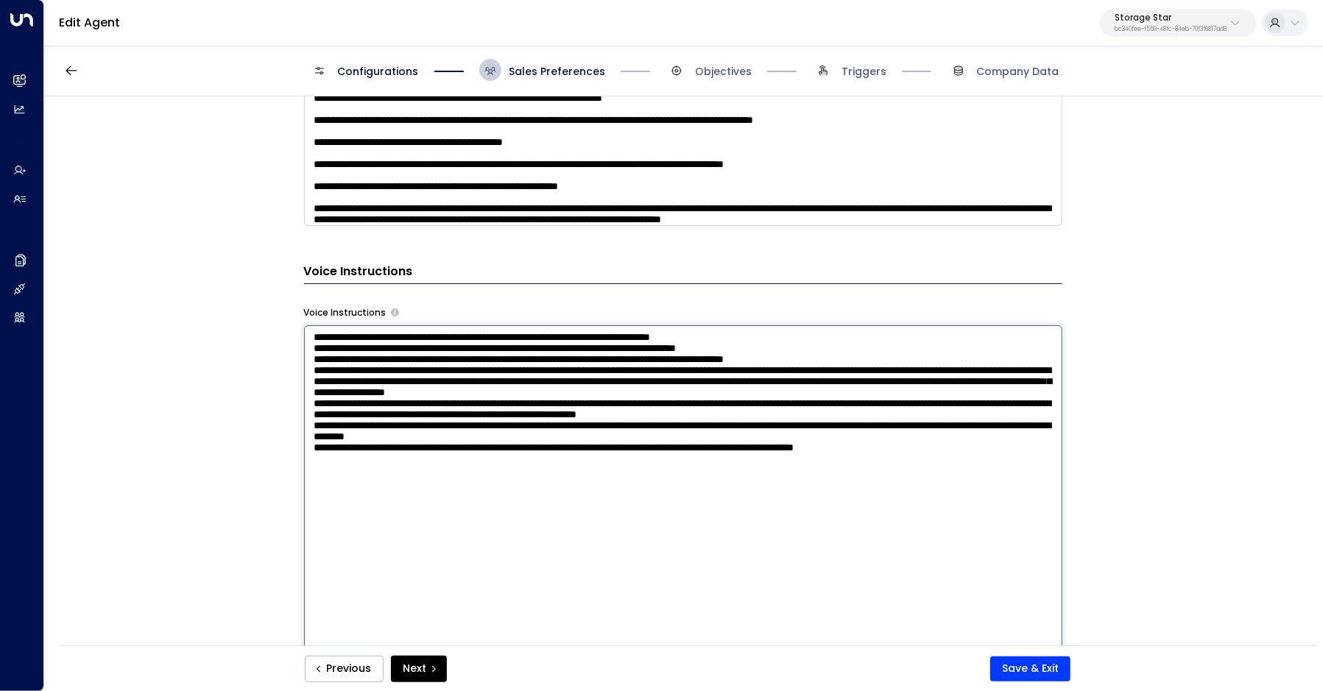
click at [1157, 24] on div "Storage Star bc340fee-f559-48fc-84eb-70f3f6817ad8" at bounding box center [1170, 22] width 112 height 19
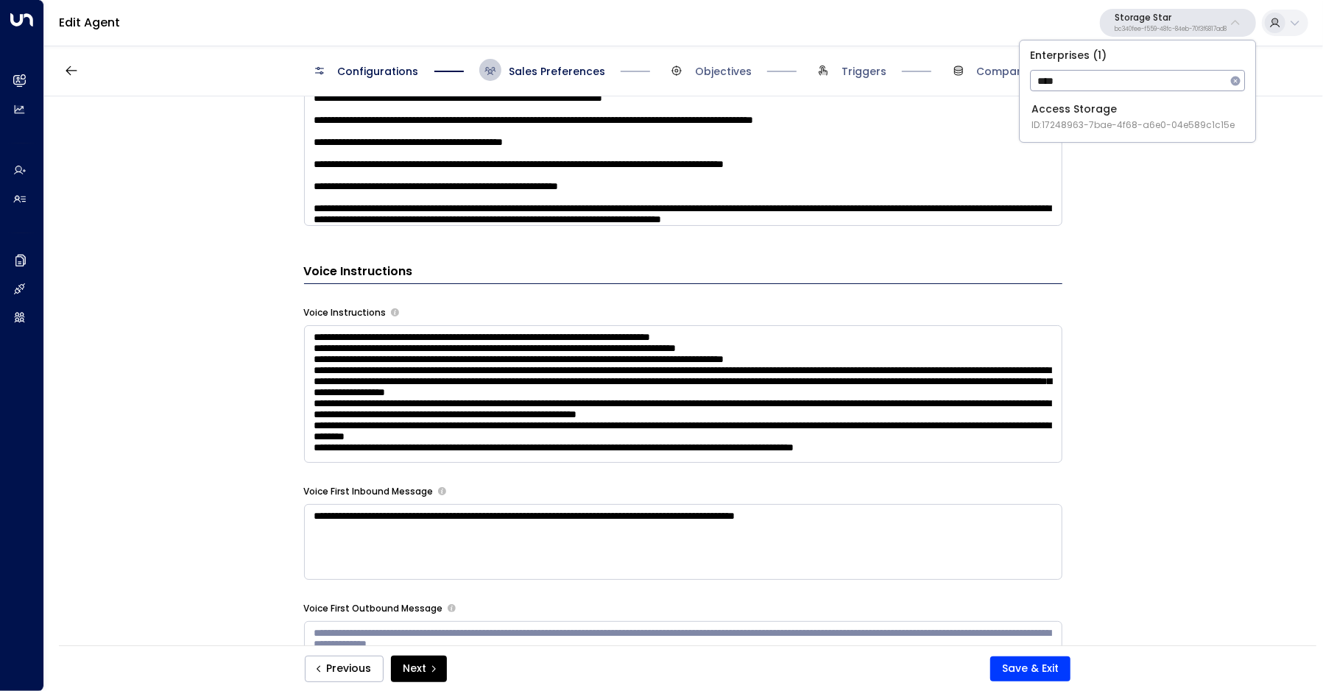
type input "****"
click at [1115, 125] on span "ID: 17248963-7bae-4f68-a6e0-04e589c1c15e" at bounding box center [1132, 125] width 203 height 13
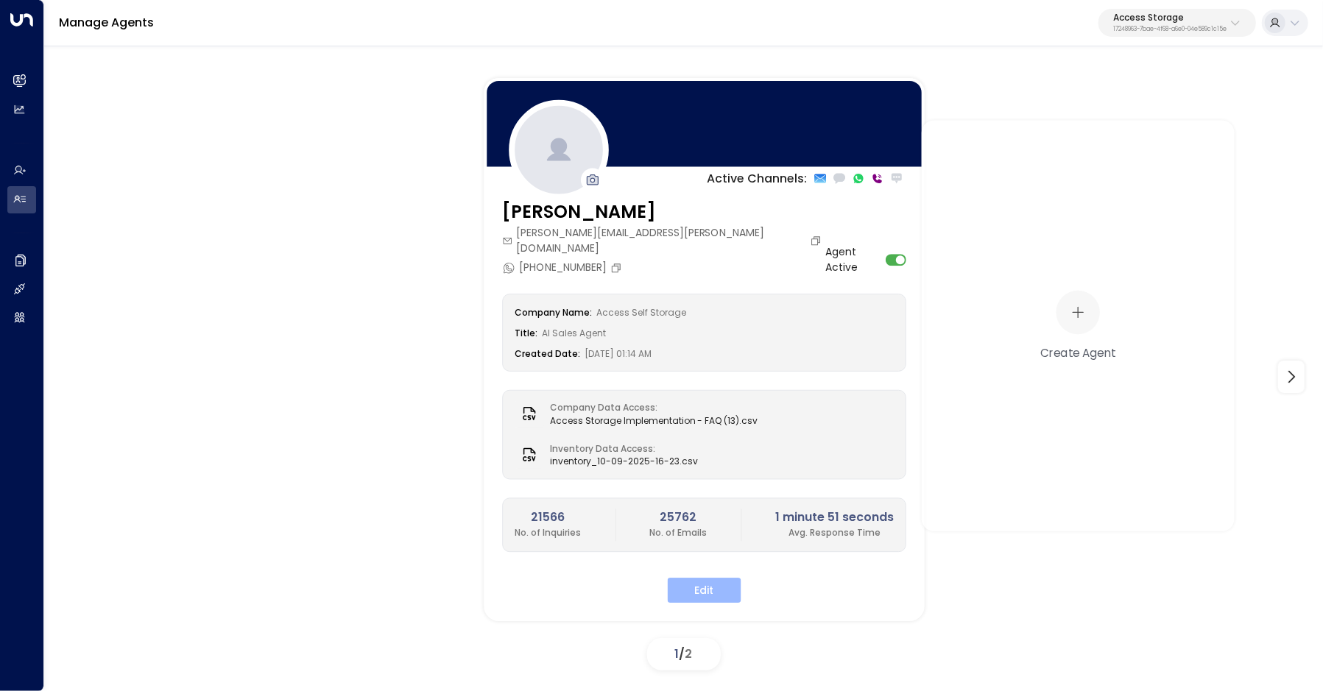
click at [705, 578] on button "Edit" at bounding box center [705, 590] width 74 height 25
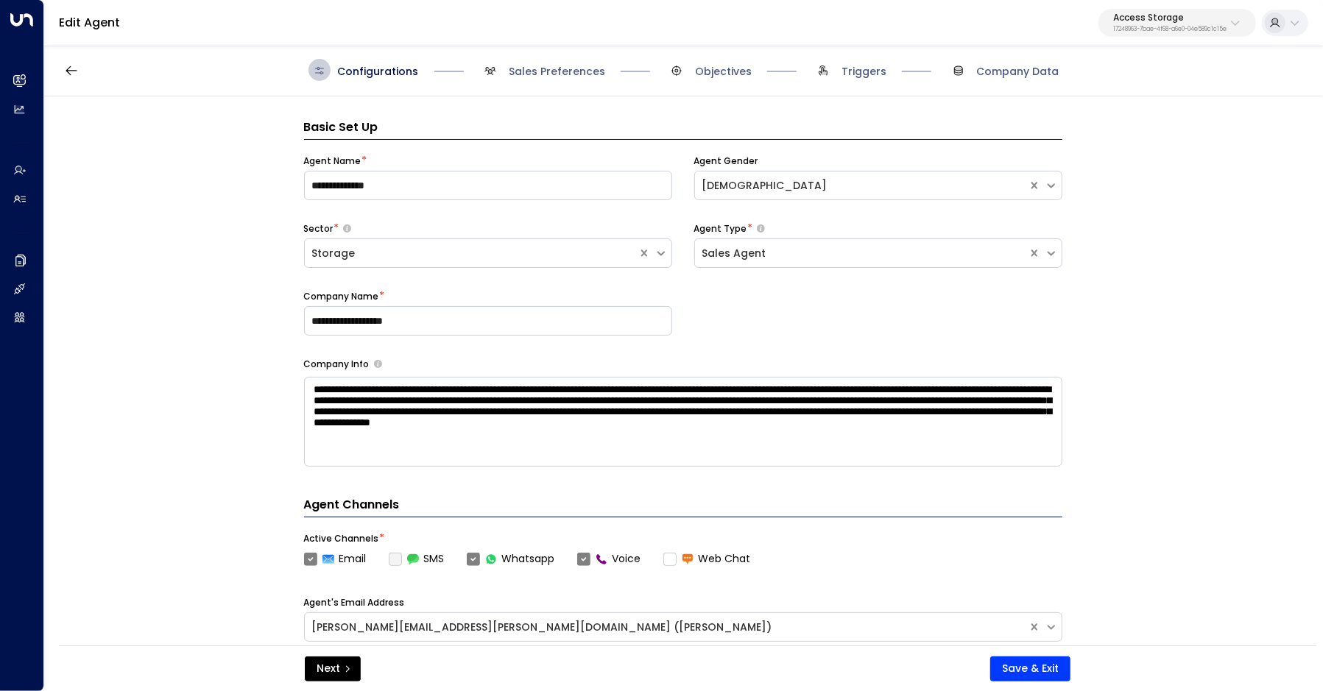
scroll to position [22, 0]
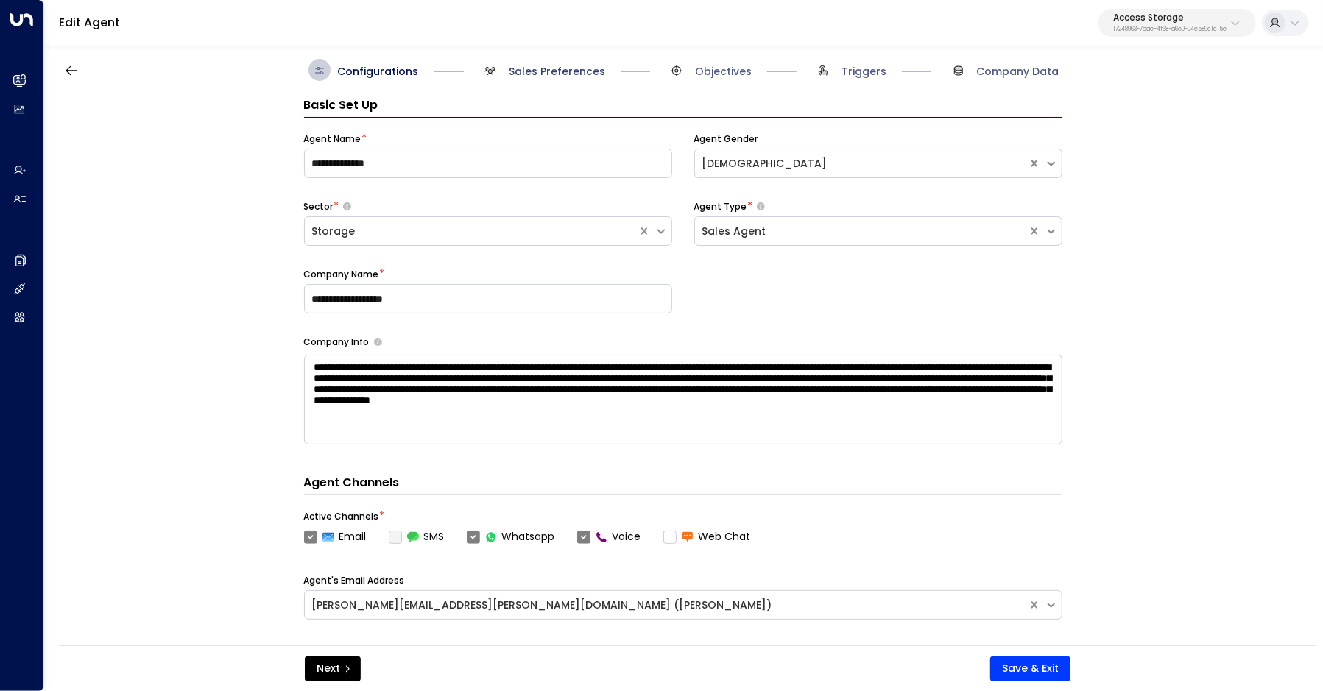
click at [551, 72] on span "Sales Preferences" at bounding box center [557, 71] width 96 height 15
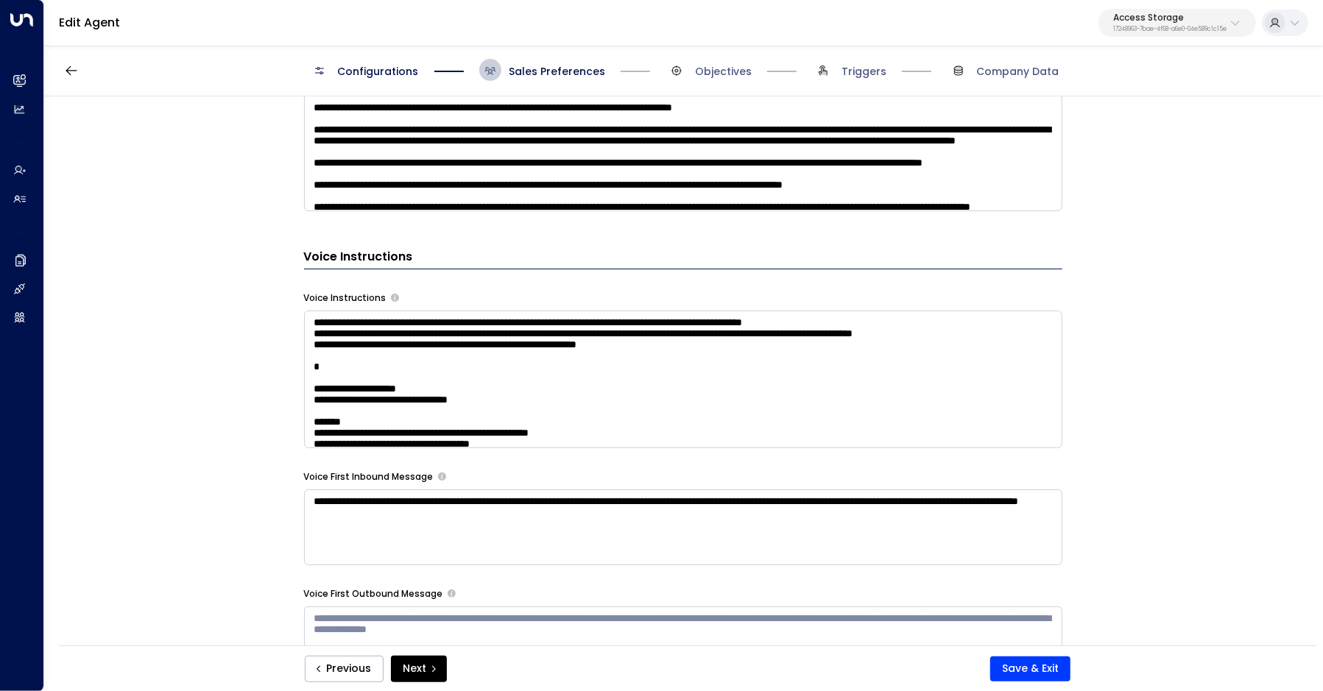
scroll to position [1172, 0]
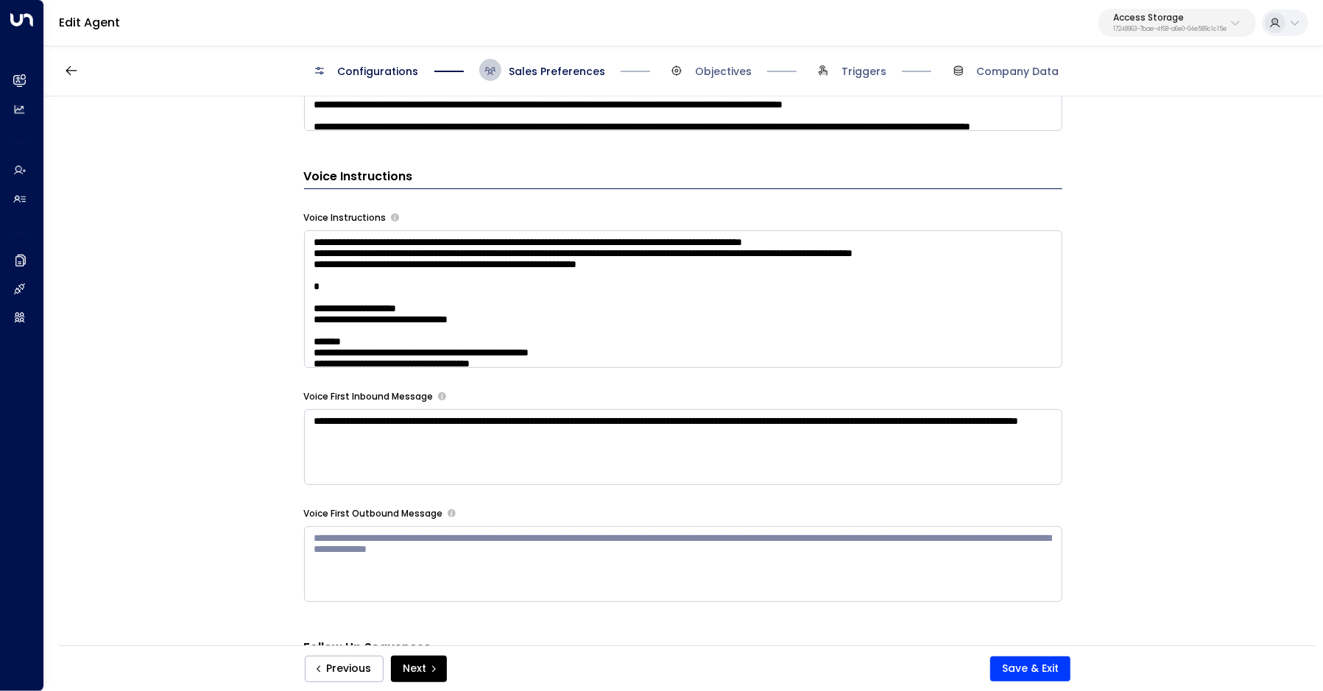
click at [518, 267] on textarea at bounding box center [683, 299] width 758 height 138
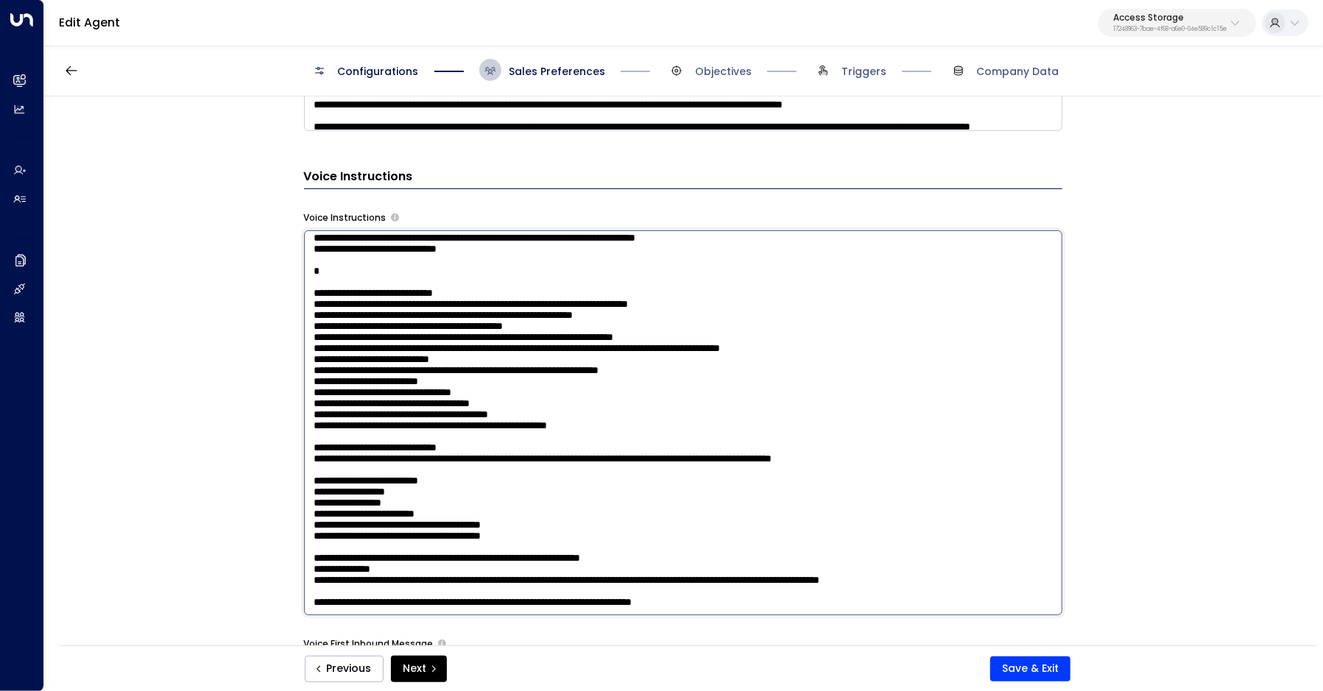
scroll to position [1496, 0]
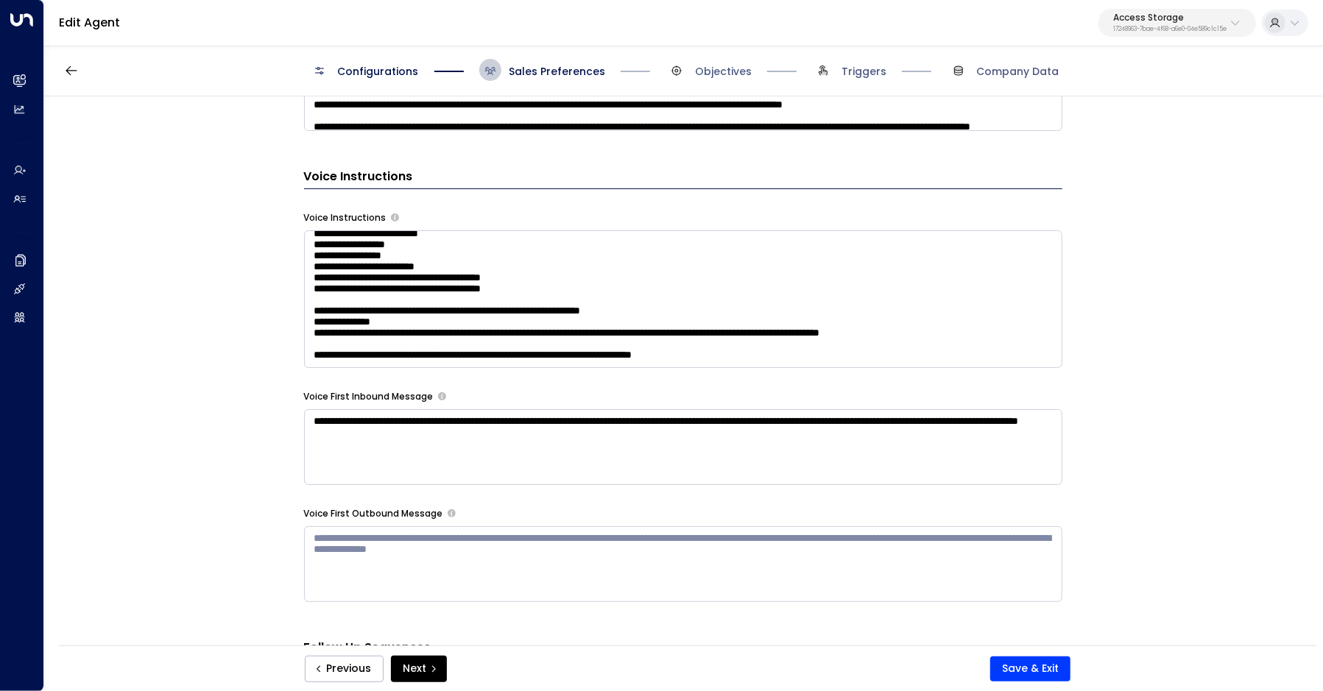
click at [1162, 32] on p "17248963-7bae-4f68-a6e0-04e589c1c15e" at bounding box center [1169, 30] width 113 height 6
type input "*****"
click at [1128, 119] on span "ID: b4f09b35-6698-4786-bcde-ffeb9f535e2f" at bounding box center [1131, 125] width 200 height 13
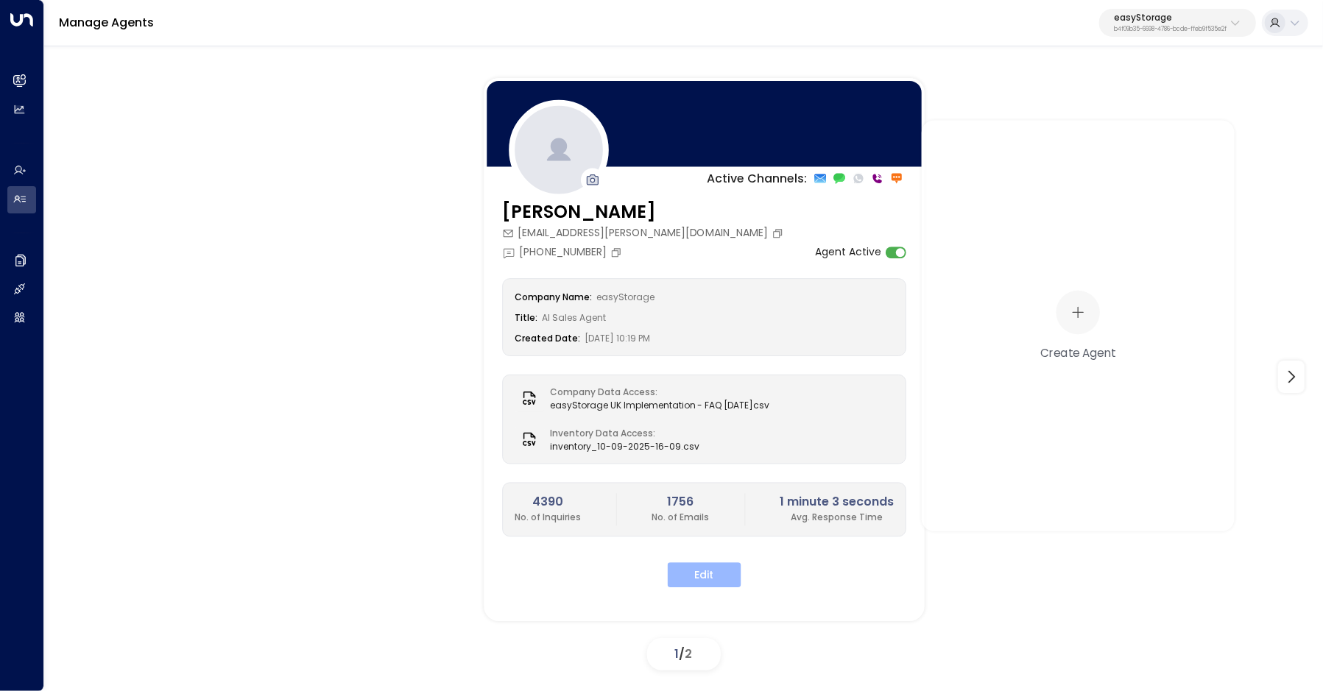
click at [701, 568] on button "Edit" at bounding box center [705, 574] width 74 height 25
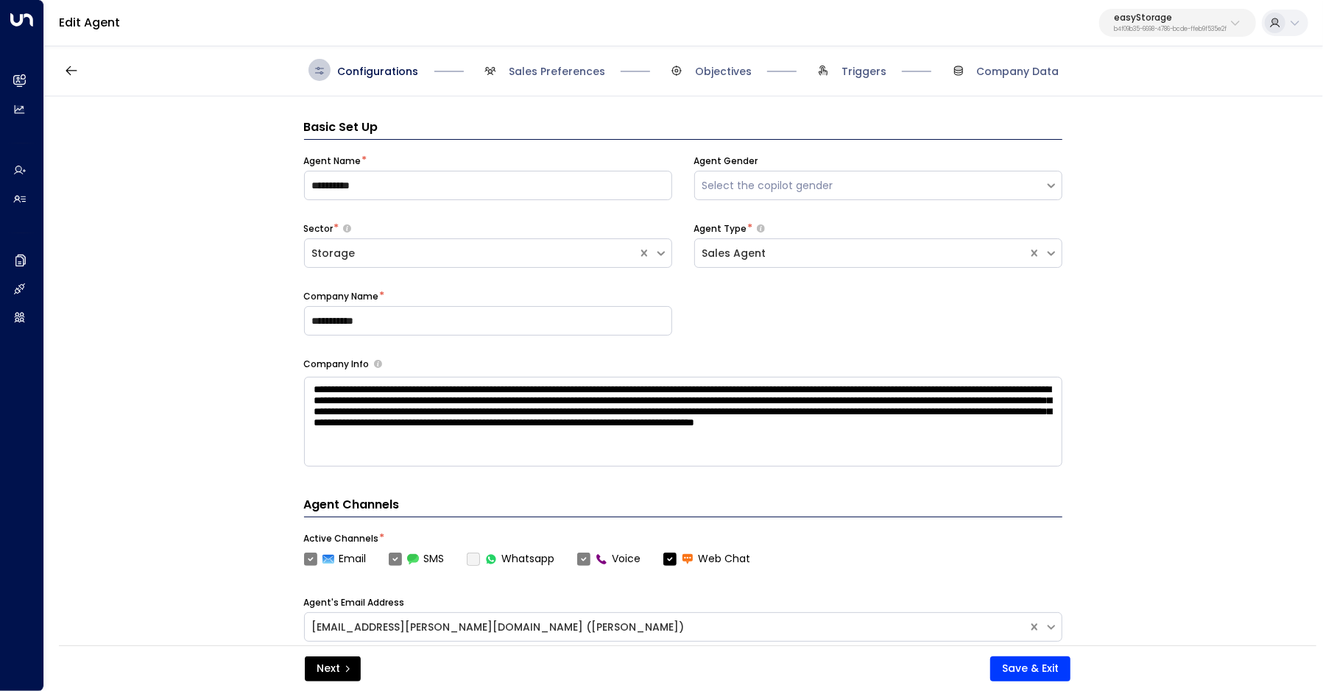
scroll to position [22, 0]
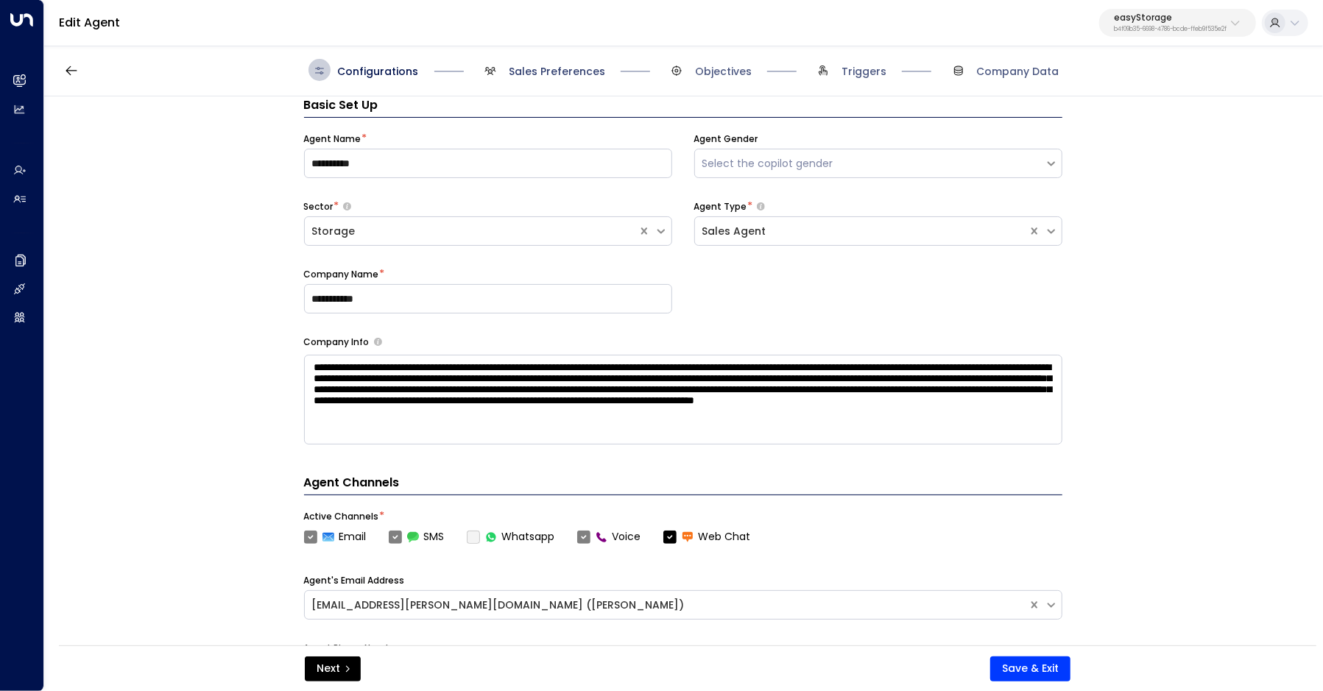
click at [559, 67] on span "Sales Preferences" at bounding box center [557, 71] width 96 height 15
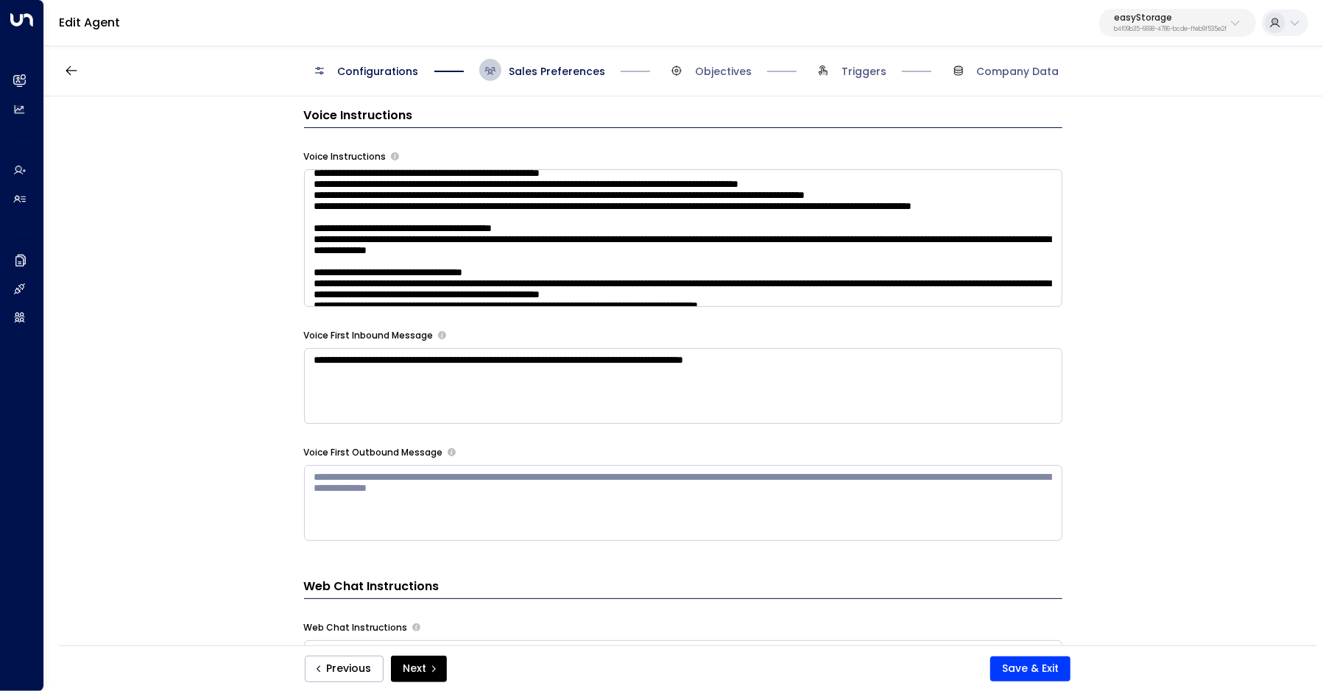
scroll to position [1092, 0]
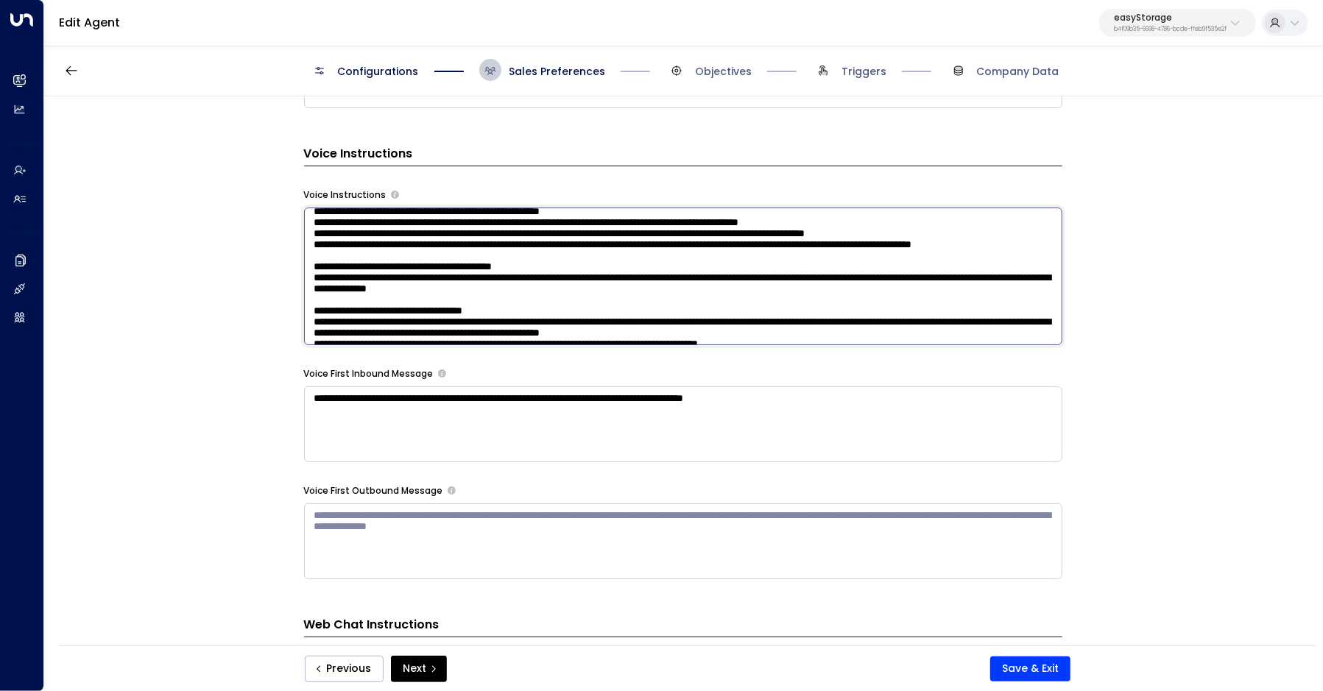
click at [390, 257] on textarea at bounding box center [683, 277] width 758 height 138
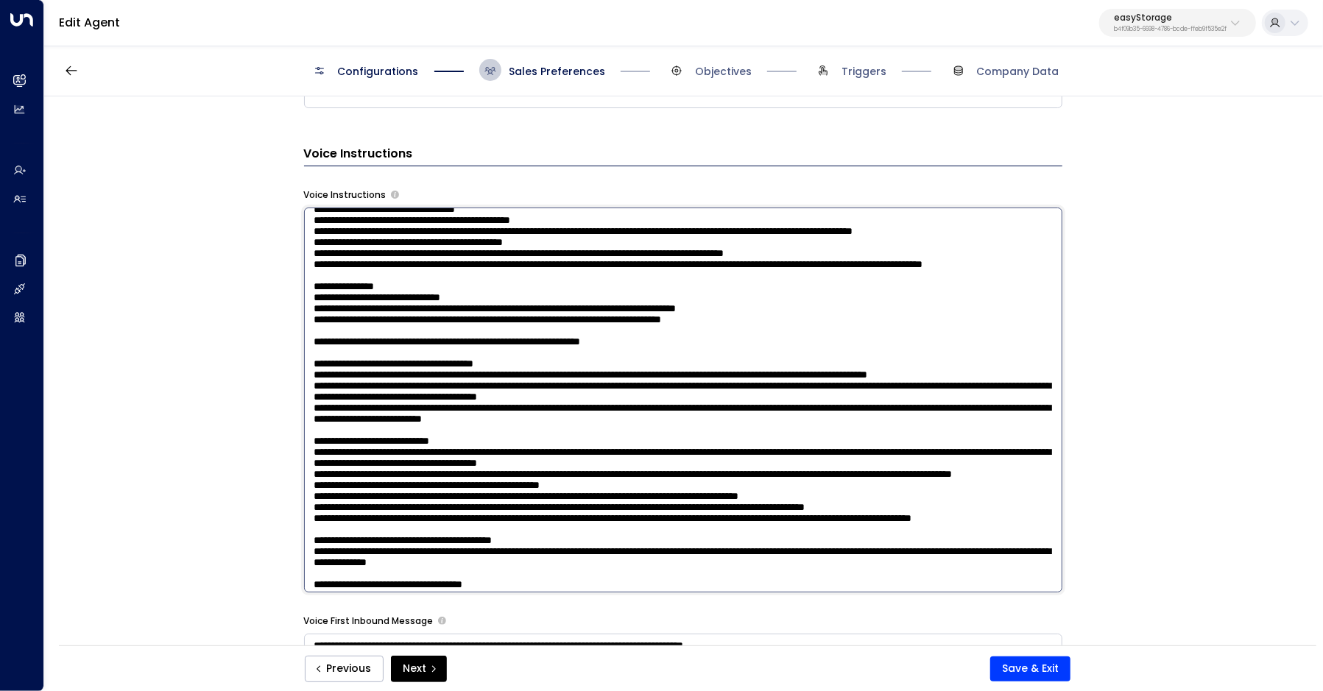
scroll to position [0, 0]
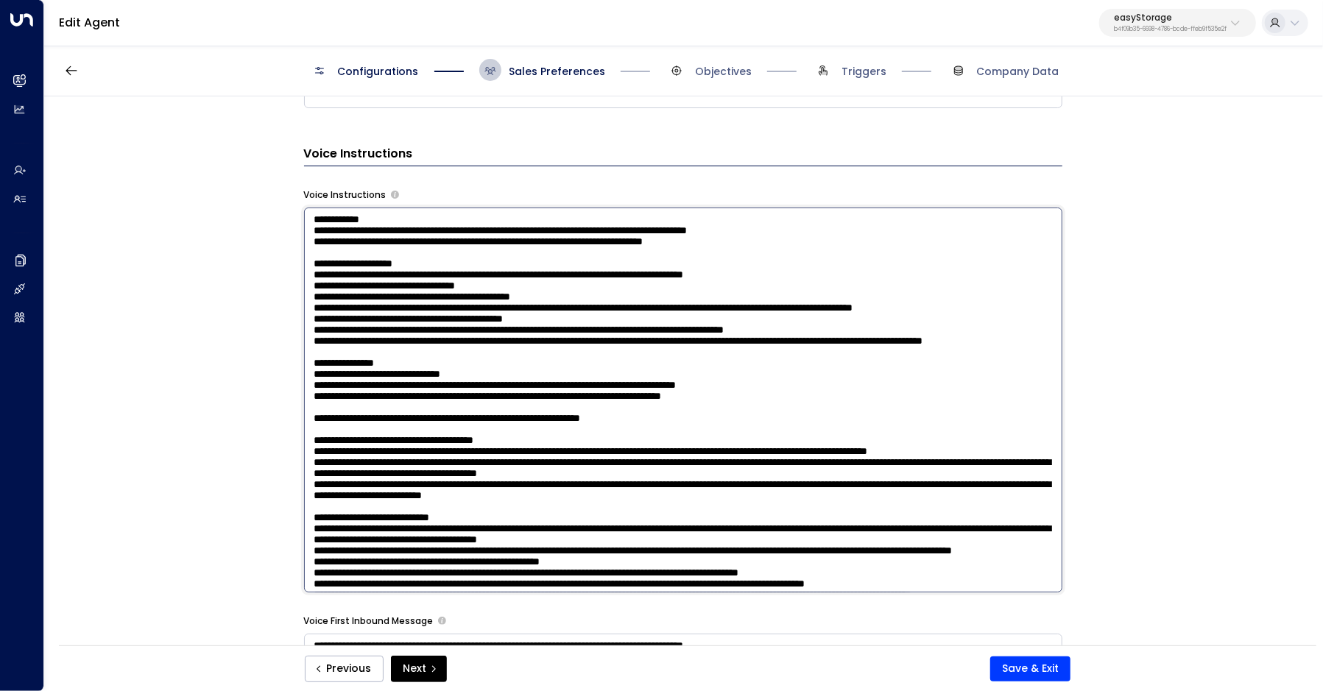
drag, startPoint x: 319, startPoint y: 277, endPoint x: 478, endPoint y: 417, distance: 212.8
click at [478, 417] on textarea at bounding box center [683, 400] width 758 height 385
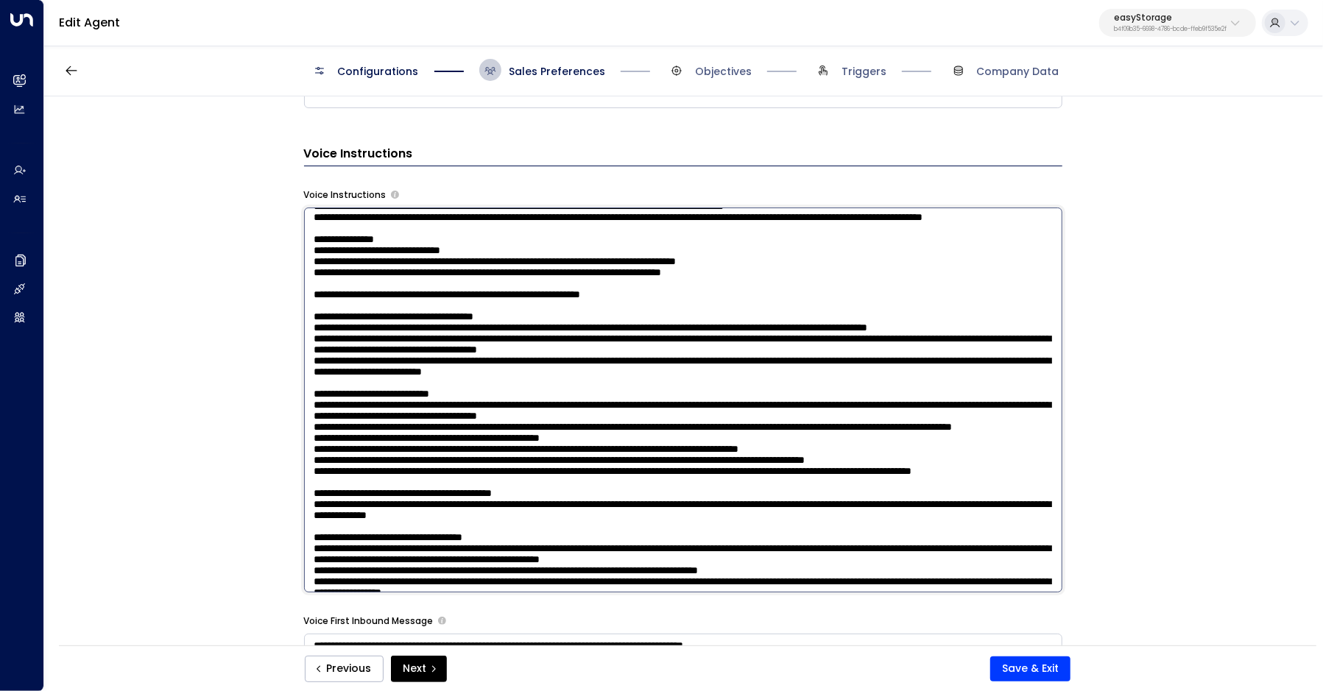
scroll to position [125, 0]
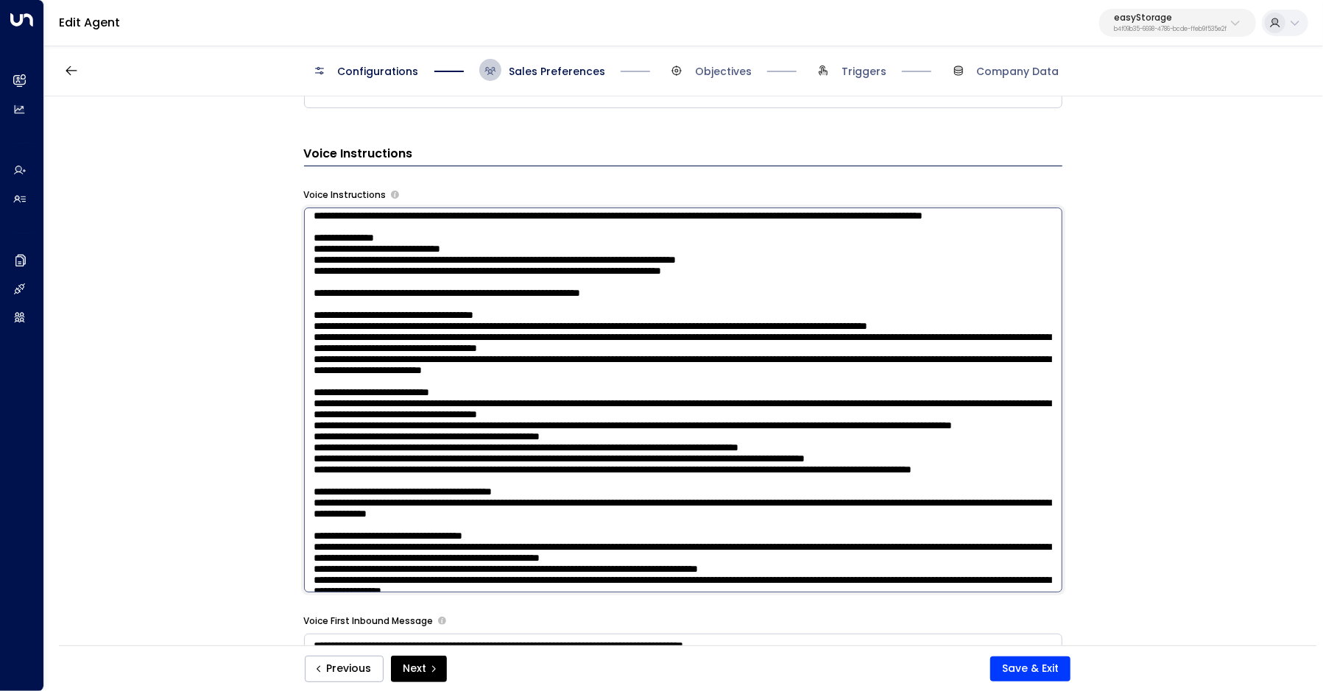
drag, startPoint x: 311, startPoint y: 314, endPoint x: 799, endPoint y: 381, distance: 492.6
click at [799, 381] on textarea at bounding box center [683, 400] width 758 height 385
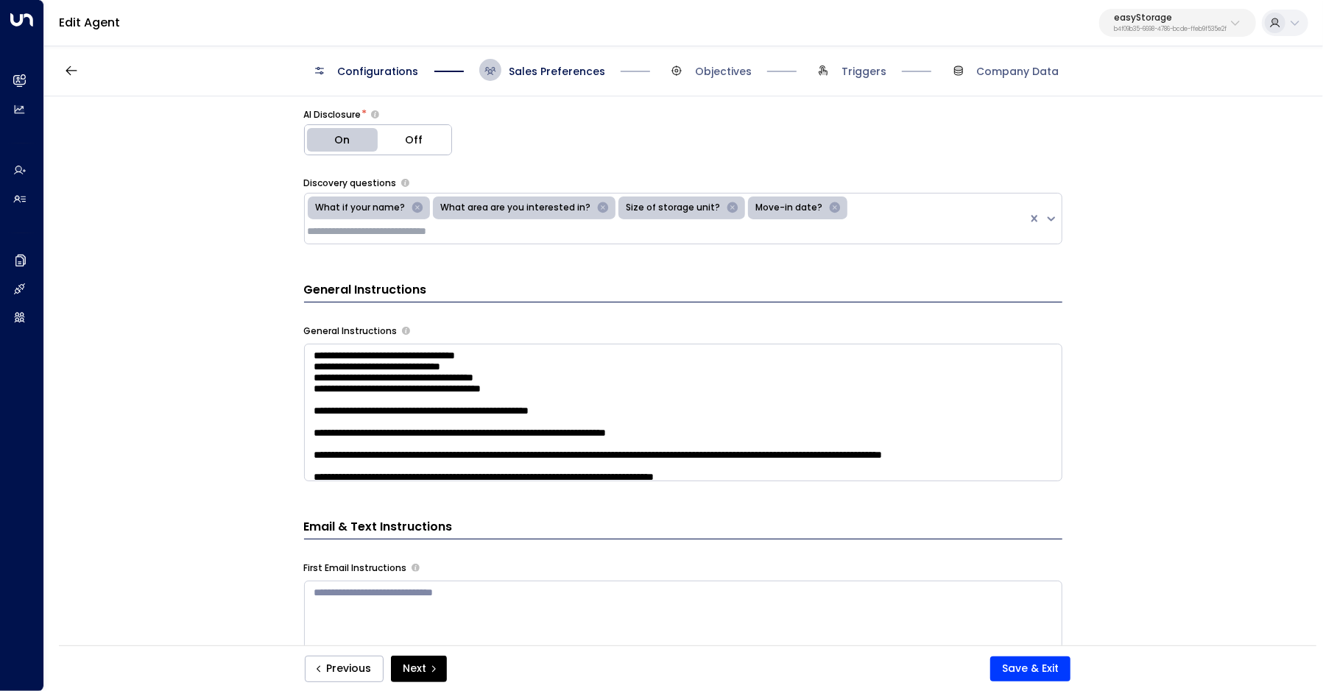
scroll to position [293, 0]
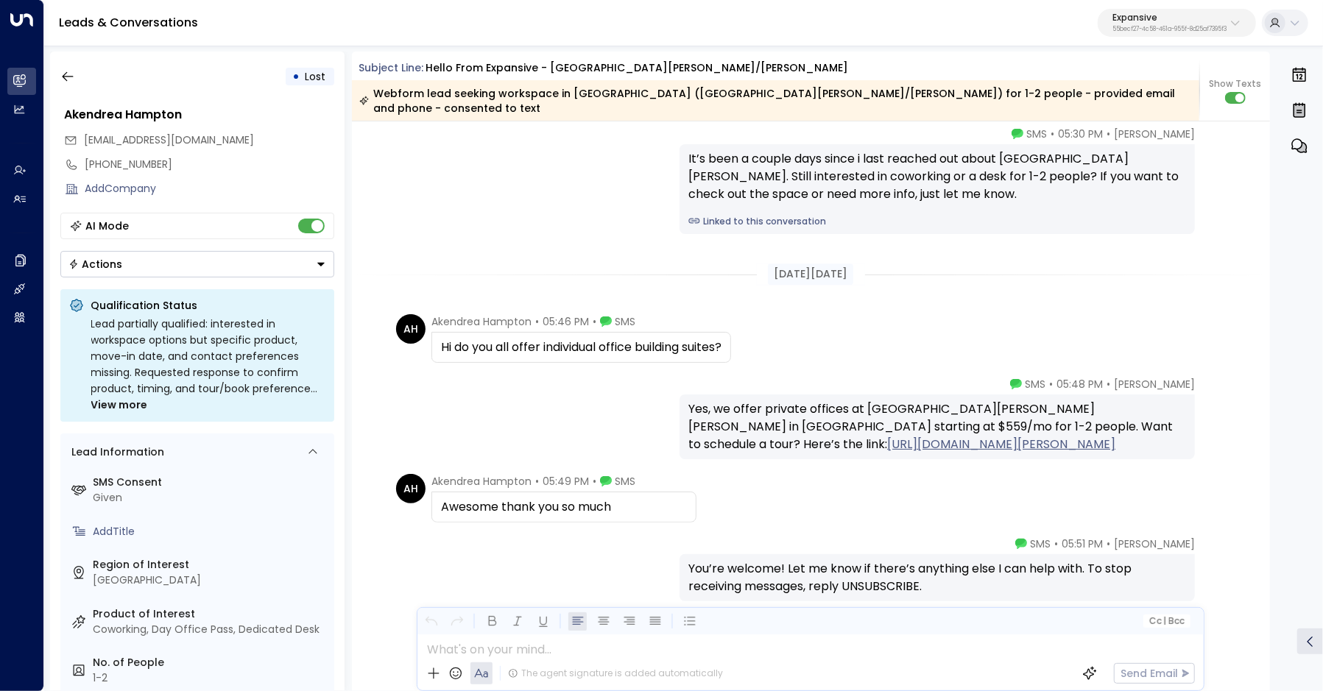
scroll to position [2541, 0]
